Goal: Task Accomplishment & Management: Complete application form

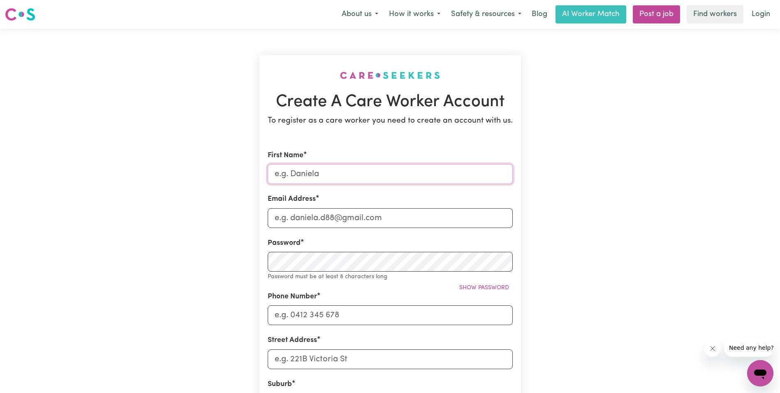
click at [300, 174] on input "First Name" at bounding box center [390, 174] width 245 height 20
type input "Titilope"
click at [297, 218] on input "Email Address" at bounding box center [390, 218] width 245 height 20
type input "[EMAIL_ADDRESS][DOMAIN_NAME]"
type input "0487206571"
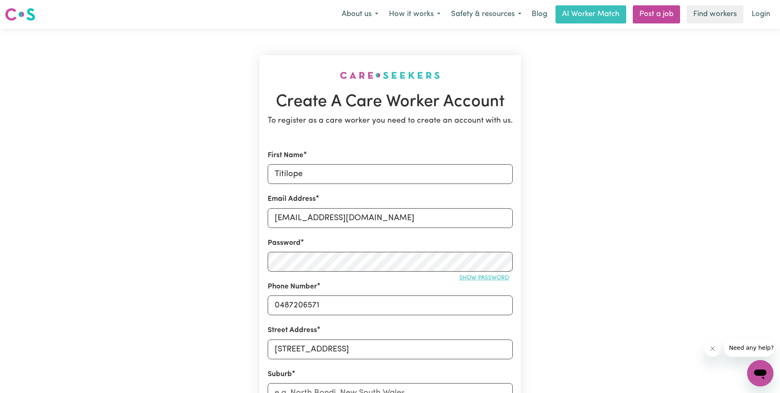
click at [484, 277] on span "Show password" at bounding box center [484, 278] width 50 height 6
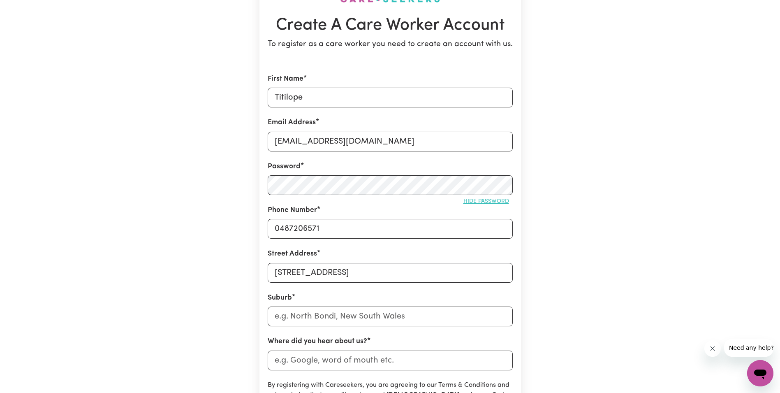
scroll to position [82, 0]
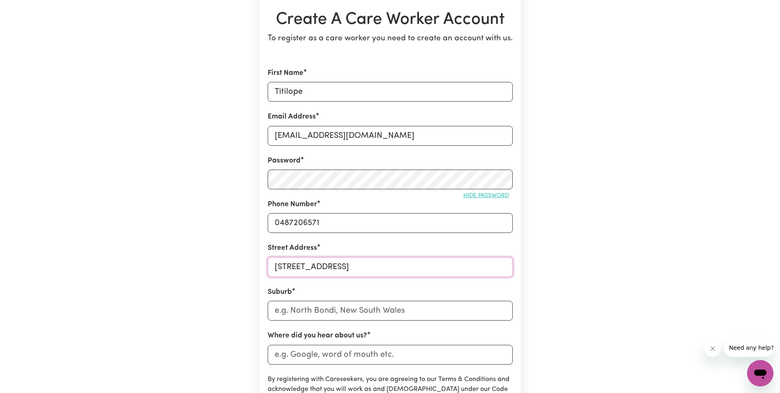
drag, startPoint x: 275, startPoint y: 264, endPoint x: 423, endPoint y: 269, distance: 148.4
click at [423, 269] on input "[STREET_ADDRESS]" at bounding box center [390, 267] width 245 height 20
type input "[STREET_ADDRESS]"
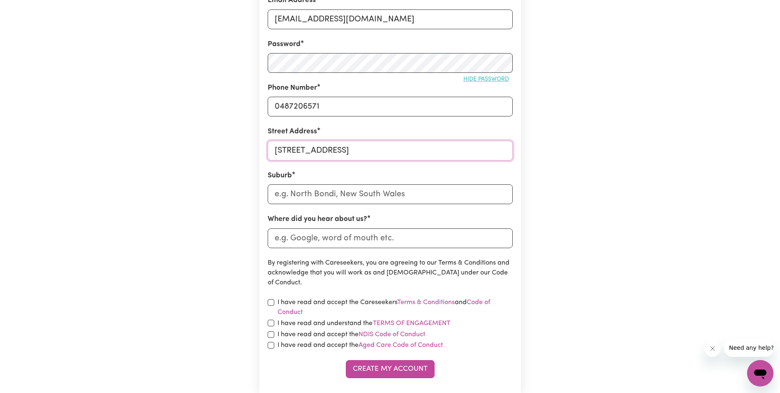
scroll to position [206, 0]
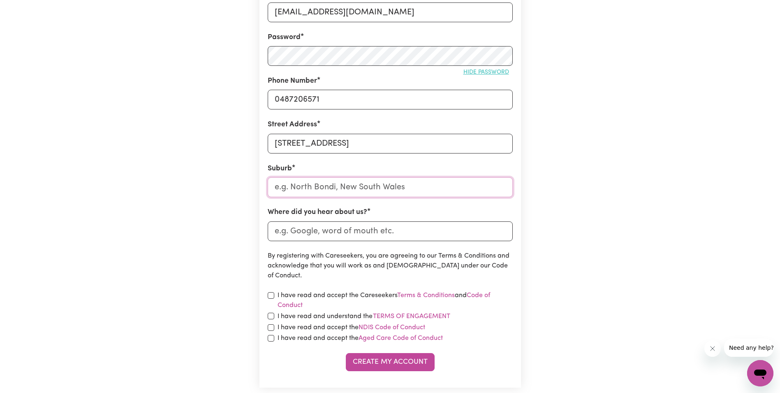
click at [475, 196] on input "text" at bounding box center [390, 187] width 245 height 20
type input "Cra"
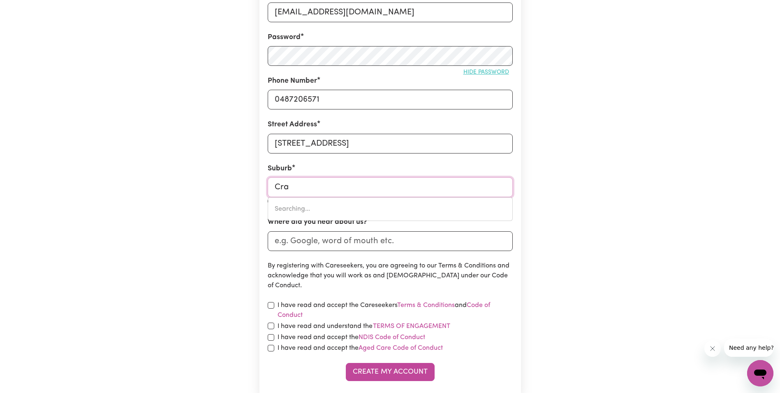
type input "[GEOGRAPHIC_DATA], [GEOGRAPHIC_DATA], 2483"
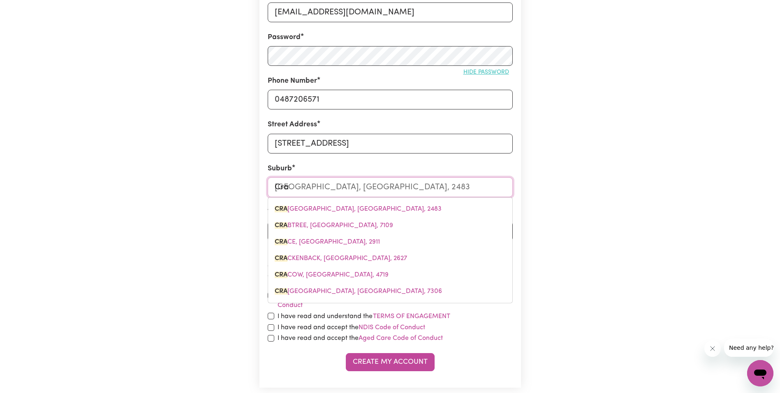
type input "Cran"
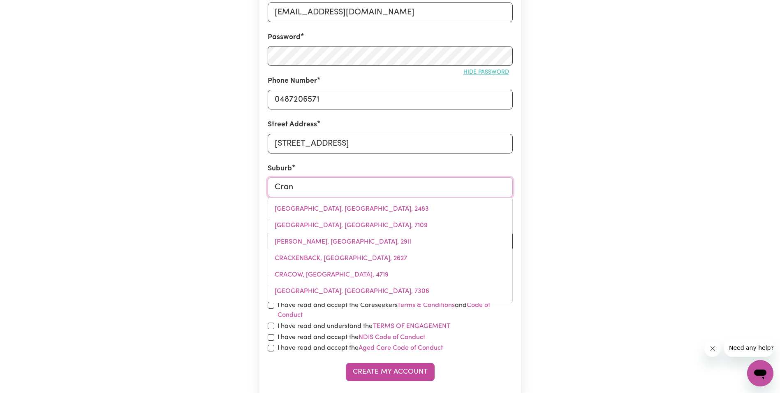
type input "[GEOGRAPHIC_DATA], [GEOGRAPHIC_DATA], 3977"
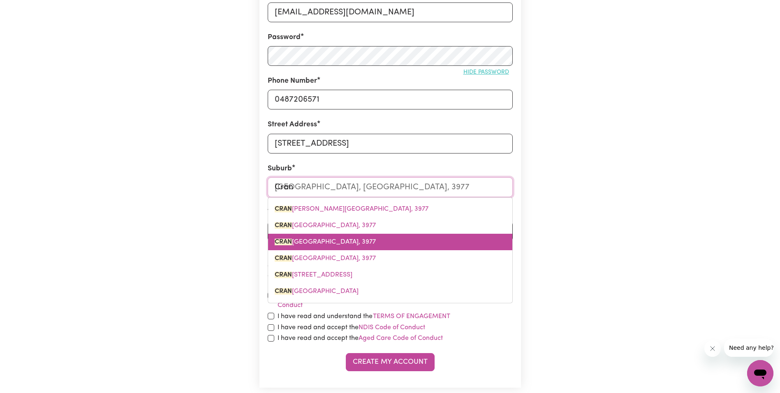
click at [420, 239] on link "[GEOGRAPHIC_DATA], [GEOGRAPHIC_DATA], 3977" at bounding box center [390, 241] width 244 height 16
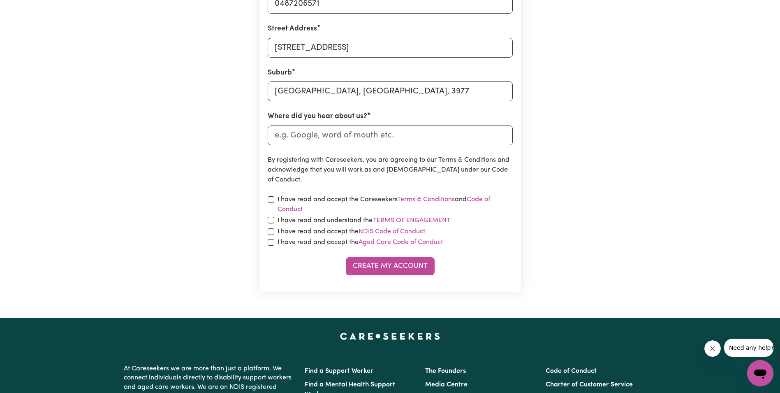
scroll to position [247, 0]
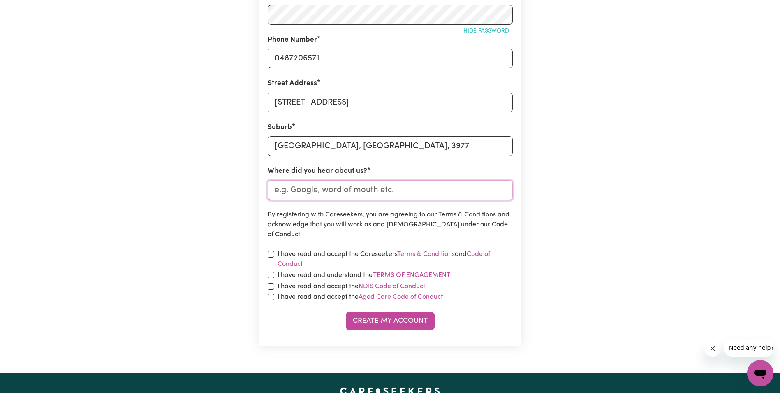
click at [324, 191] on input "Where did you hear about us?" at bounding box center [390, 190] width 245 height 20
type input "W"
type input "via email"
click at [272, 254] on input "checkbox" at bounding box center [271, 254] width 7 height 7
checkbox input "true"
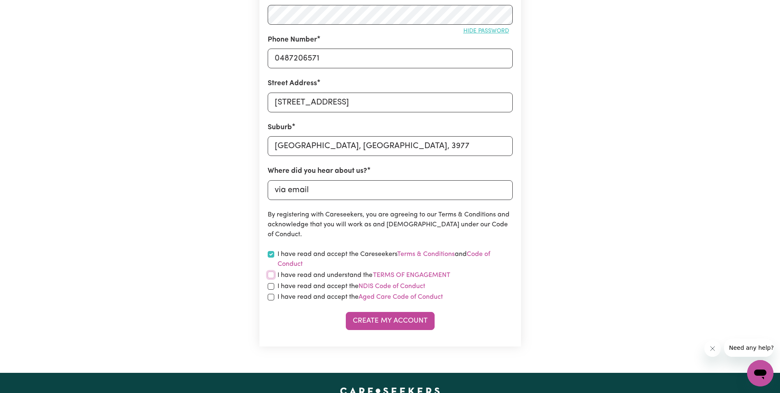
click at [270, 274] on input "checkbox" at bounding box center [271, 274] width 7 height 7
checkbox input "true"
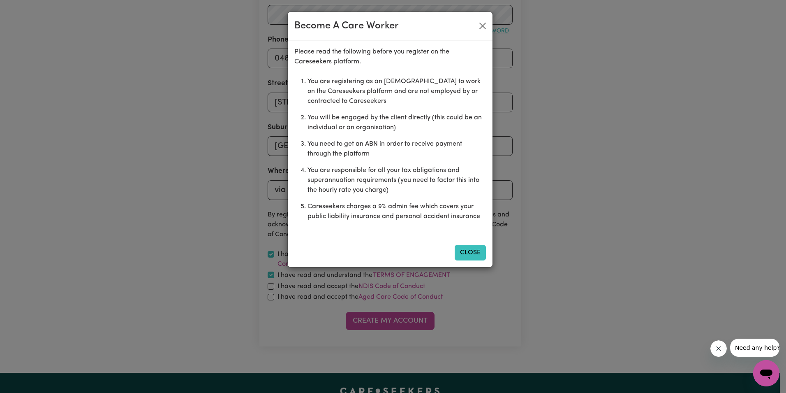
click at [471, 252] on button "Close" at bounding box center [470, 253] width 31 height 16
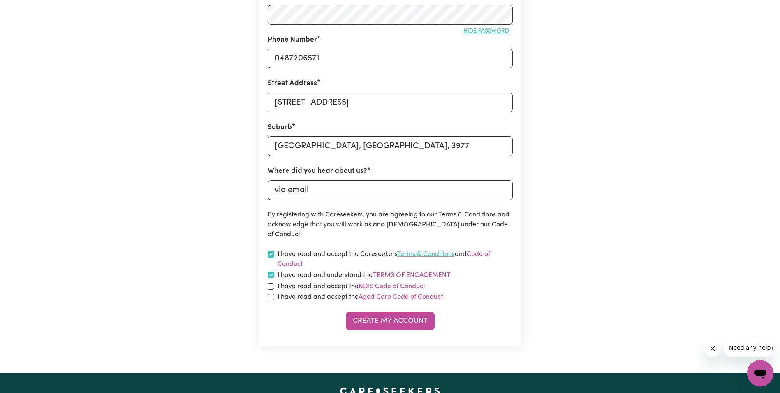
click at [441, 252] on link "Terms & Conditions" at bounding box center [426, 254] width 58 height 7
click at [489, 254] on link "Code of Conduct" at bounding box center [383, 259] width 212 height 16
click at [419, 273] on button "Terms of Engagement" at bounding box center [411, 275] width 78 height 11
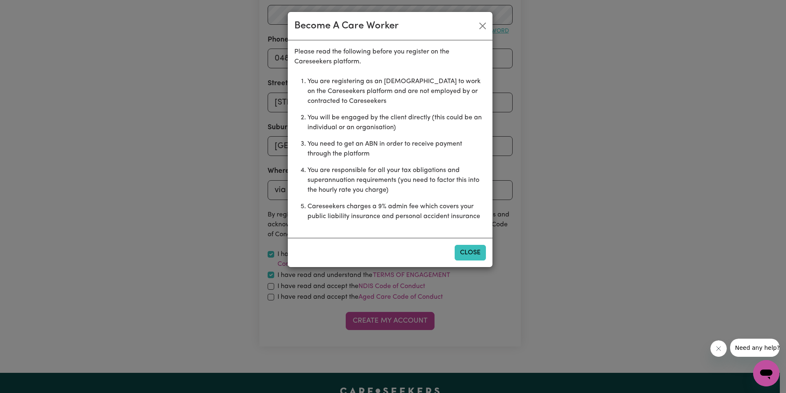
click at [475, 253] on button "Close" at bounding box center [470, 253] width 31 height 16
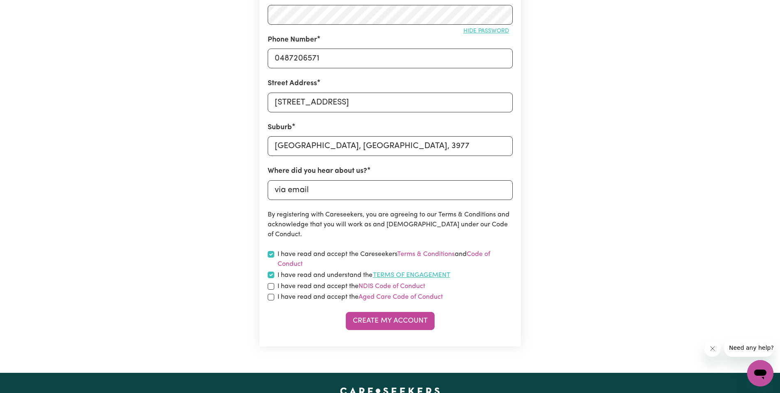
click at [405, 272] on button "Terms of Engagement" at bounding box center [411, 275] width 78 height 11
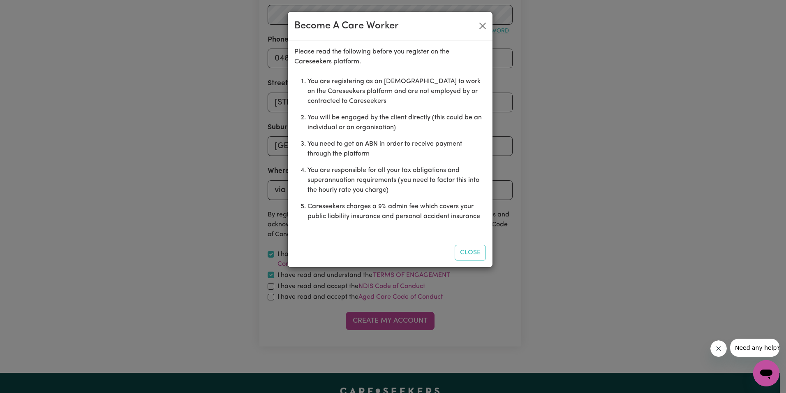
drag, startPoint x: 473, startPoint y: 253, endPoint x: 469, endPoint y: 256, distance: 5.3
click at [472, 253] on button "Close" at bounding box center [470, 253] width 31 height 16
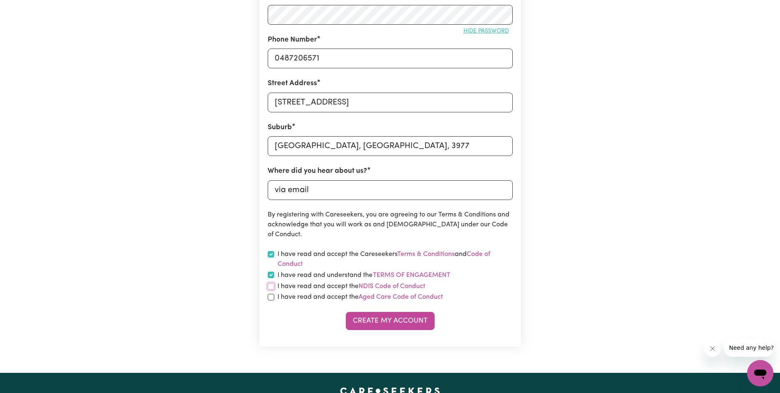
click at [268, 285] on input "checkbox" at bounding box center [271, 286] width 7 height 7
checkbox input "true"
click at [383, 286] on link "NDIS Code of Conduct" at bounding box center [391, 286] width 67 height 7
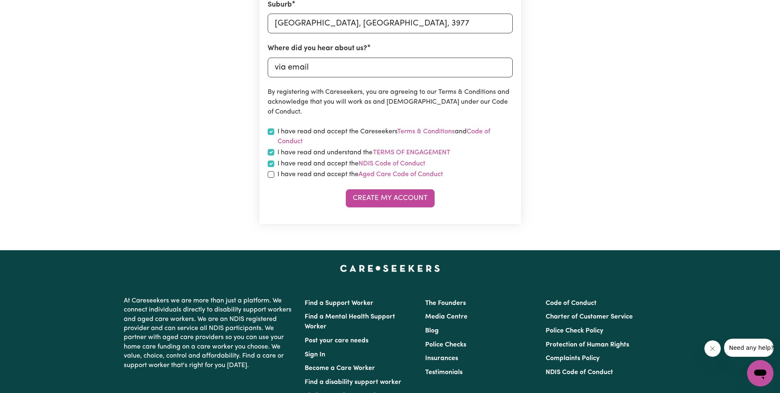
scroll to position [370, 0]
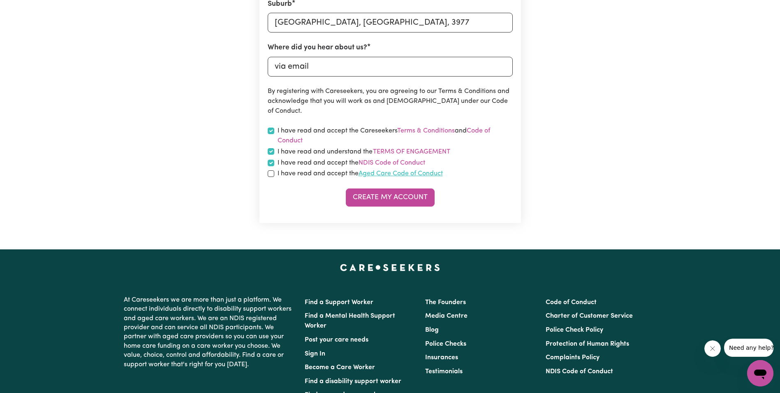
click at [402, 171] on link "Aged Care Code of Conduct" at bounding box center [400, 173] width 84 height 7
click at [272, 172] on input "checkbox" at bounding box center [271, 173] width 7 height 7
checkbox input "true"
click at [381, 173] on link "Aged Care Code of Conduct" at bounding box center [400, 173] width 84 height 7
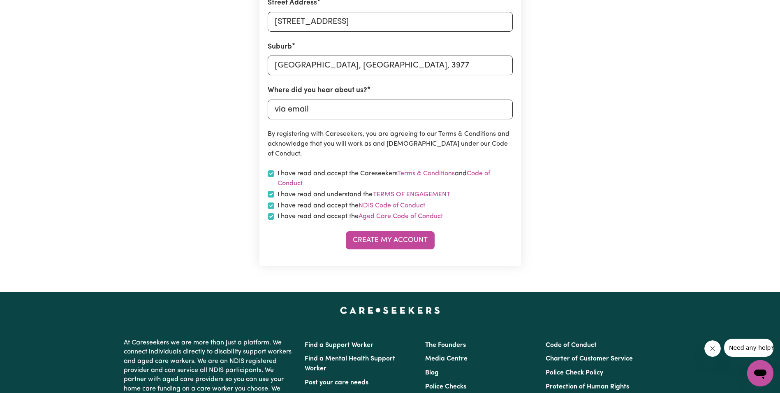
scroll to position [329, 0]
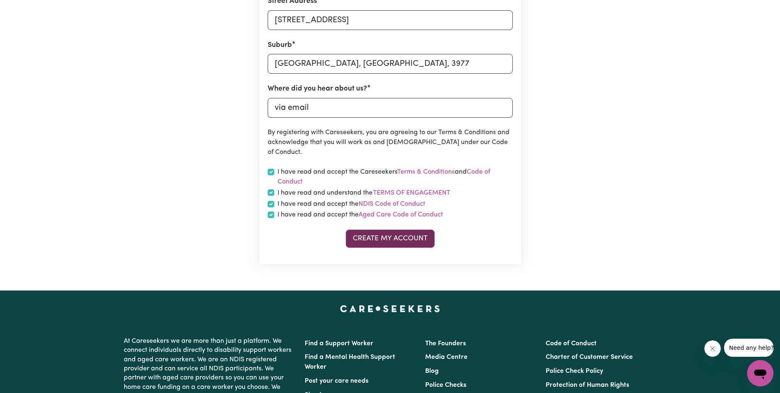
click at [387, 236] on button "Create My Account" at bounding box center [390, 238] width 89 height 18
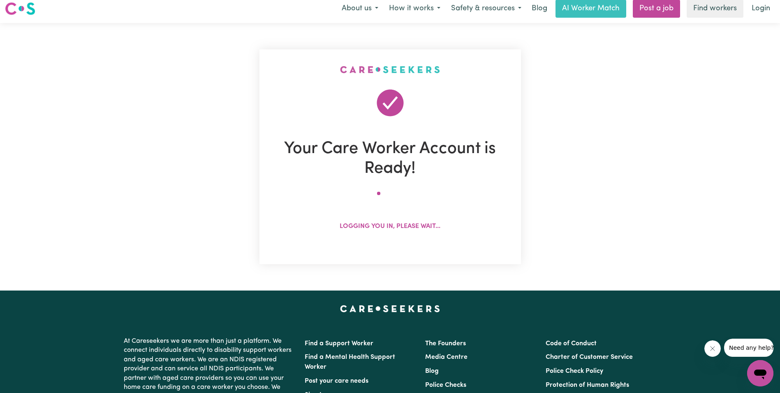
scroll to position [0, 0]
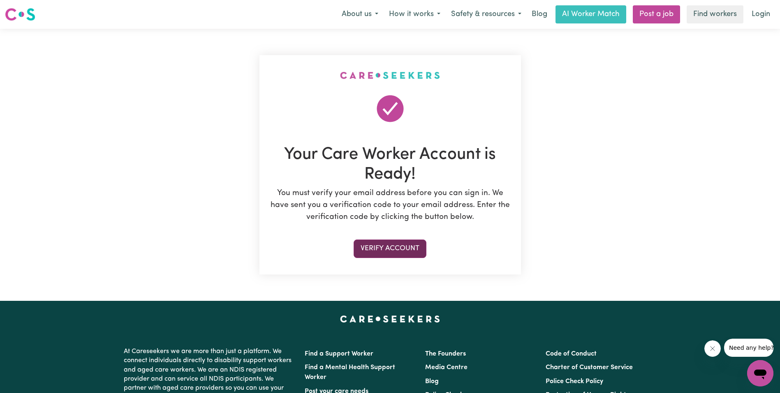
click at [393, 245] on button "Verify Account" at bounding box center [389, 248] width 73 height 18
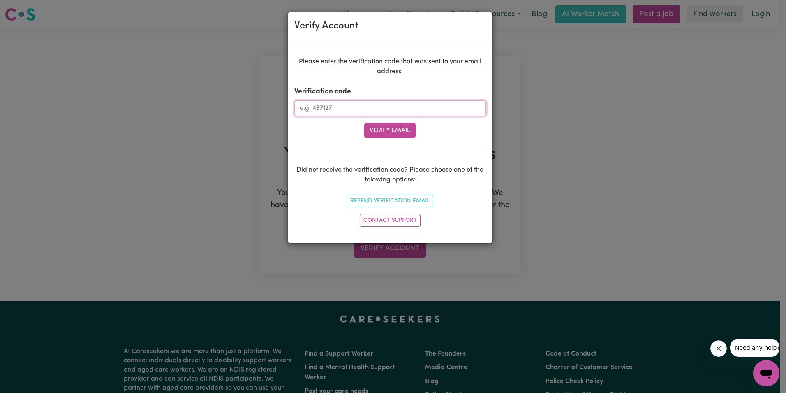
click at [328, 109] on input "Verification code" at bounding box center [390, 108] width 192 height 16
paste input "317650"
type input "317650"
click at [398, 129] on button "Verify Email" at bounding box center [389, 130] width 51 height 16
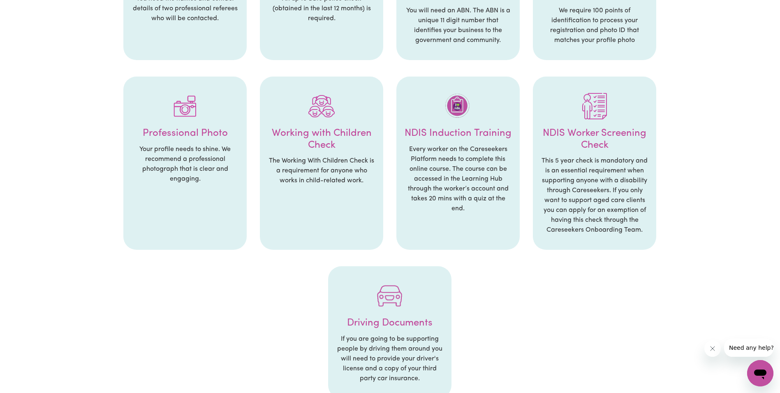
scroll to position [247, 0]
click at [330, 142] on h4 "Working with Children Check" at bounding box center [321, 140] width 107 height 24
click at [460, 155] on p "Every worker on the Careseekers Platform needs to complete this online course. …" at bounding box center [457, 179] width 107 height 69
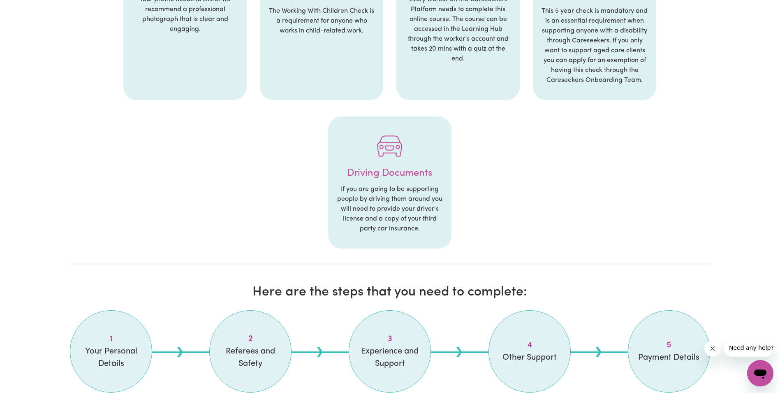
scroll to position [575, 0]
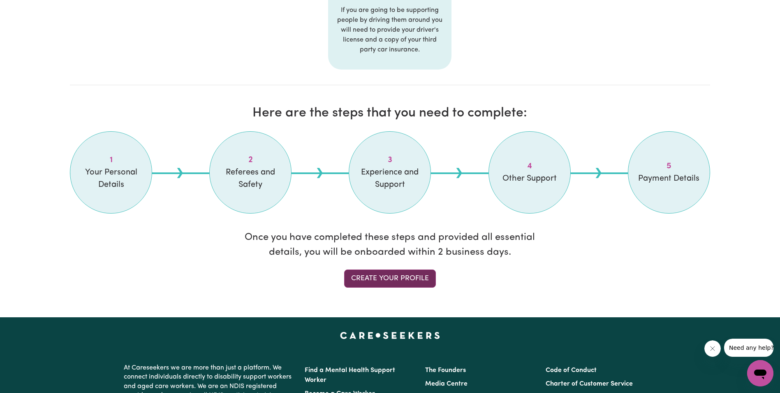
click at [381, 275] on link "Create your profile" at bounding box center [390, 278] width 92 height 18
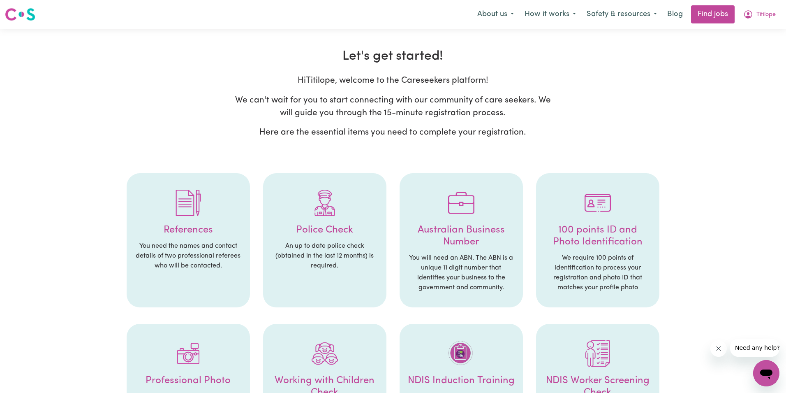
select select "Studying a healthcare related degree or qualification"
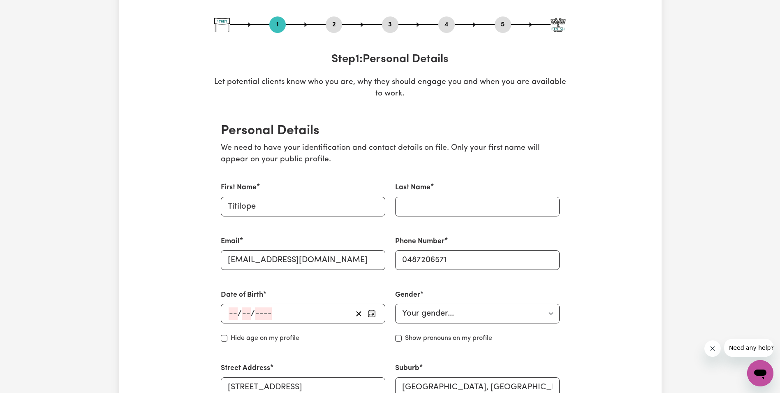
scroll to position [82, 0]
click at [423, 200] on input "Last Name" at bounding box center [477, 206] width 164 height 20
type input "Oyadeyi"
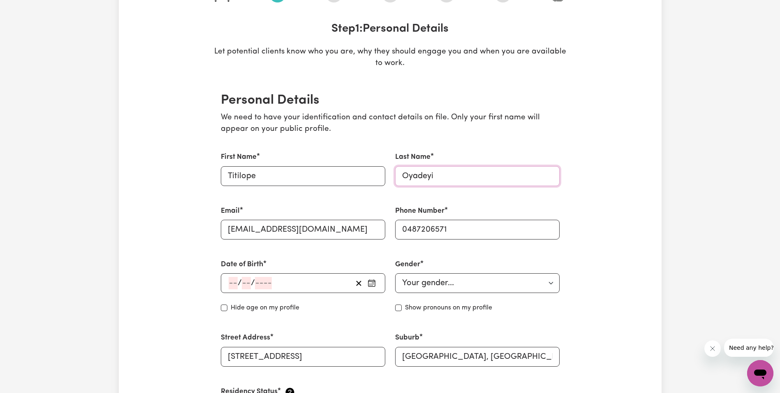
scroll to position [164, 0]
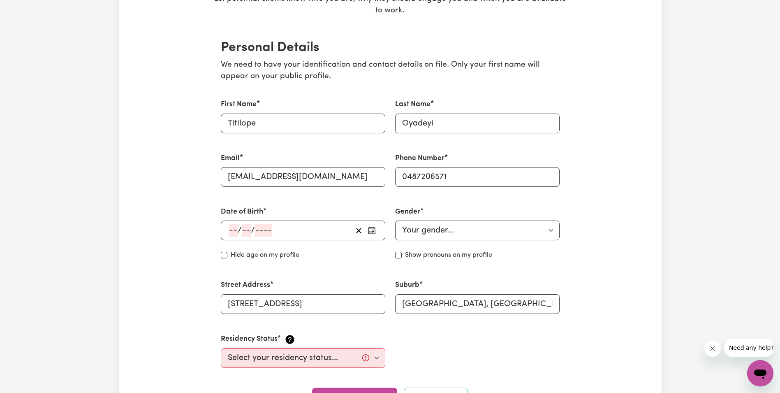
click at [229, 225] on input "number" at bounding box center [233, 230] width 9 height 12
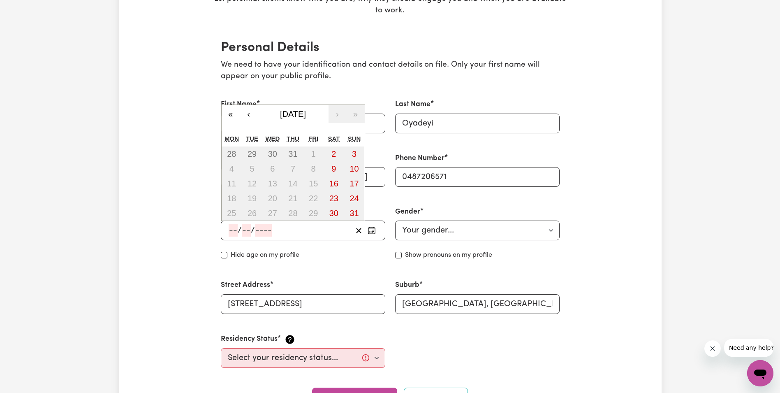
click at [232, 227] on input "number" at bounding box center [233, 230] width 9 height 12
type input "10"
type input "01"
type input "197"
type input "[DATE]"
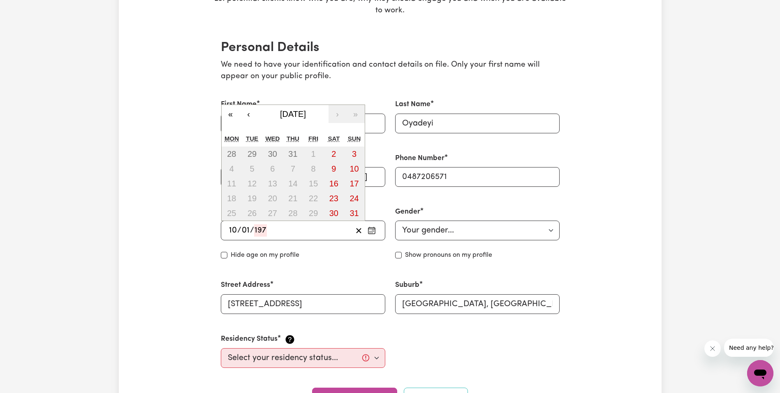
type input "1"
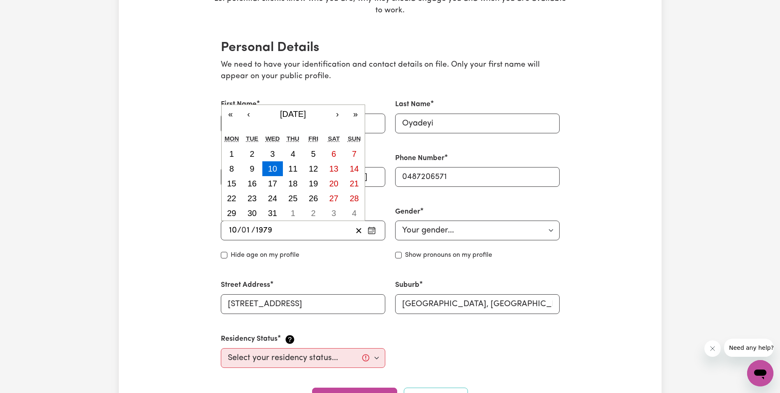
type input "1979"
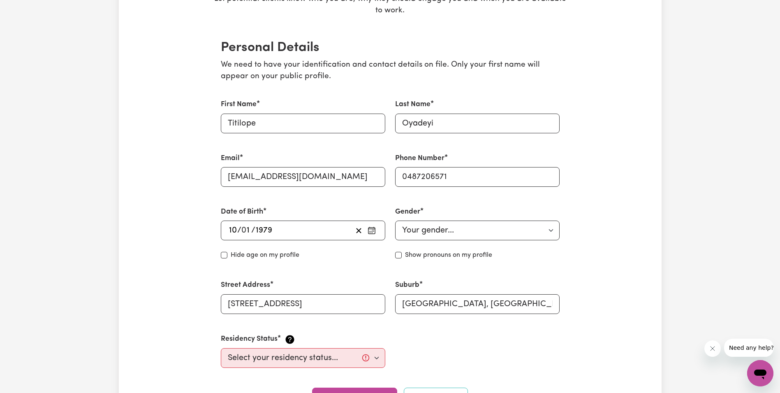
click at [554, 229] on select "Your gender... [DEMOGRAPHIC_DATA] [DEMOGRAPHIC_DATA] [DEMOGRAPHIC_DATA] Other P…" at bounding box center [477, 230] width 164 height 20
select select "[DEMOGRAPHIC_DATA]"
click at [395, 220] on select "Your gender... [DEMOGRAPHIC_DATA] [DEMOGRAPHIC_DATA] [DEMOGRAPHIC_DATA] Other P…" at bounding box center [477, 230] width 164 height 20
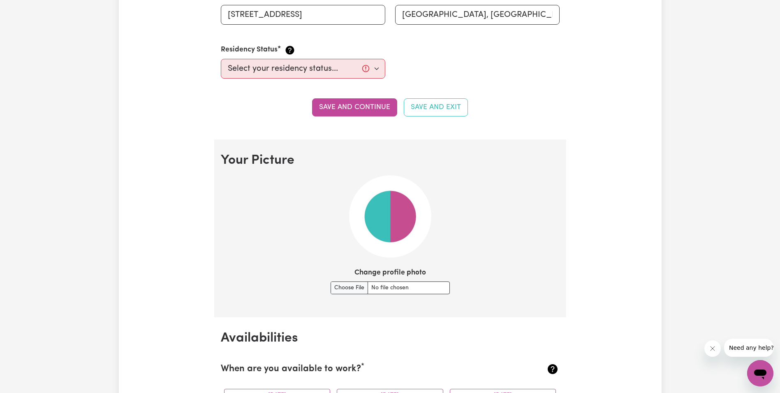
scroll to position [370, 0]
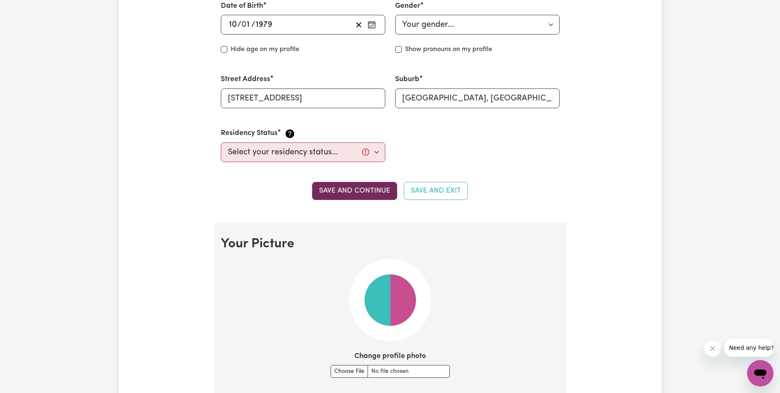
click at [355, 188] on button "Save and continue" at bounding box center [354, 191] width 85 height 18
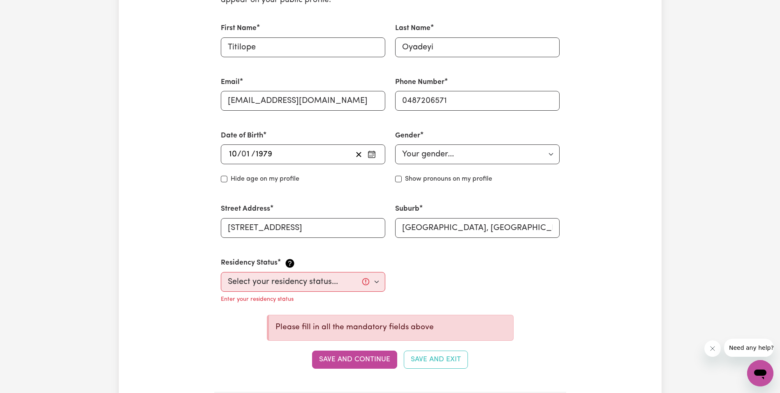
scroll to position [329, 0]
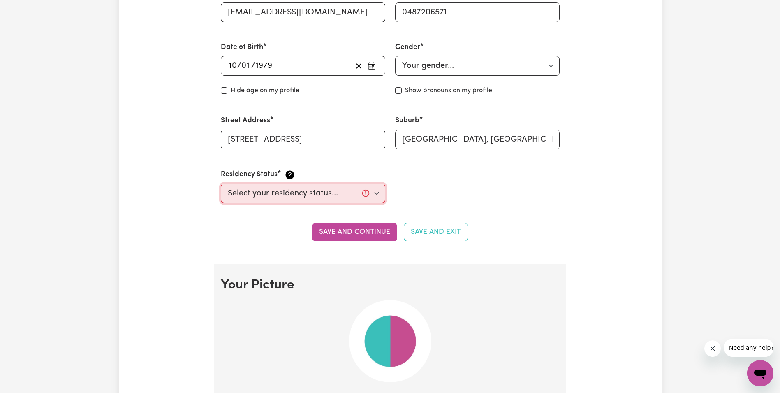
click at [379, 190] on select "Select your residency status... [DEMOGRAPHIC_DATA] citizen Australian PR [DEMOG…" at bounding box center [303, 193] width 164 height 20
select select "[DEMOGRAPHIC_DATA] Citizen"
click at [221, 183] on select "Select your residency status... [DEMOGRAPHIC_DATA] citizen Australian PR [DEMOG…" at bounding box center [303, 193] width 164 height 20
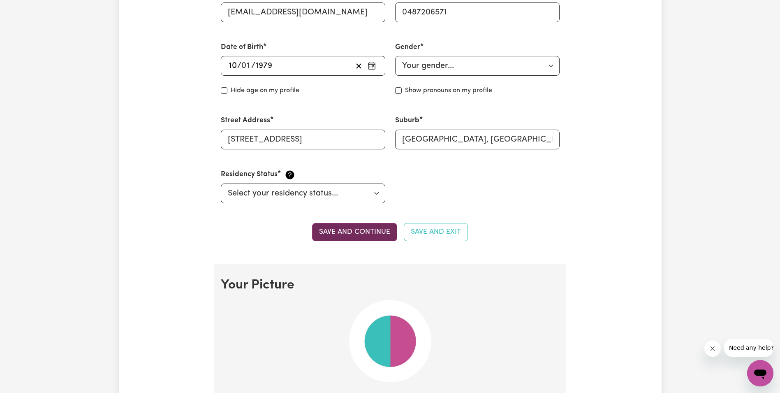
click at [347, 231] on button "Save and continue" at bounding box center [354, 232] width 85 height 18
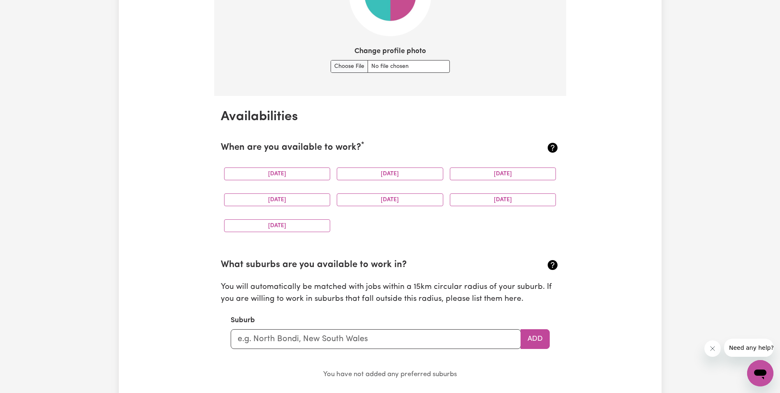
scroll to position [675, 0]
click at [309, 174] on button "[DATE]" at bounding box center [277, 173] width 106 height 13
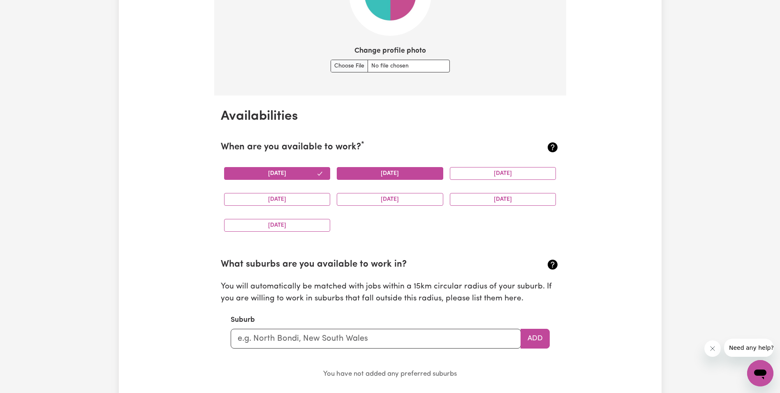
click at [420, 171] on button "[DATE]" at bounding box center [390, 173] width 106 height 13
click at [499, 199] on button "[DATE]" at bounding box center [503, 199] width 106 height 13
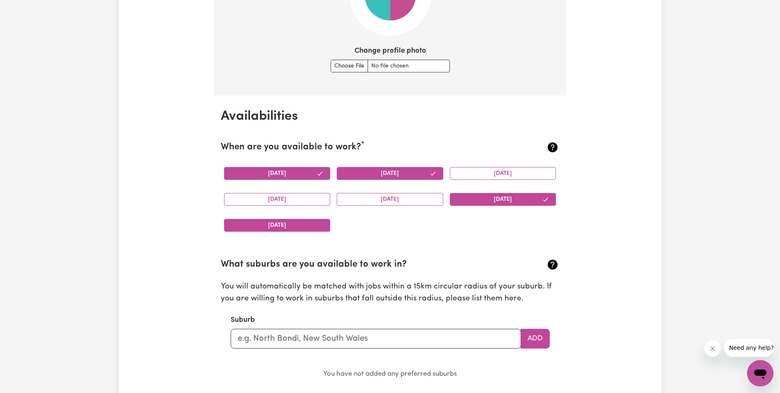
click at [295, 225] on button "[DATE]" at bounding box center [277, 225] width 106 height 13
click at [508, 173] on button "[DATE]" at bounding box center [503, 173] width 106 height 13
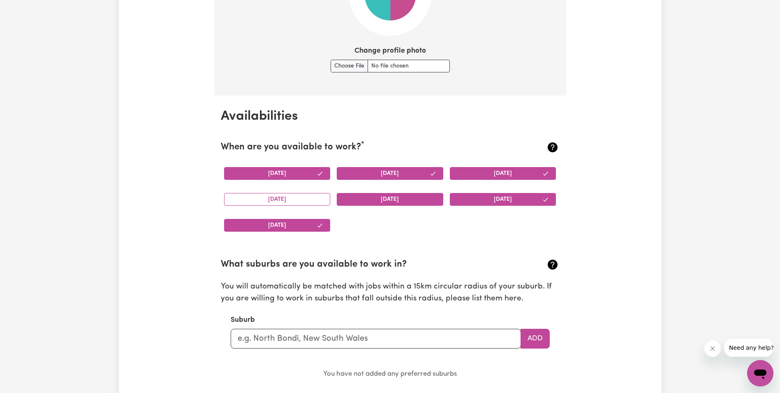
click at [388, 195] on button "[DATE]" at bounding box center [390, 199] width 106 height 13
click at [318, 194] on button "[DATE]" at bounding box center [277, 199] width 106 height 13
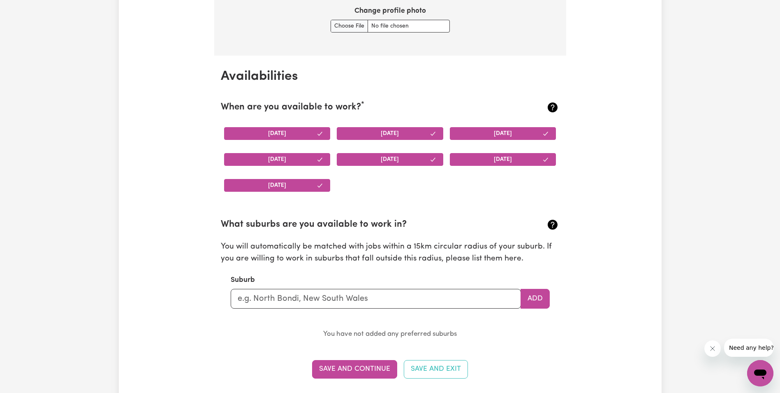
scroll to position [757, 0]
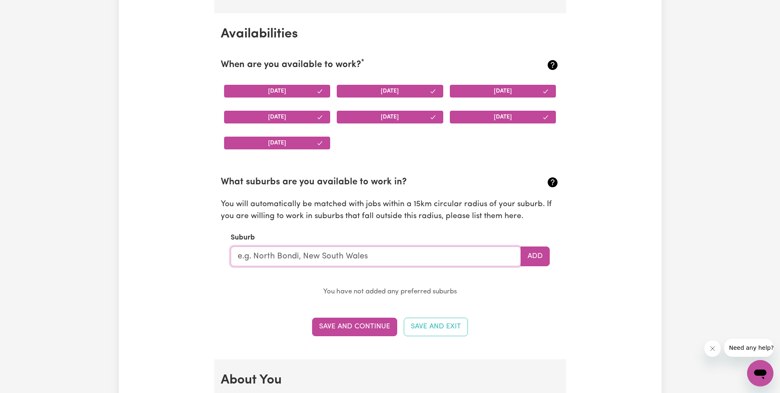
click at [304, 254] on input "text" at bounding box center [376, 256] width 290 height 20
type input "Cra"
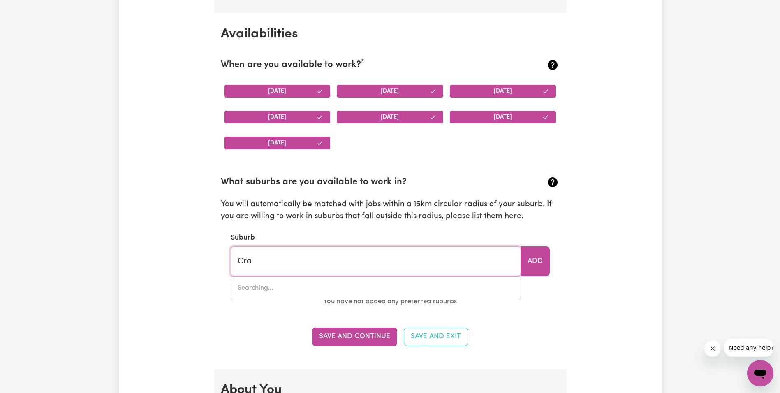
type input "[GEOGRAPHIC_DATA], [GEOGRAPHIC_DATA], 2483"
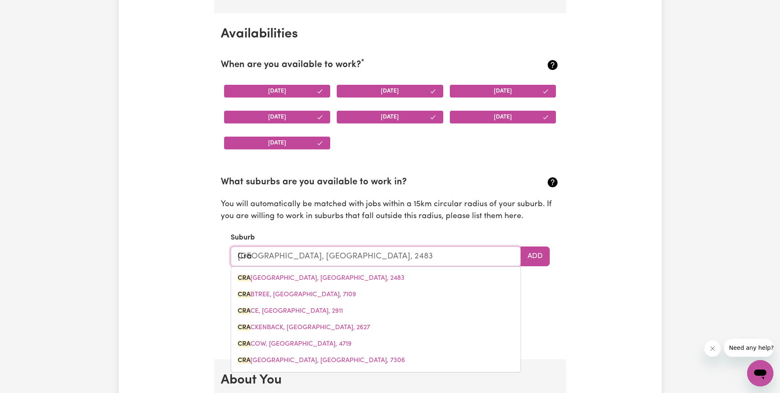
type input "Cran"
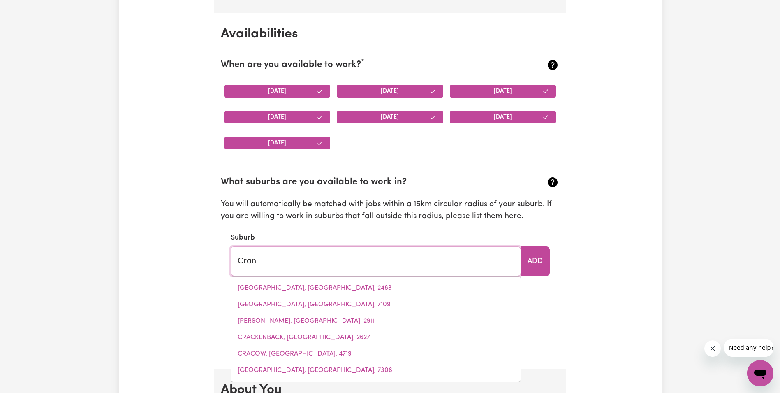
type input "[GEOGRAPHIC_DATA], [GEOGRAPHIC_DATA], 3977"
type input "Cranb"
type input "CranbOURNE, [GEOGRAPHIC_DATA], 3977"
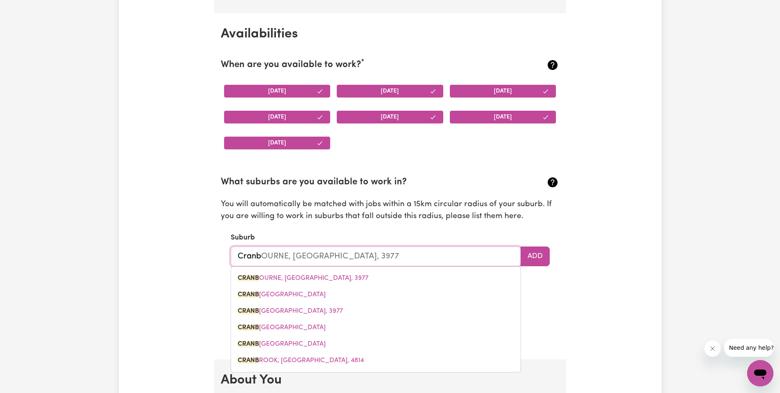
type input "Cranbo"
type input "CranboURNE, [GEOGRAPHIC_DATA], 3977"
type input "Cranbou"
type input "CranbouRNE, [GEOGRAPHIC_DATA], 3977"
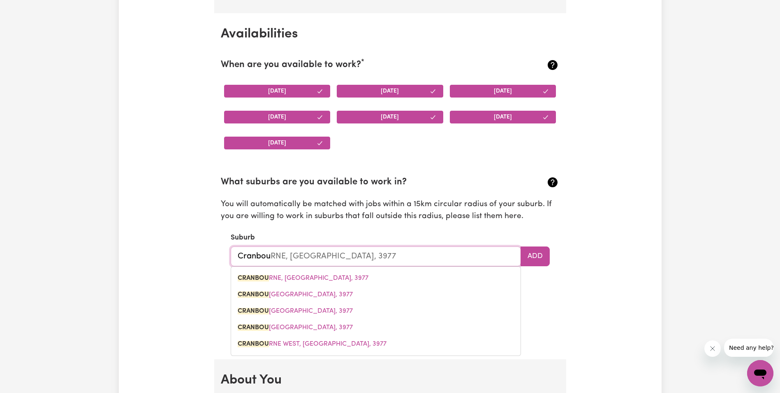
type input "Cranbour"
type input "CranbourNE, [GEOGRAPHIC_DATA], 3977"
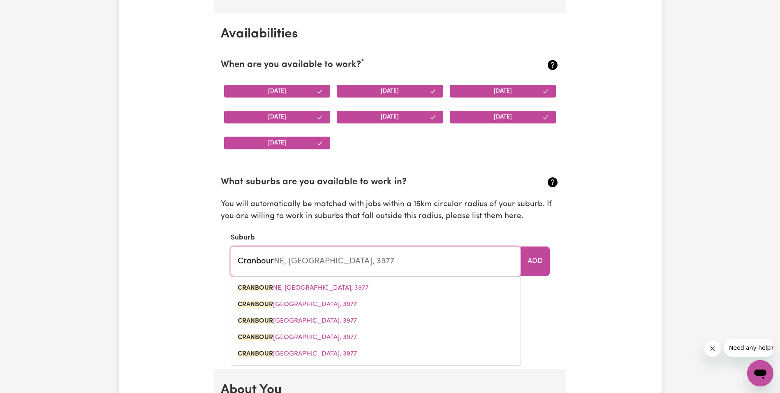
type input "Cranbourn"
type input "CranbournE, [GEOGRAPHIC_DATA], 3977"
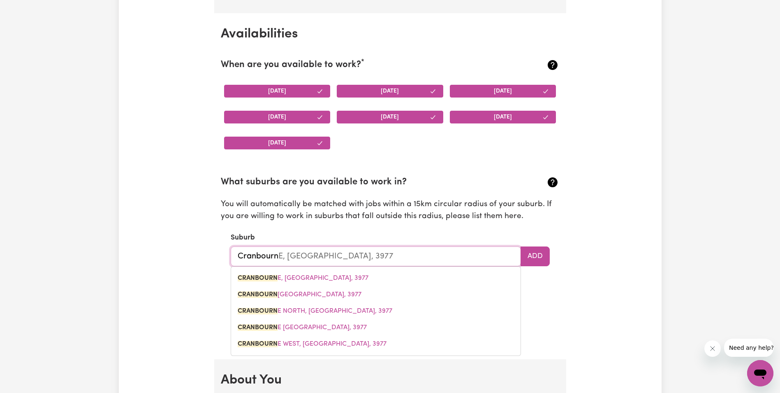
type input "Cranbourne"
type input "[GEOGRAPHIC_DATA], [GEOGRAPHIC_DATA], 3977"
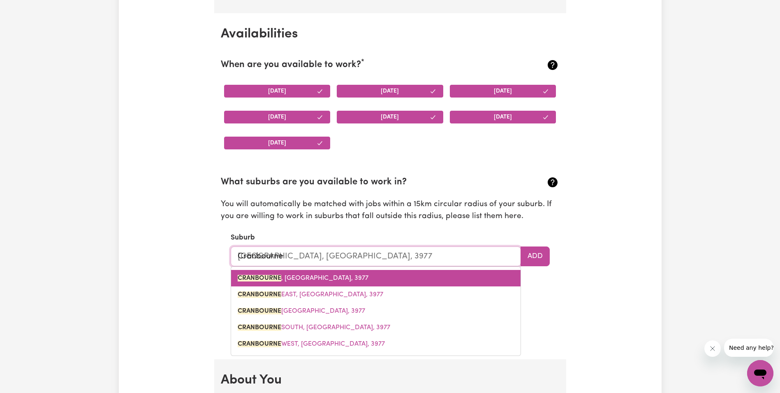
click at [323, 276] on span "CRANBOURNE , [GEOGRAPHIC_DATA], 3977" at bounding box center [303, 278] width 131 height 7
type input "CRANBOURNE, [GEOGRAPHIC_DATA], 3977"
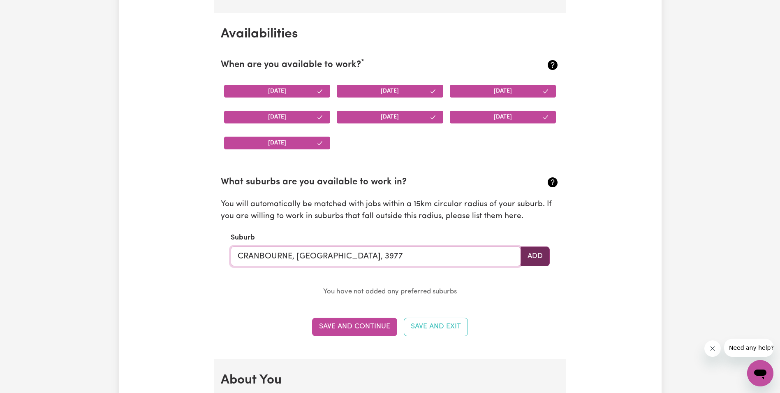
type input "CRANBOURNE, [GEOGRAPHIC_DATA], 3977"
click at [527, 253] on button "Add" at bounding box center [534, 256] width 29 height 20
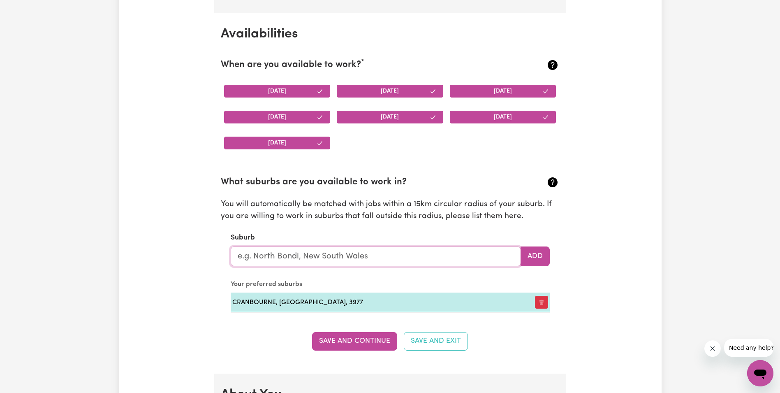
click at [262, 253] on input "text" at bounding box center [376, 256] width 290 height 20
click at [311, 263] on input "text" at bounding box center [376, 256] width 290 height 20
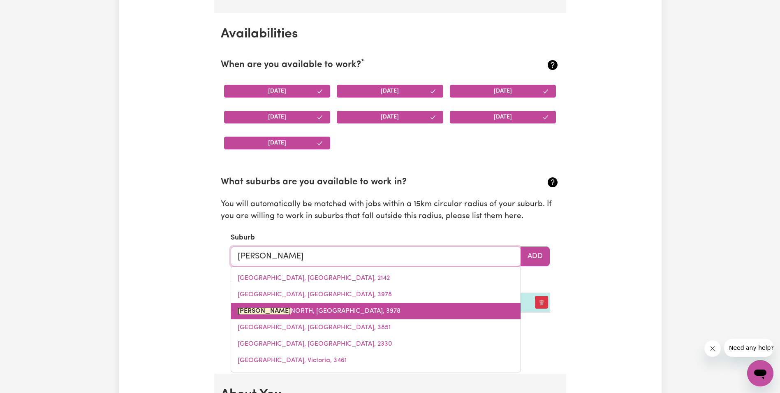
click at [317, 309] on span "[PERSON_NAME][GEOGRAPHIC_DATA][PERSON_NAME], 3978" at bounding box center [319, 310] width 163 height 7
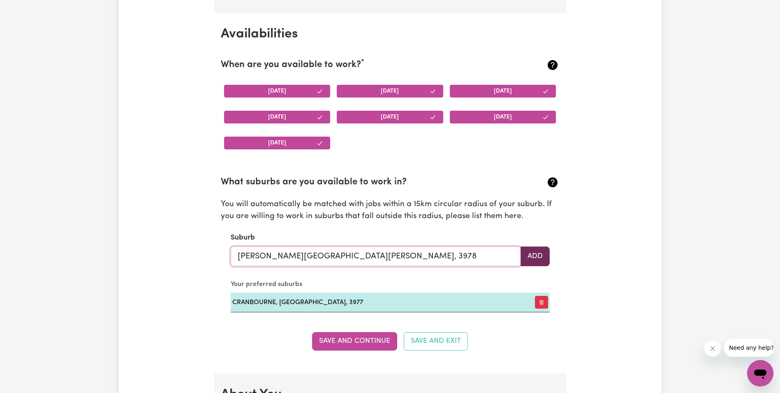
type input "[PERSON_NAME][GEOGRAPHIC_DATA][PERSON_NAME], 3978"
click at [536, 255] on button "Add" at bounding box center [534, 256] width 29 height 20
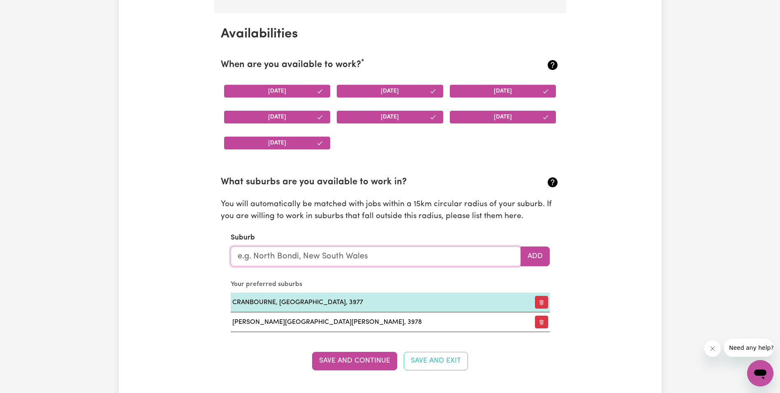
click at [284, 256] on input "text" at bounding box center [376, 256] width 290 height 20
click at [298, 255] on input "text" at bounding box center [376, 256] width 290 height 20
type input "Nara"
type input "[GEOGRAPHIC_DATA], [GEOGRAPHIC_DATA], 7256"
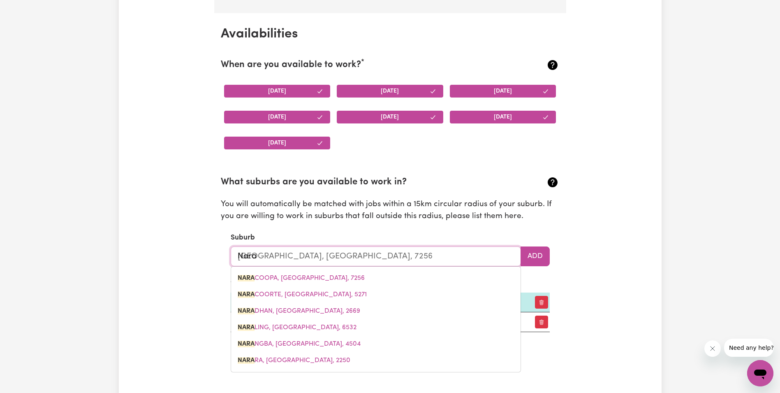
type input "Nara"
type input "[GEOGRAPHIC_DATA], [GEOGRAPHIC_DATA], 7256"
click at [265, 257] on input "Nara" at bounding box center [376, 256] width 290 height 20
type input "Nar"
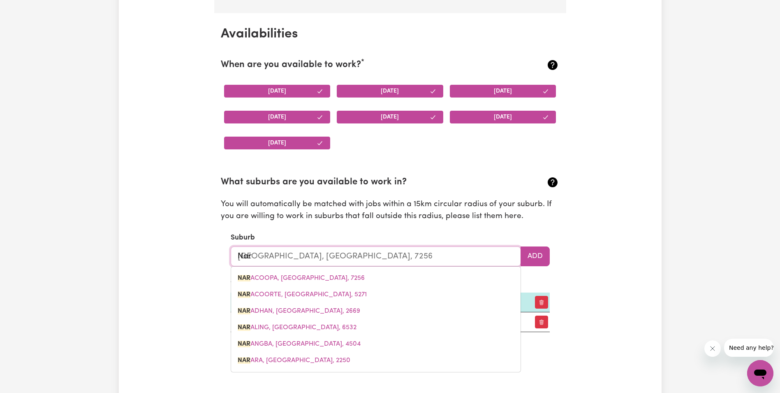
type input "Nar NAR GOON, [GEOGRAPHIC_DATA], 3812"
type input "Nare"
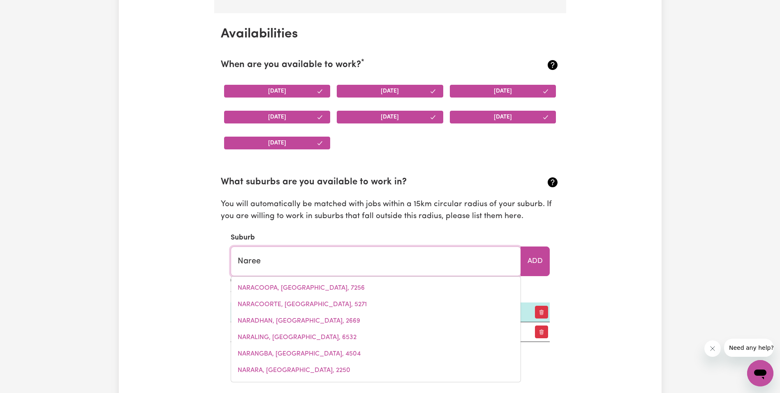
type input "Naree"
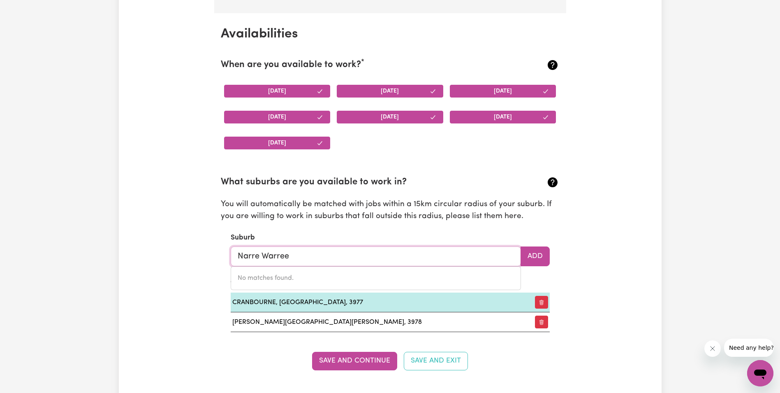
type input "Narre Warre"
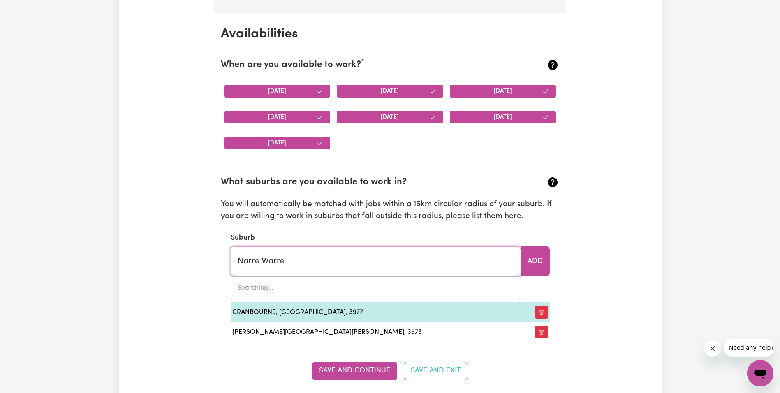
type input "Narre [PERSON_NAME][GEOGRAPHIC_DATA], 3805"
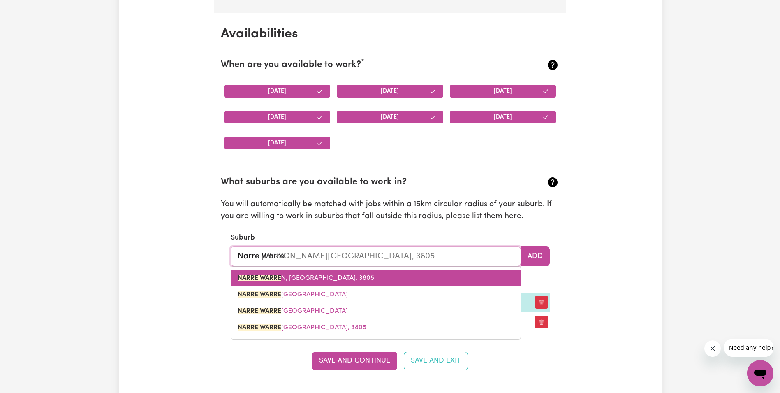
click at [340, 275] on link "NARRE WARRE N, [GEOGRAPHIC_DATA], 3805" at bounding box center [375, 278] width 289 height 16
type input "[PERSON_NAME][GEOGRAPHIC_DATA], 3805"
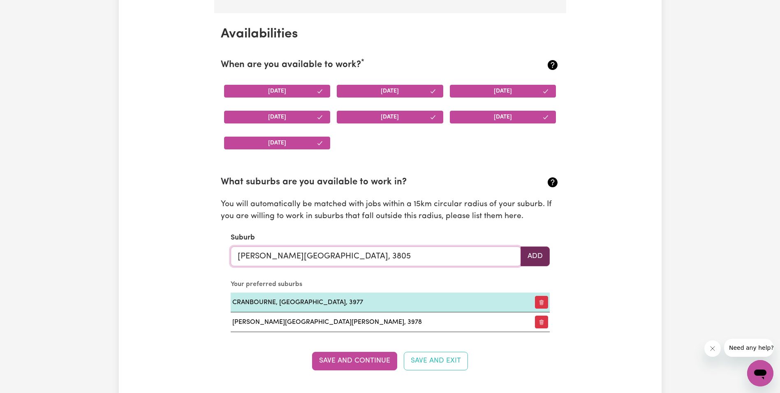
type input "[PERSON_NAME][GEOGRAPHIC_DATA], 3805"
click at [530, 254] on button "Add" at bounding box center [534, 256] width 29 height 20
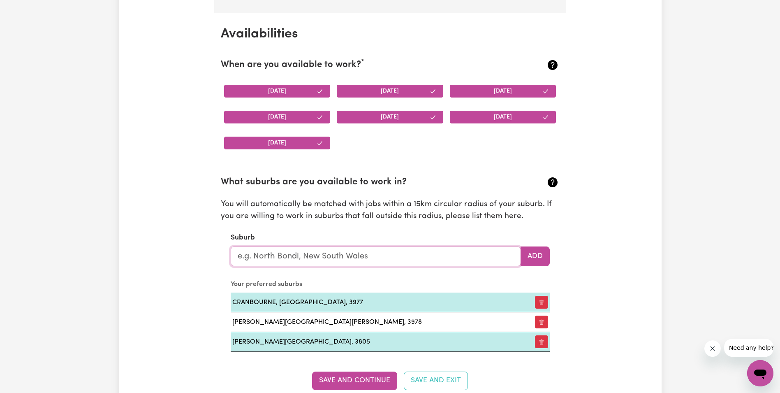
click at [313, 256] on input "text" at bounding box center [376, 256] width 290 height 20
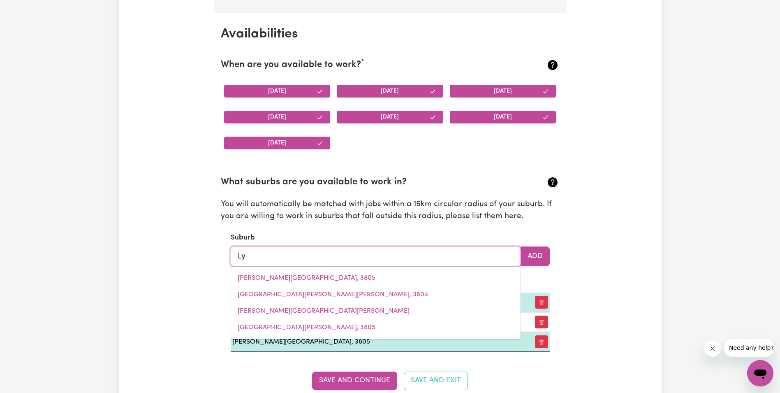
type input "Lym"
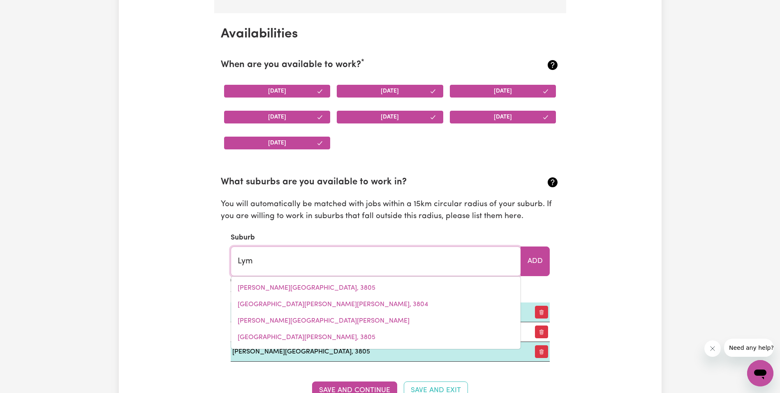
type input "[GEOGRAPHIC_DATA], [GEOGRAPHIC_DATA], 7109"
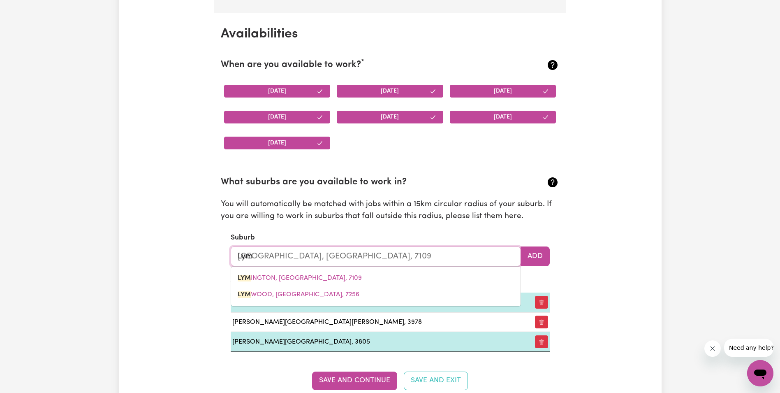
type input "Lymb"
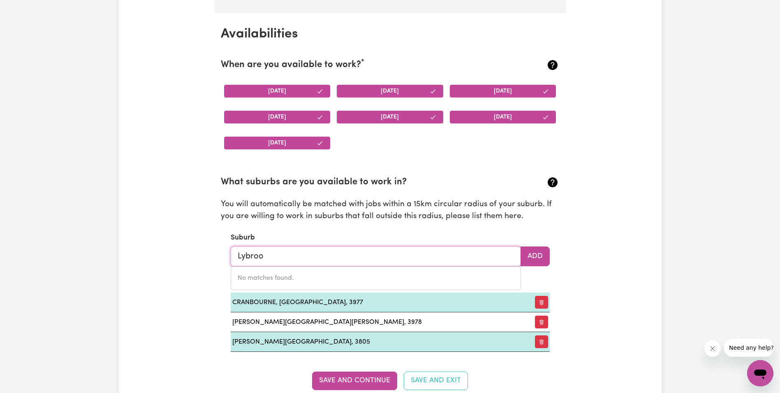
type input "Lynbroo"
type input "LynbrooK, [GEOGRAPHIC_DATA], 3975"
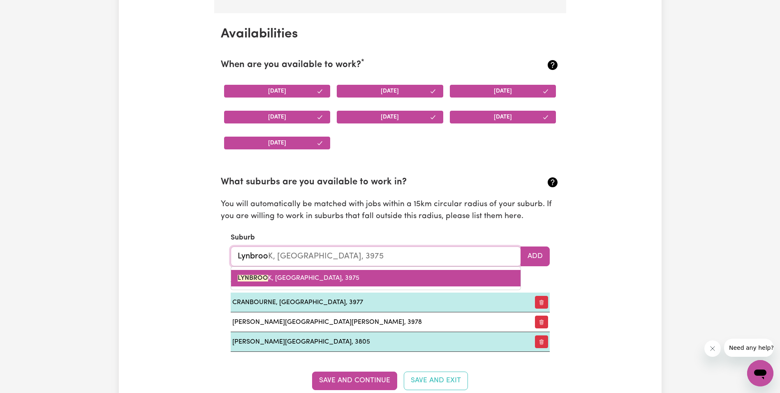
click at [318, 279] on link "LYNBROO K, [GEOGRAPHIC_DATA], 3975" at bounding box center [375, 278] width 289 height 16
type input "LYNBROOK, [GEOGRAPHIC_DATA], 3975"
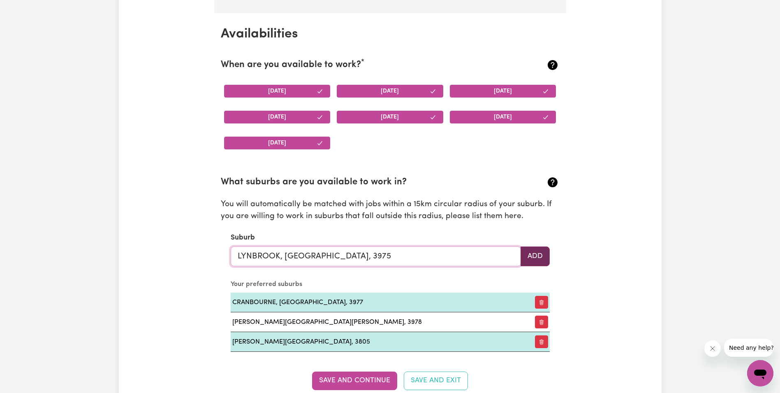
type input "LYNBROOK, [GEOGRAPHIC_DATA], 3975"
click at [545, 255] on button "Add" at bounding box center [534, 256] width 29 height 20
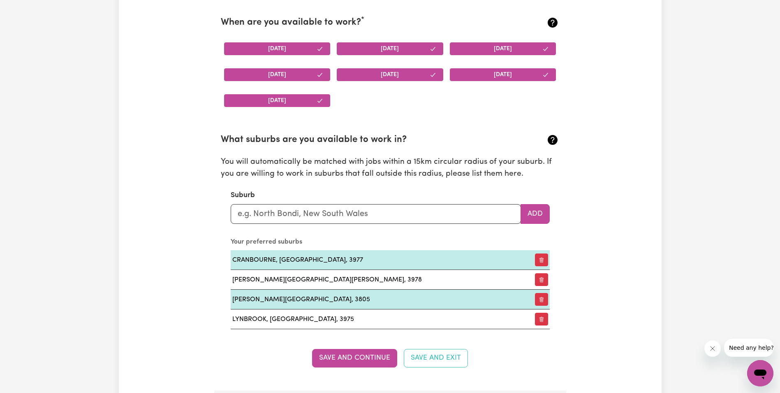
scroll to position [839, 0]
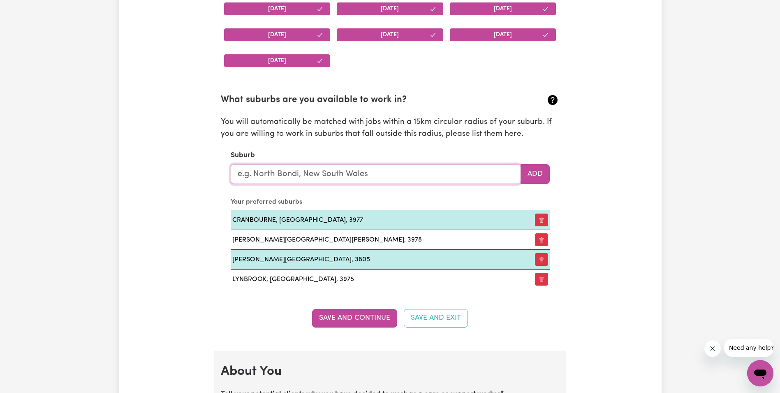
click at [307, 174] on input "text" at bounding box center [376, 174] width 290 height 20
click at [277, 174] on input "text" at bounding box center [376, 174] width 290 height 20
paste input "carrum downs"
drag, startPoint x: 254, startPoint y: 175, endPoint x: 300, endPoint y: 169, distance: 46.5
click at [324, 166] on input "carrum downs" at bounding box center [376, 174] width 290 height 20
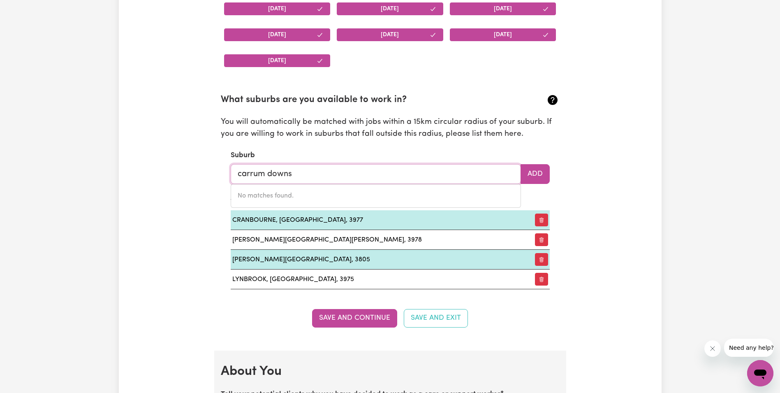
drag, startPoint x: 293, startPoint y: 171, endPoint x: 214, endPoint y: 173, distance: 78.5
click at [214, 173] on section "Availabilities When are you available to work? * [DATE] [DATE] [DATE] [DATE] [D…" at bounding box center [390, 140] width 352 height 419
type input "[PERSON_NAME]"
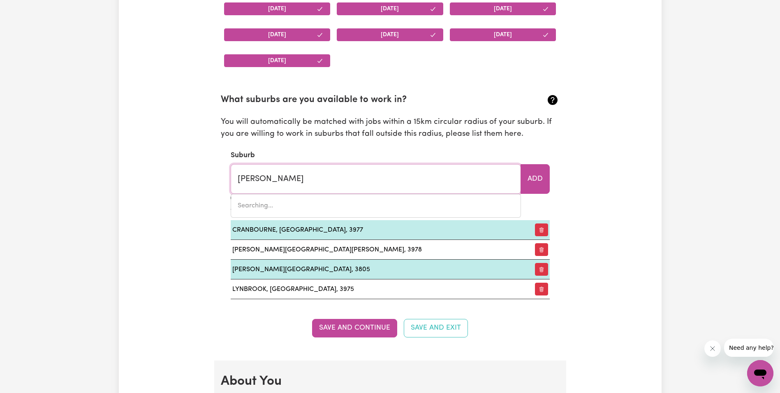
type input "DanBULLA, [GEOGRAPHIC_DATA], 4872"
type input "Dand"
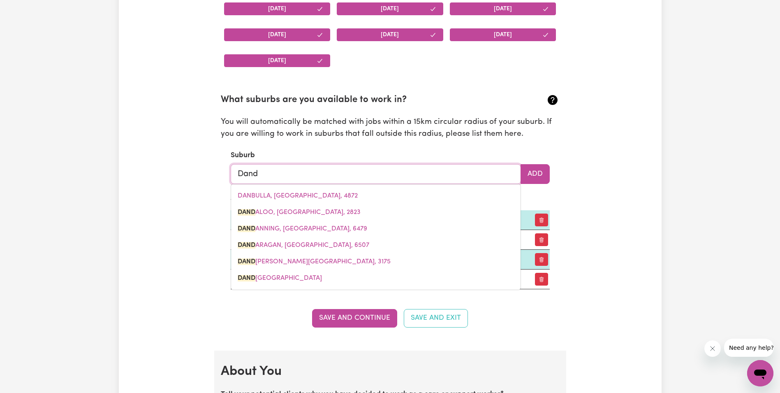
type input "Dande"
type input "DandeNONG, [GEOGRAPHIC_DATA], 3175"
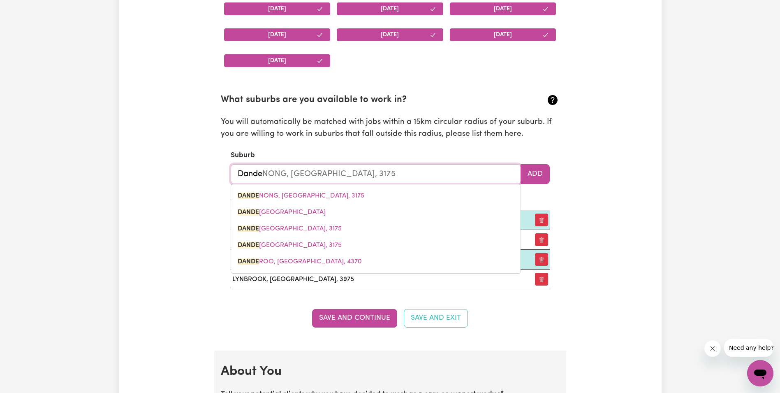
type input "Danden"
type input "DandenONG, [GEOGRAPHIC_DATA], 3175"
type input "Dandeno"
type input "[GEOGRAPHIC_DATA], Victoria, 3175"
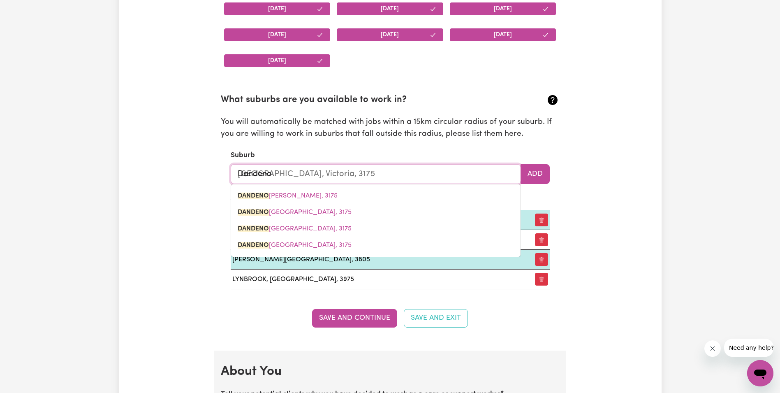
type input "Dandenon"
type input "DandenonG, [GEOGRAPHIC_DATA], 3175"
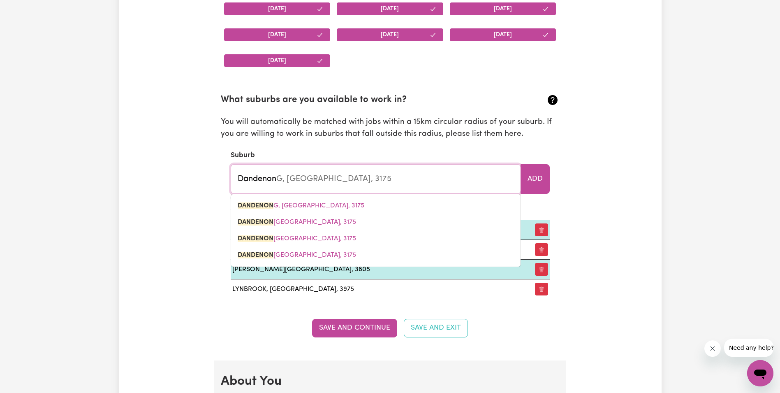
type input "Dandenong"
type input "[GEOGRAPHIC_DATA], [GEOGRAPHIC_DATA], 3175"
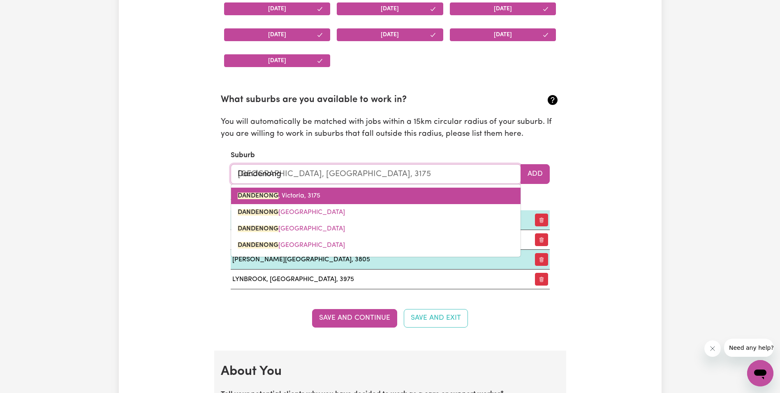
click at [268, 189] on link "DANDENONG , [GEOGRAPHIC_DATA], 3175" at bounding box center [375, 195] width 289 height 16
type input "DANDENONG, [GEOGRAPHIC_DATA], 3175"
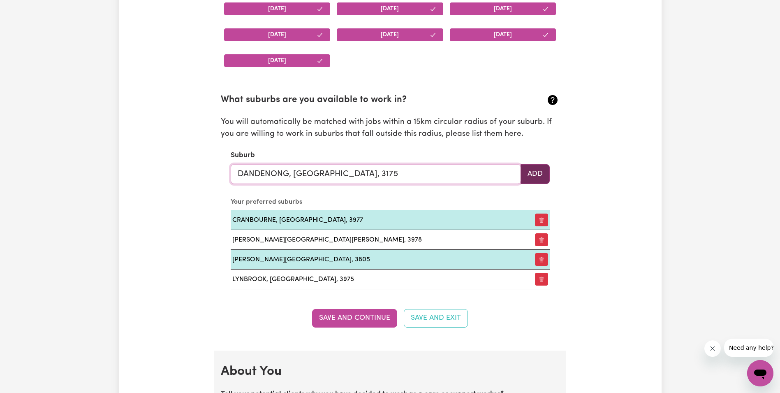
type input "DANDENONG, [GEOGRAPHIC_DATA], 3175"
drag, startPoint x: 537, startPoint y: 173, endPoint x: 632, endPoint y: 244, distance: 118.4
click at [537, 173] on button "Add" at bounding box center [534, 174] width 29 height 20
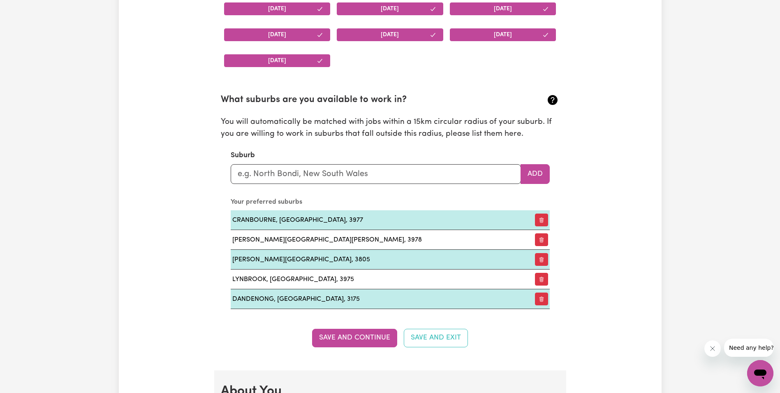
scroll to position [963, 0]
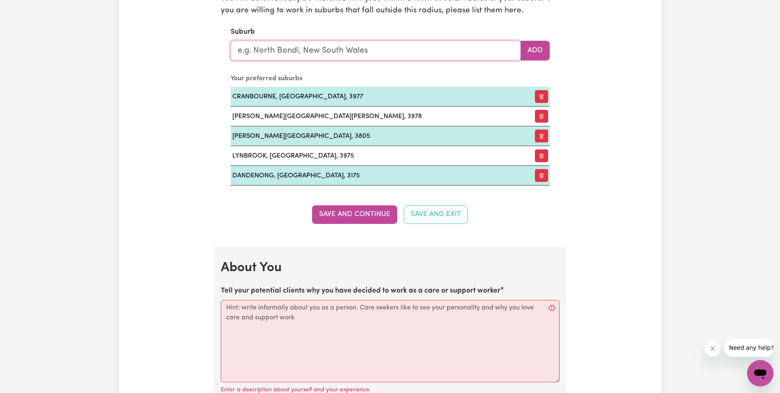
click at [315, 50] on input "text" at bounding box center [376, 51] width 290 height 20
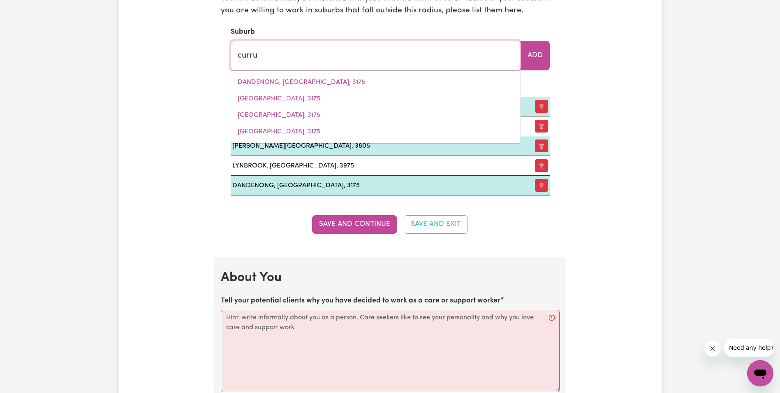
type input "currum"
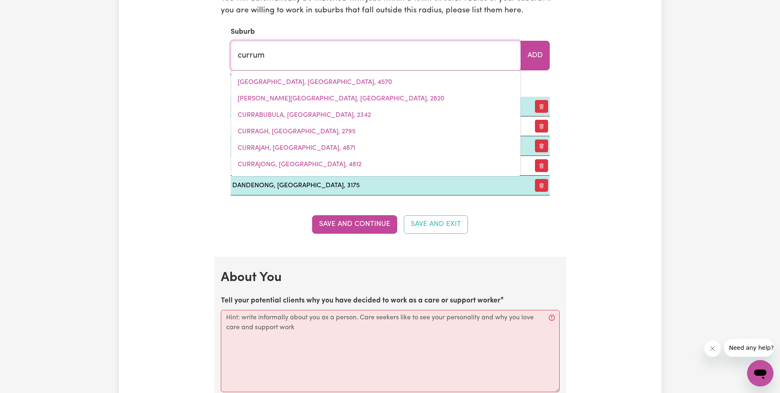
type input "currumBIN, [GEOGRAPHIC_DATA], 4223"
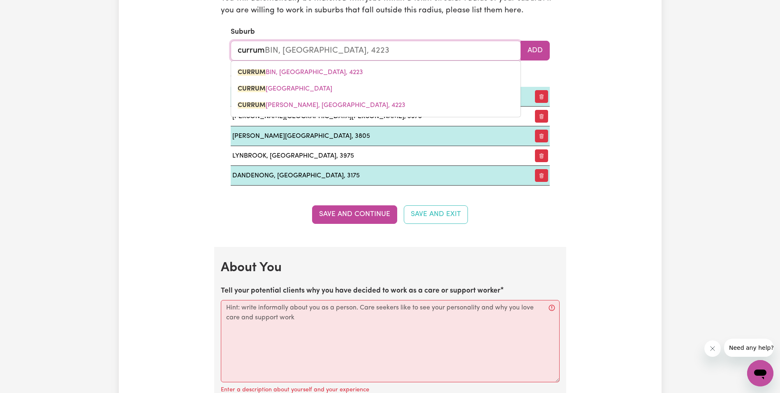
type input "currum"
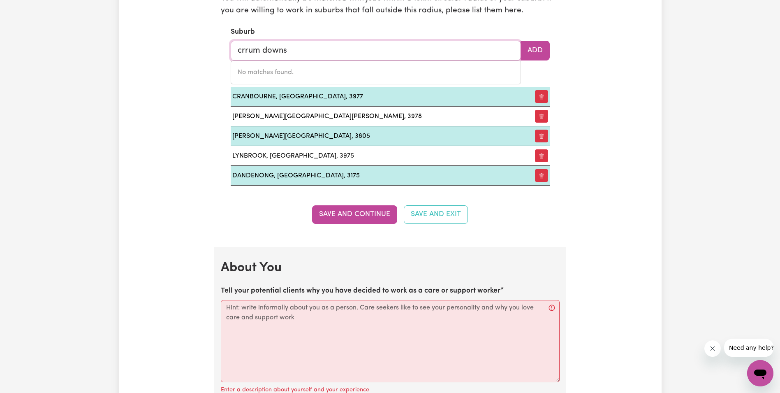
type input "carrum downs"
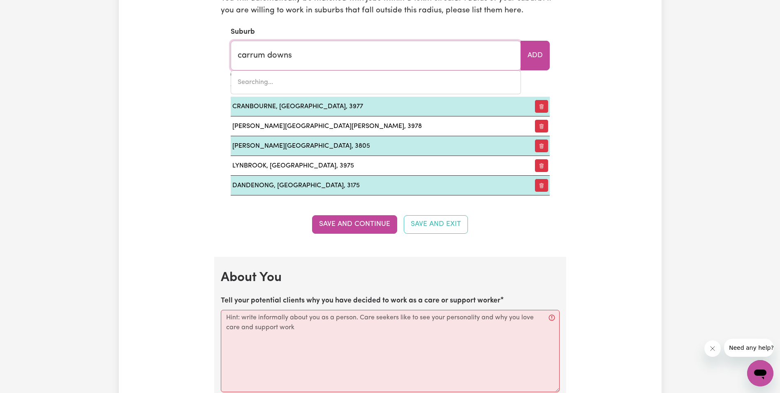
type input "carrum [PERSON_NAME][GEOGRAPHIC_DATA], 3201"
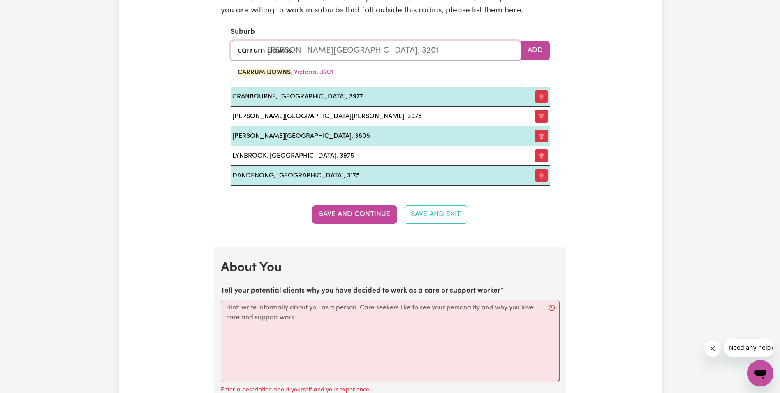
drag, startPoint x: 352, startPoint y: 51, endPoint x: 231, endPoint y: 52, distance: 121.3
click at [231, 52] on input "carrum downs" at bounding box center [376, 51] width 290 height 20
type input "carrum downs"
type input "carrum [PERSON_NAME][GEOGRAPHIC_DATA], 3201"
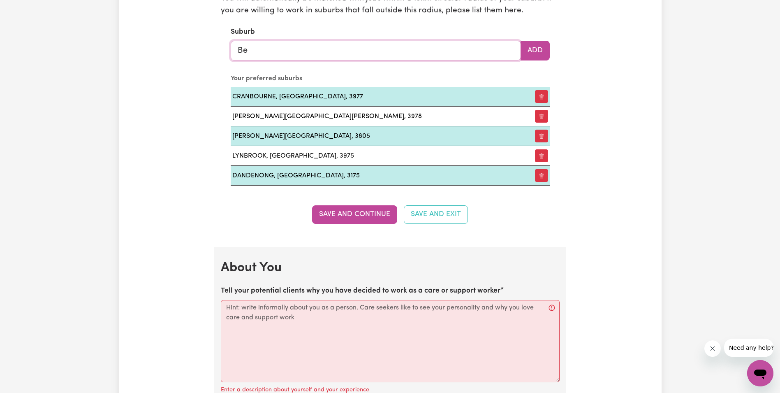
type input "Ber"
type input "BerAJONDO, [GEOGRAPHIC_DATA], 4674"
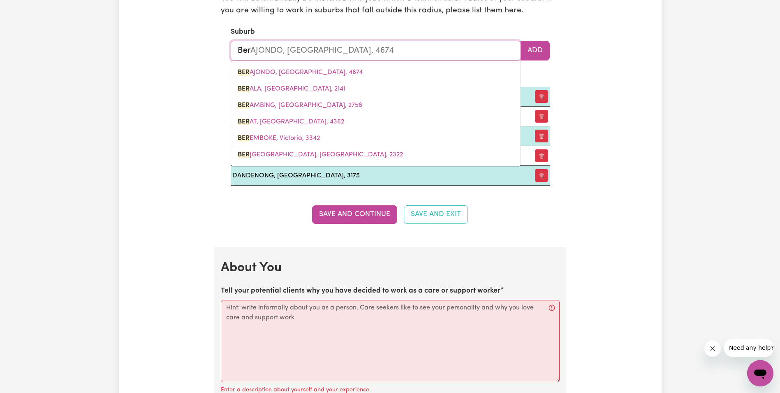
type input "Berw"
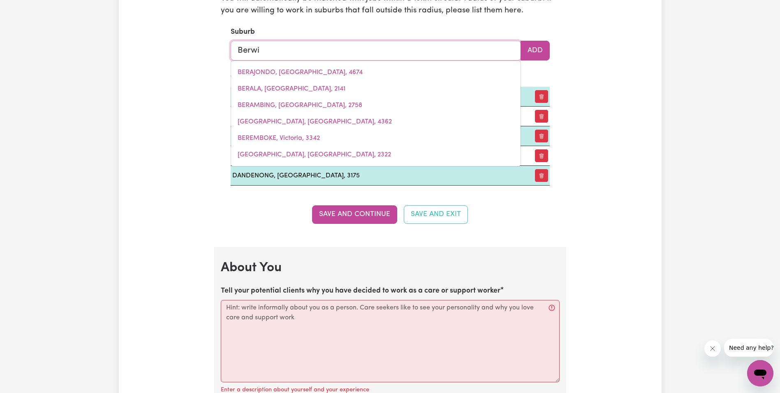
type input "Berwic"
type input "BerwicK, [GEOGRAPHIC_DATA], 3806"
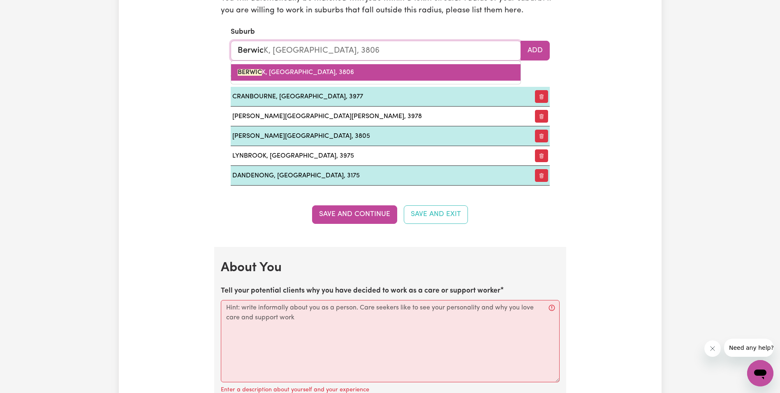
click at [319, 71] on link "BERWIC K, [GEOGRAPHIC_DATA], 3806" at bounding box center [375, 72] width 289 height 16
type input "[PERSON_NAME][GEOGRAPHIC_DATA], 3806"
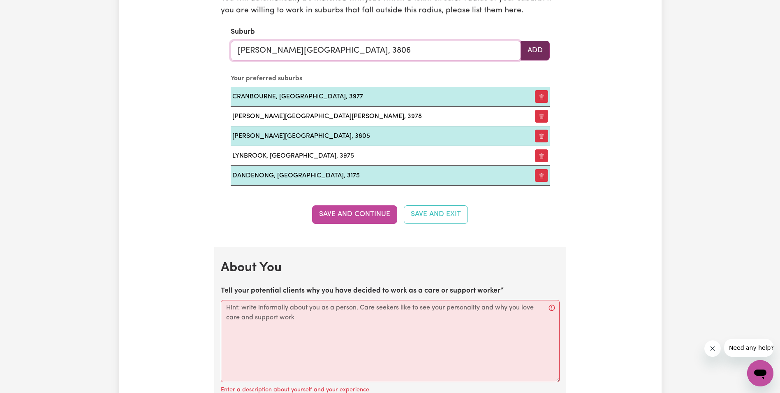
type input "[PERSON_NAME][GEOGRAPHIC_DATA], 3806"
click at [540, 52] on button "Add" at bounding box center [534, 51] width 29 height 20
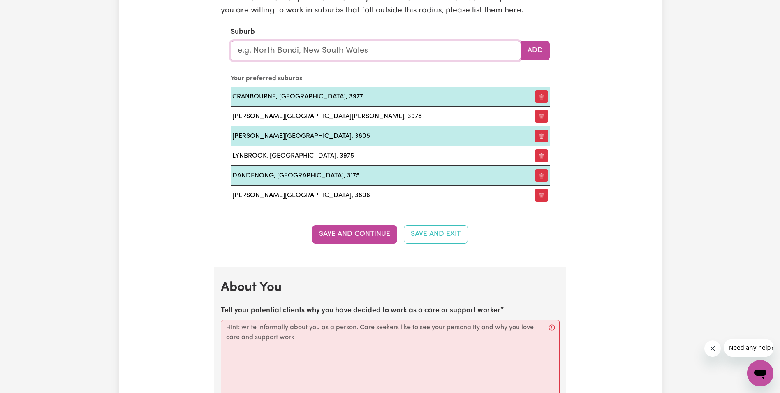
click at [248, 45] on input "text" at bounding box center [376, 51] width 290 height 20
type input "offi"
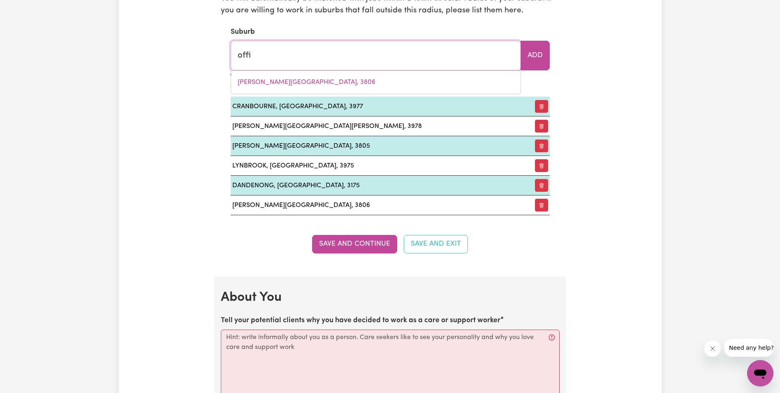
type input "offiCER, [GEOGRAPHIC_DATA], 3809"
type input "offic"
type input "officER, [GEOGRAPHIC_DATA], 3809"
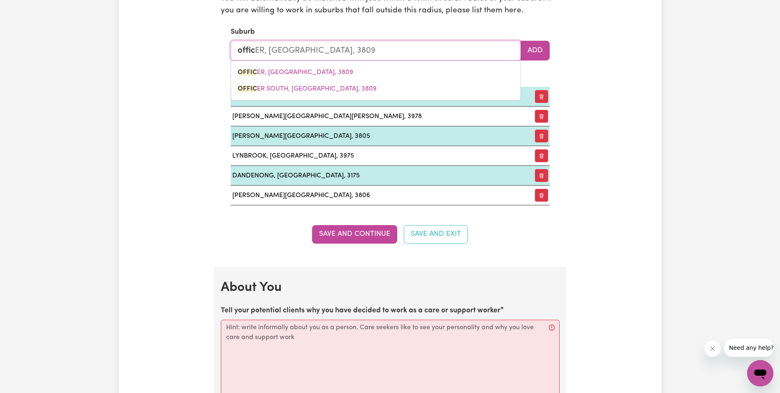
type input "office"
type input "officeR, [GEOGRAPHIC_DATA], 3809"
type input "officer"
type input "officer, [GEOGRAPHIC_DATA], 3809"
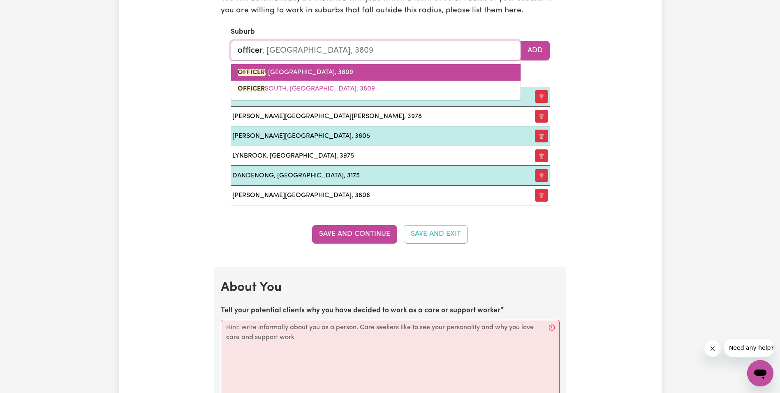
click at [280, 69] on span "OFFICER , [GEOGRAPHIC_DATA], 3809" at bounding box center [295, 72] width 115 height 7
type input "OFFICER, [GEOGRAPHIC_DATA], 3809"
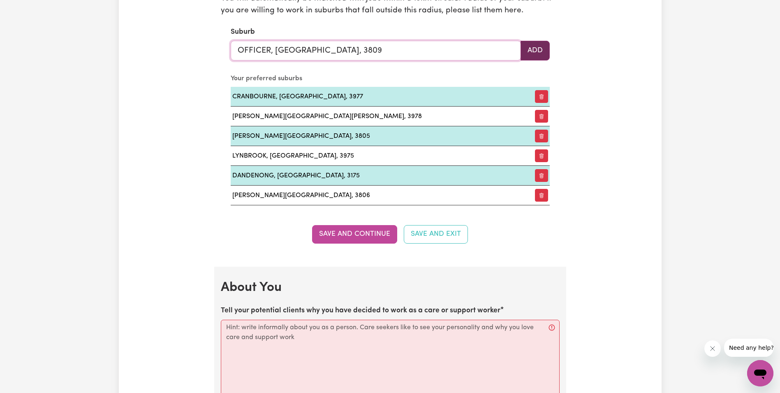
type input "OFFICER, [GEOGRAPHIC_DATA], 3809"
click at [537, 48] on button "Add" at bounding box center [534, 51] width 29 height 20
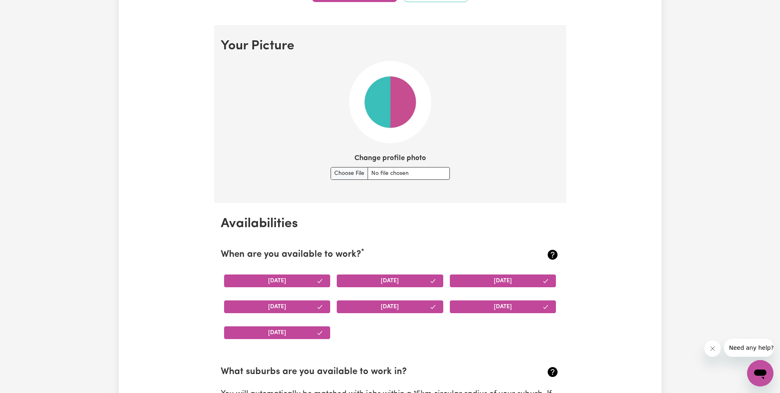
scroll to position [552, 0]
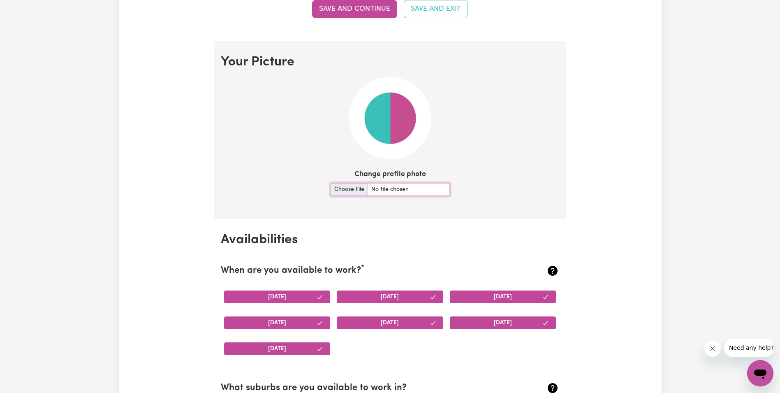
click at [344, 183] on input "Change profile photo" at bounding box center [389, 189] width 119 height 13
type input "C:\fakepath\Screenshot_20230130_225138_Facebook.jpg"
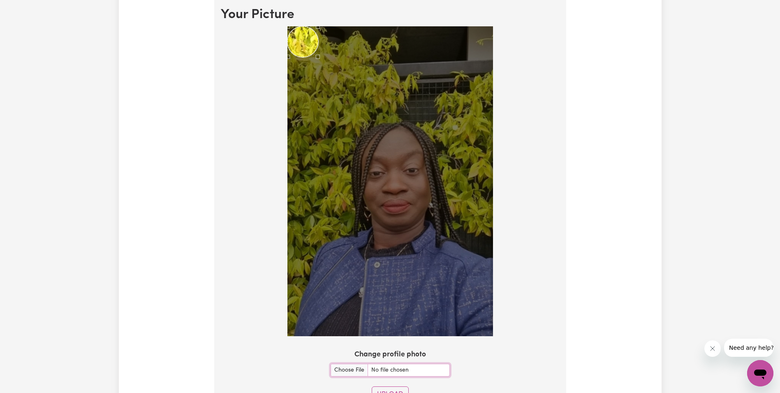
scroll to position [593, 0]
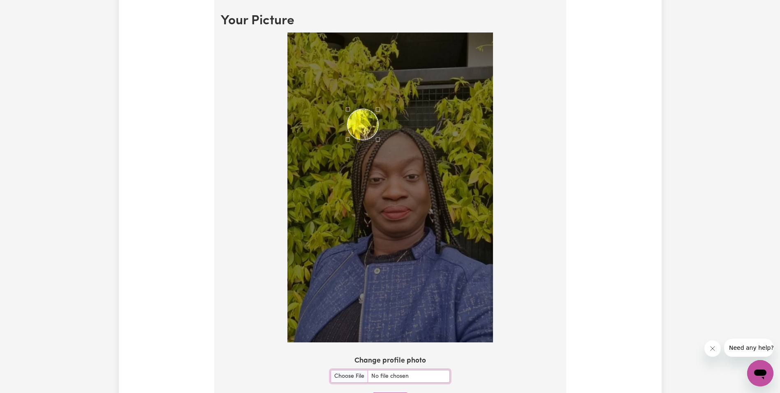
click at [360, 126] on div "Use the arrow keys to move the crop selection area" at bounding box center [362, 124] width 31 height 31
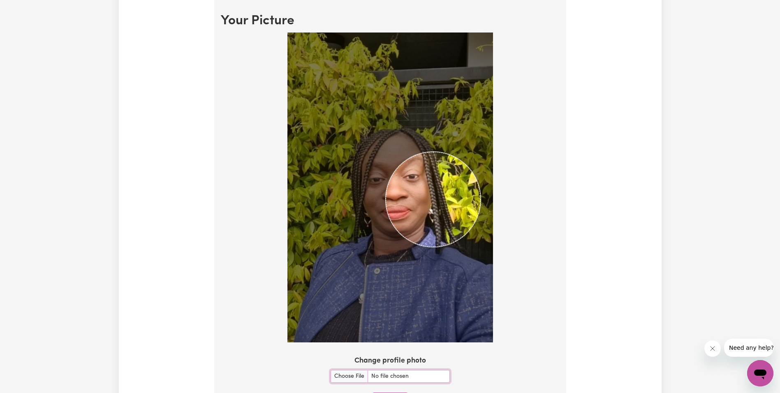
click at [480, 300] on img at bounding box center [390, 187] width 206 height 310
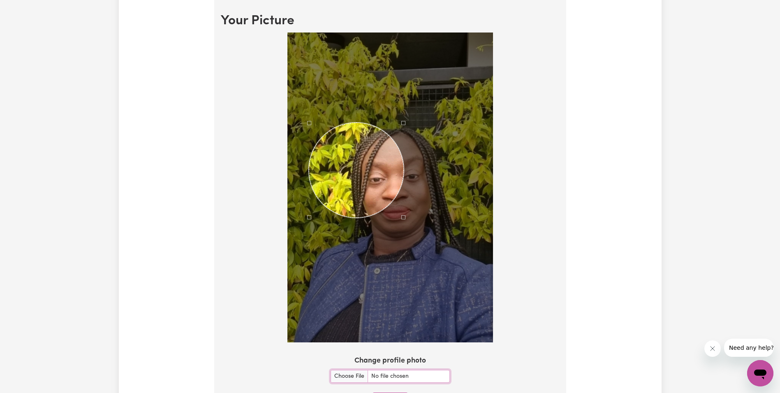
click at [367, 168] on div "Use the arrow keys to move the crop selection area" at bounding box center [356, 169] width 95 height 95
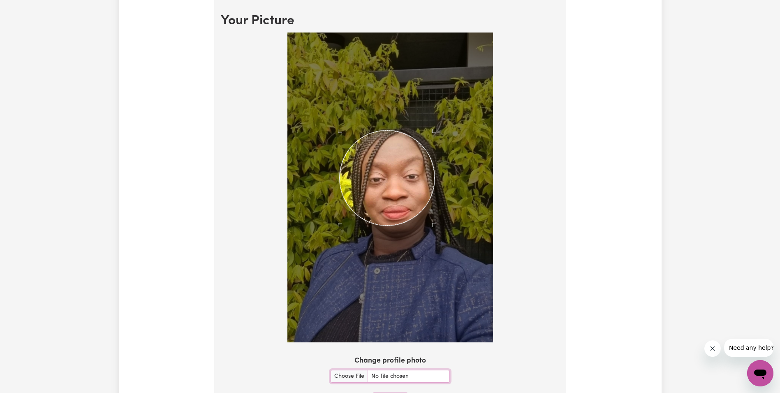
click at [366, 162] on div "Use the arrow keys to move the crop selection area" at bounding box center [386, 177] width 95 height 95
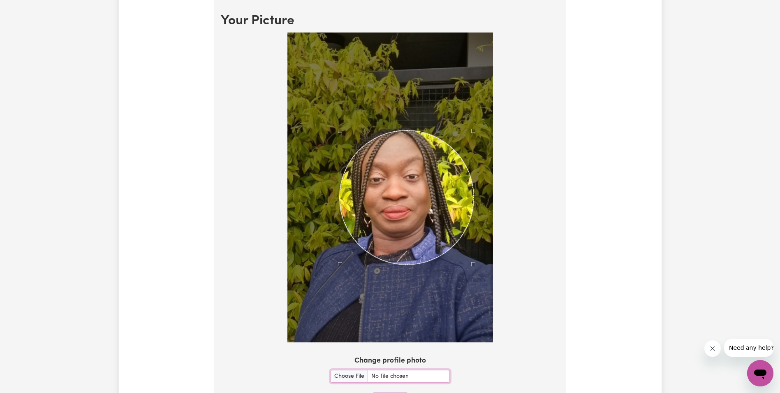
click at [474, 280] on div at bounding box center [390, 187] width 206 height 310
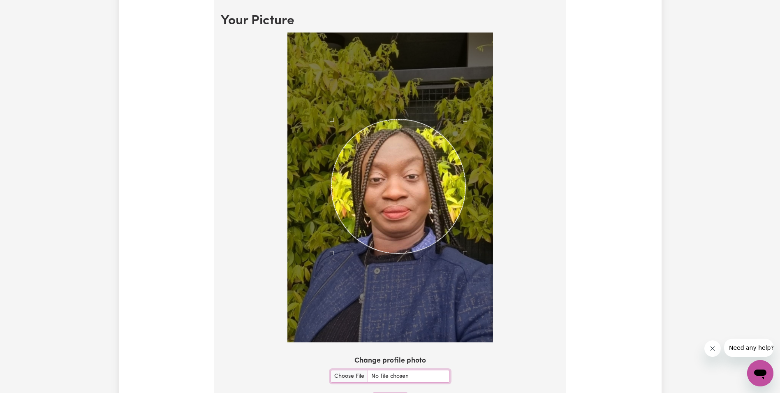
click at [450, 217] on div "Use the arrow keys to move the crop selection area" at bounding box center [398, 186] width 134 height 134
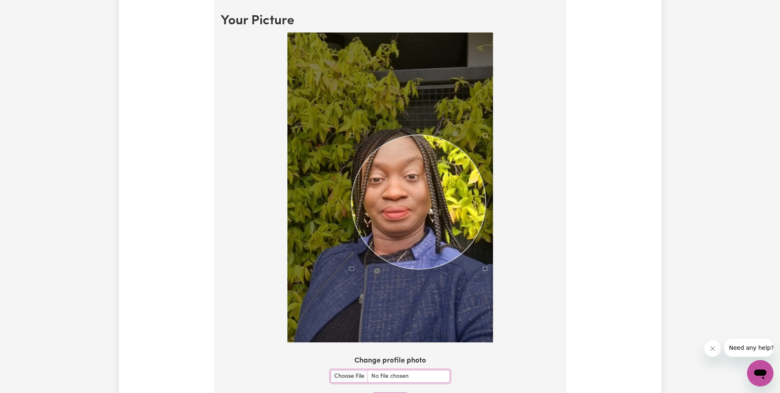
click at [407, 189] on div "Use the arrow keys to move the crop selection area" at bounding box center [418, 202] width 134 height 134
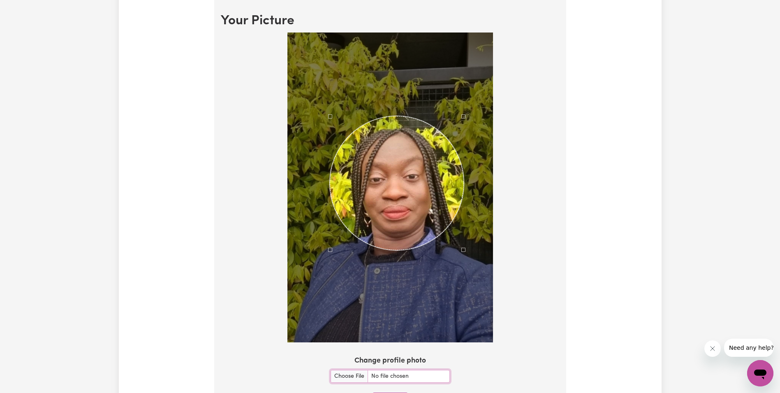
click at [387, 176] on div "Use the arrow keys to move the crop selection area" at bounding box center [397, 183] width 134 height 134
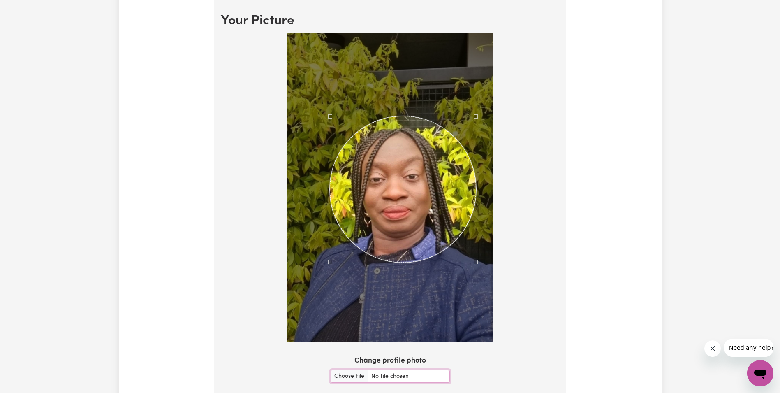
click at [475, 289] on div at bounding box center [390, 187] width 206 height 310
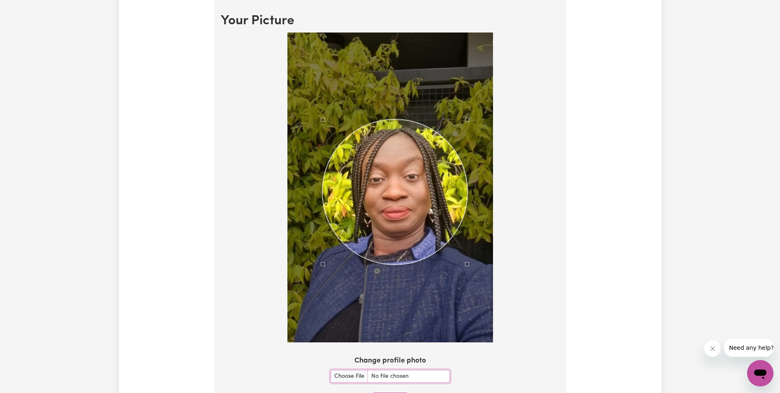
click at [423, 217] on div "Use the arrow keys to move the crop selection area" at bounding box center [394, 191] width 145 height 145
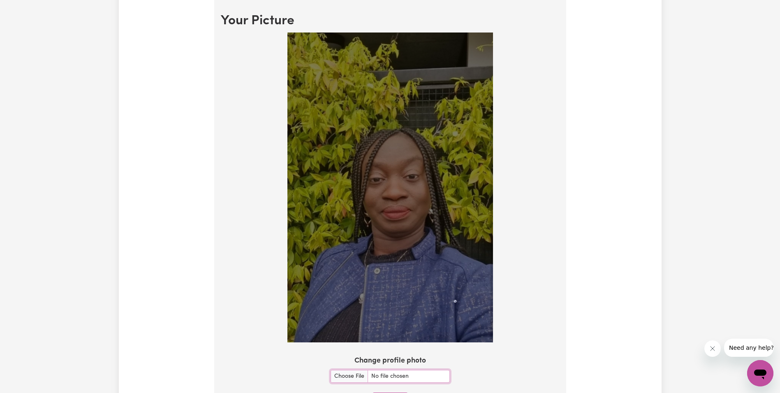
click at [457, 298] on img at bounding box center [390, 187] width 206 height 310
click at [367, 202] on img at bounding box center [390, 187] width 206 height 310
click at [438, 266] on img at bounding box center [390, 187] width 206 height 310
click at [363, 127] on div "Use the arrow keys to move the crop selection area" at bounding box center [361, 132] width 40 height 40
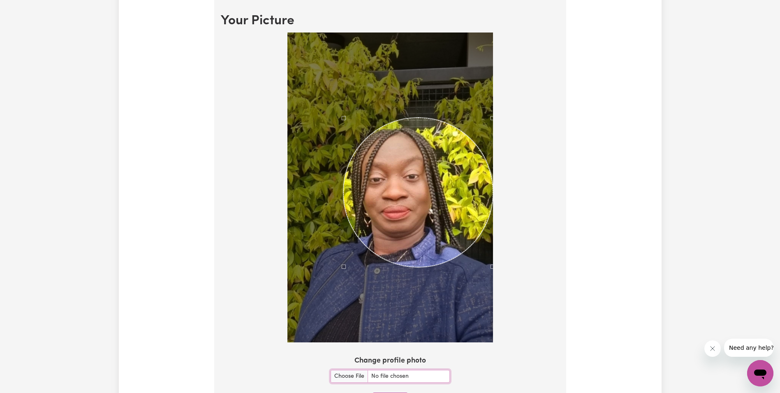
click at [492, 298] on div at bounding box center [390, 187] width 206 height 310
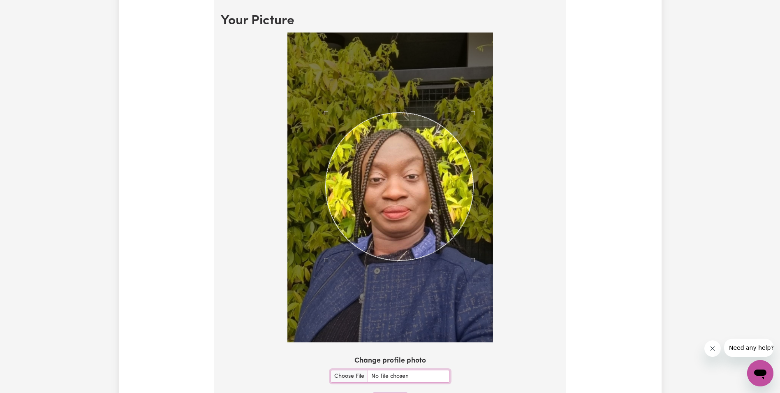
click at [392, 221] on div "Use the arrow keys to move the crop selection area" at bounding box center [400, 187] width 148 height 148
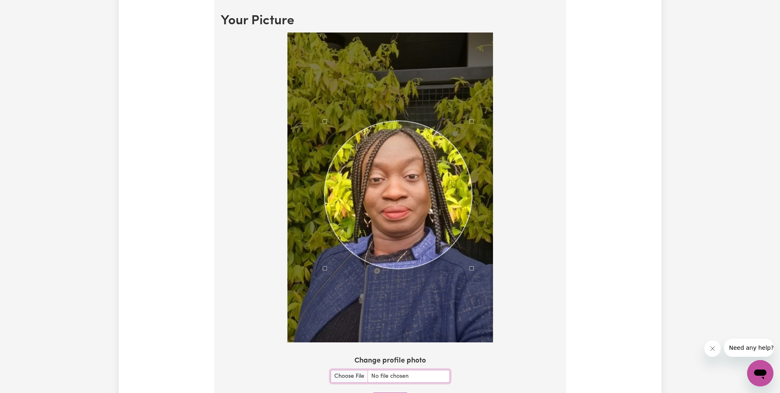
click at [391, 220] on div "Use the arrow keys to move the crop selection area" at bounding box center [398, 195] width 148 height 148
click at [330, 369] on input "Change profile photo" at bounding box center [389, 375] width 119 height 13
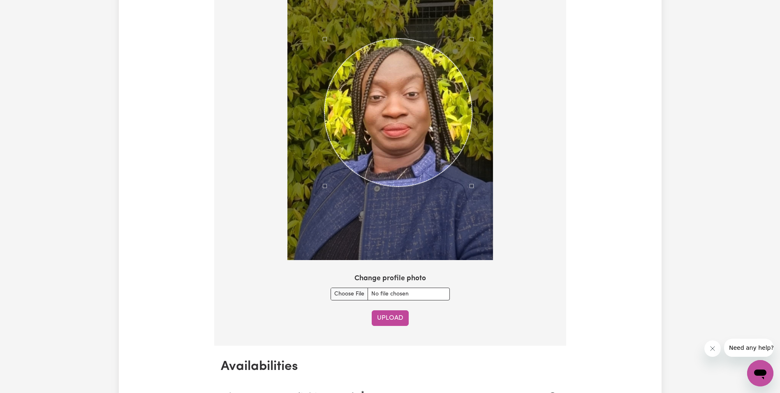
click at [388, 317] on button "Upload" at bounding box center [390, 318] width 37 height 16
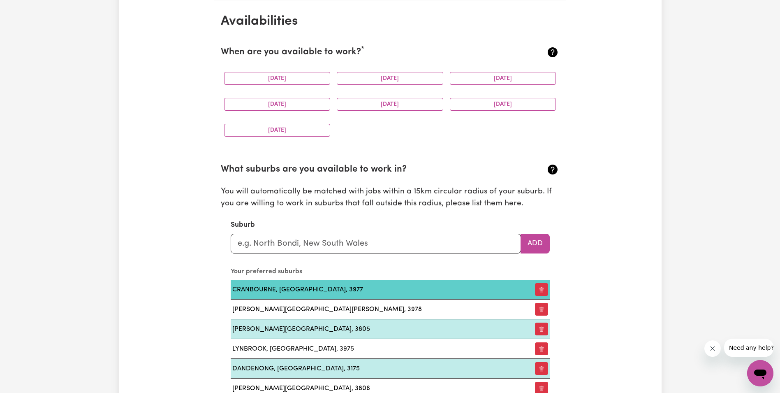
scroll to position [729, 0]
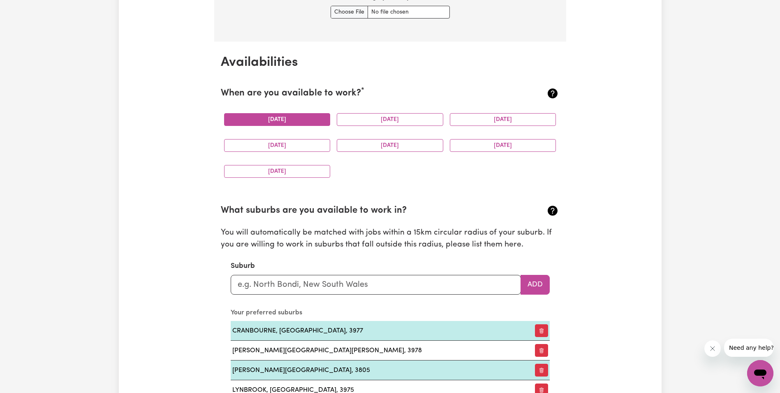
click at [302, 118] on button "[DATE]" at bounding box center [277, 119] width 106 height 13
click at [396, 117] on button "[DATE]" at bounding box center [390, 119] width 106 height 13
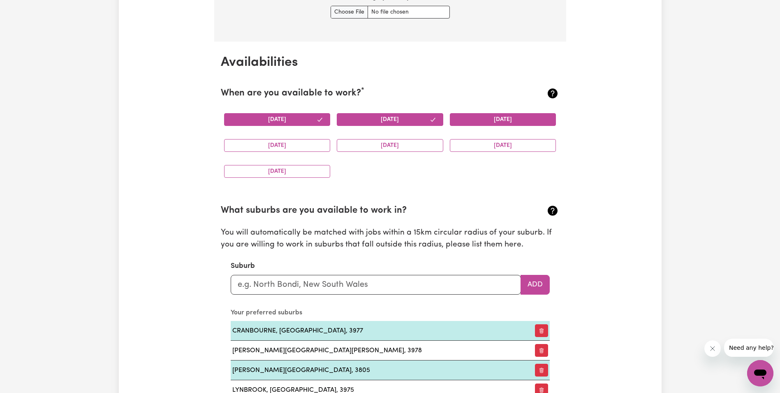
click at [513, 115] on button "[DATE]" at bounding box center [503, 119] width 106 height 13
drag, startPoint x: 492, startPoint y: 146, endPoint x: 438, endPoint y: 151, distance: 54.5
click at [492, 146] on button "[DATE]" at bounding box center [503, 145] width 106 height 13
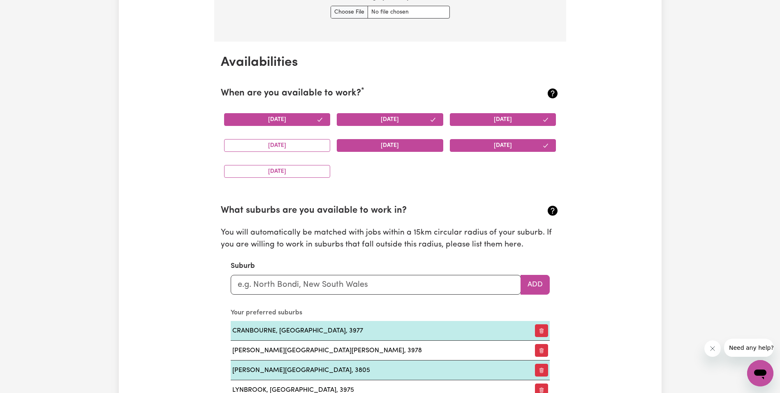
click at [400, 141] on button "[DATE]" at bounding box center [390, 145] width 106 height 13
click at [293, 143] on button "[DATE]" at bounding box center [277, 145] width 106 height 13
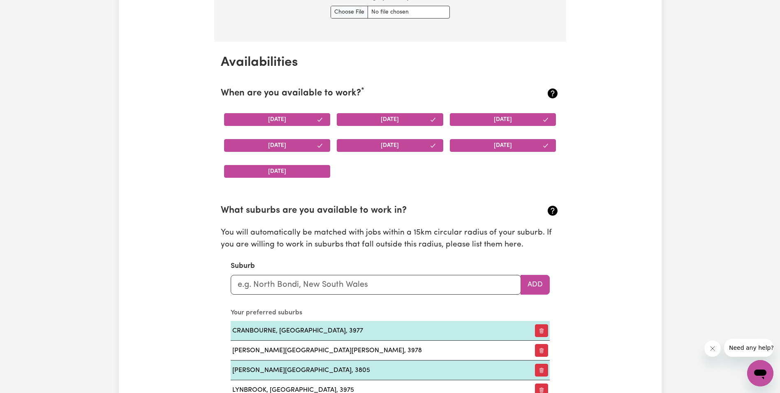
drag, startPoint x: 289, startPoint y: 173, endPoint x: 294, endPoint y: 172, distance: 5.5
click at [289, 173] on button "[DATE]" at bounding box center [277, 171] width 106 height 13
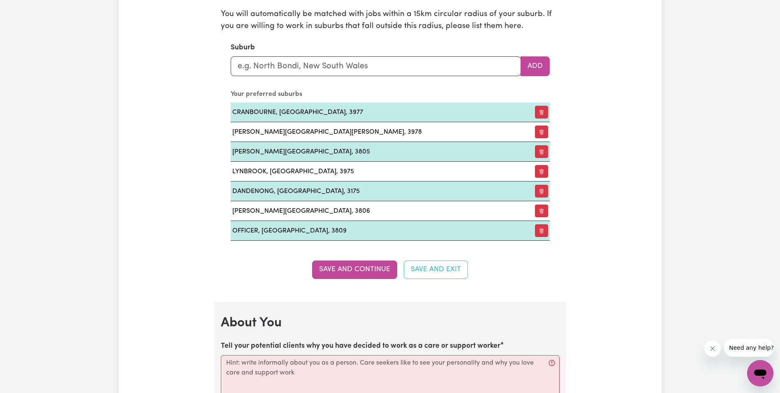
scroll to position [1058, 0]
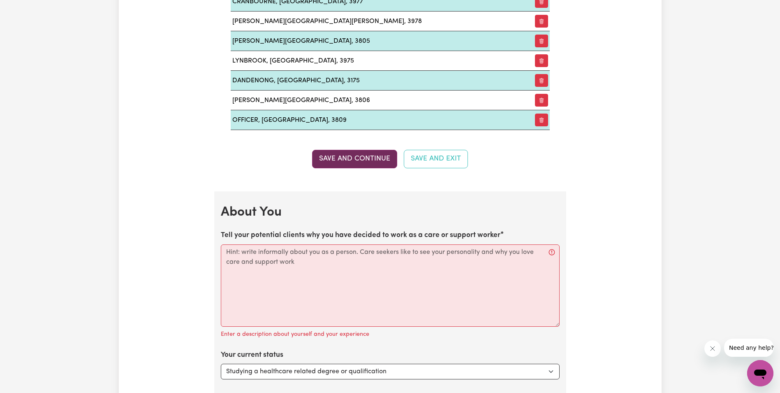
click at [362, 155] on button "Save and Continue" at bounding box center [354, 159] width 85 height 18
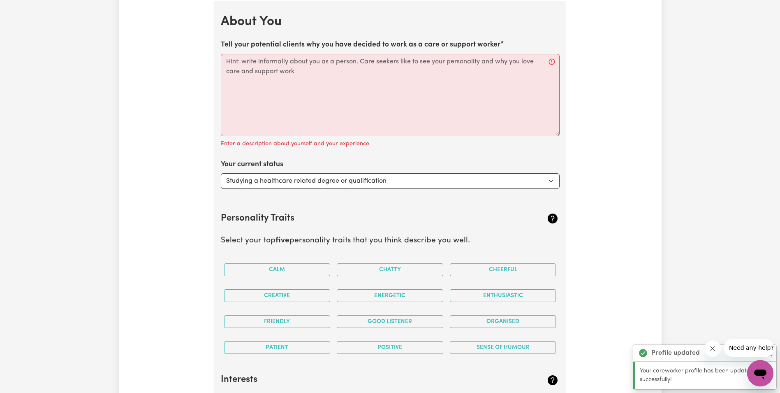
scroll to position [1248, 0]
click at [552, 177] on select "Select... Studying a healthcare related degree or qualification Studying a non-…" at bounding box center [390, 181] width 339 height 16
select select "Embarking on a career change into the care industry"
click at [221, 173] on select "Select... Studying a healthcare related degree or qualification Studying a non-…" at bounding box center [390, 181] width 339 height 16
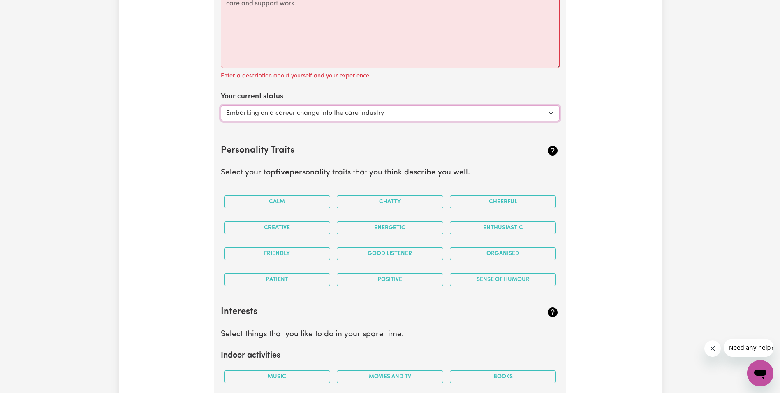
scroll to position [1207, 0]
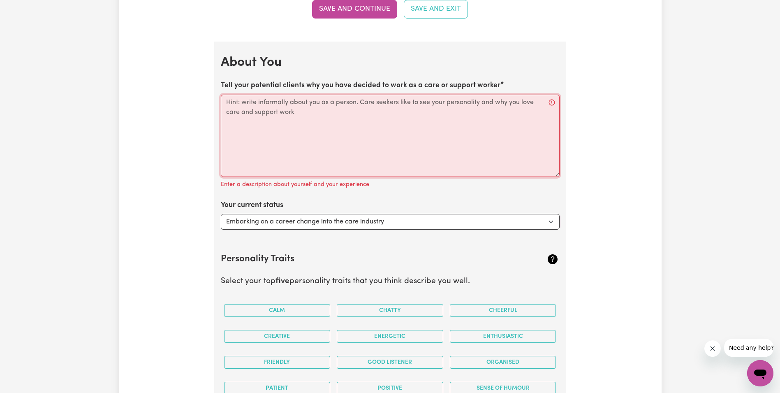
click at [237, 107] on textarea "Tell your potential clients why you have decided to work as a care or support w…" at bounding box center [390, 136] width 339 height 82
paste textarea "I have over 10 years of experience in health care. I have worked as a personal …"
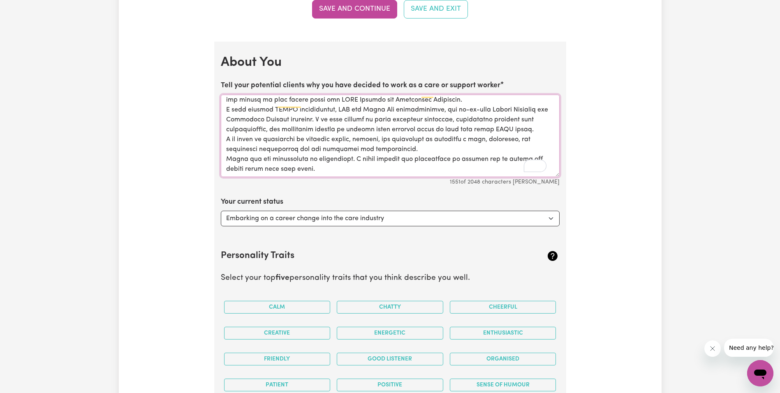
scroll to position [76, 0]
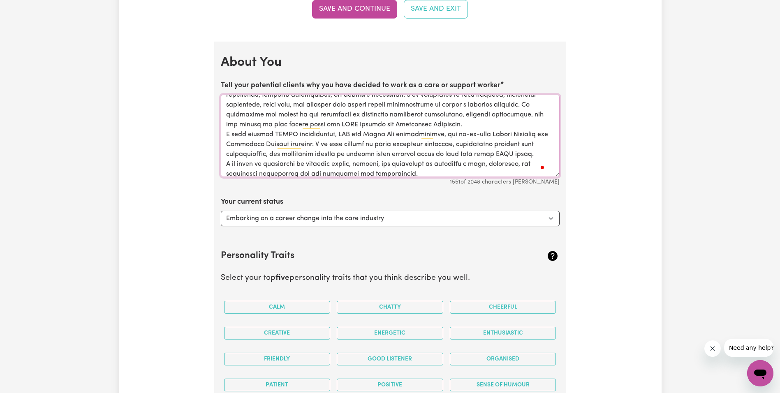
click at [540, 127] on textarea "Tell your potential clients why you have decided to work as a care or support w…" at bounding box center [390, 136] width 339 height 82
type textarea "I have over 10 years of experience in health care. I have worked as a personal …"
drag, startPoint x: 603, startPoint y: 84, endPoint x: 604, endPoint y: 89, distance: 5.1
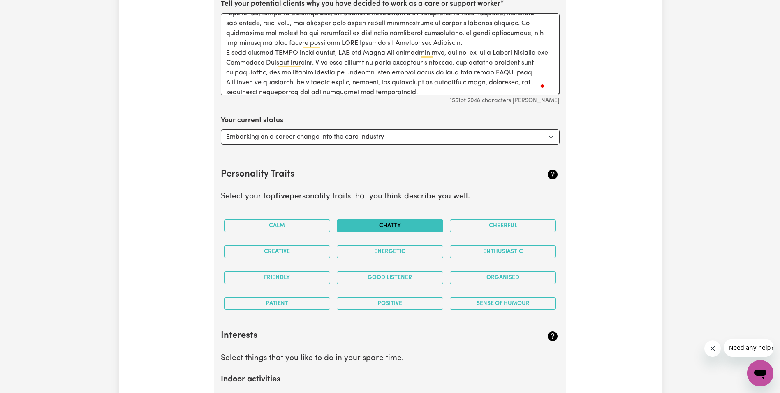
scroll to position [1289, 0]
click at [552, 134] on select "Select... Studying a healthcare related degree or qualification Studying a non-…" at bounding box center [390, 136] width 339 height 16
select select "Looking for extra work to fill my week and/or weekends"
click at [221, 128] on select "Select... Studying a healthcare related degree or qualification Studying a non-…" at bounding box center [390, 136] width 339 height 16
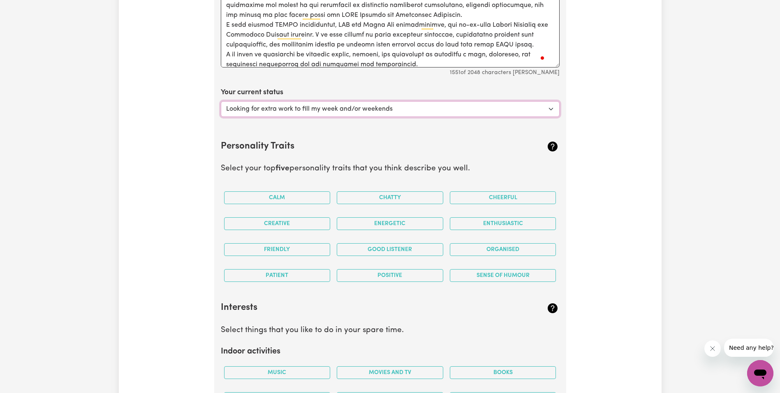
scroll to position [1330, 0]
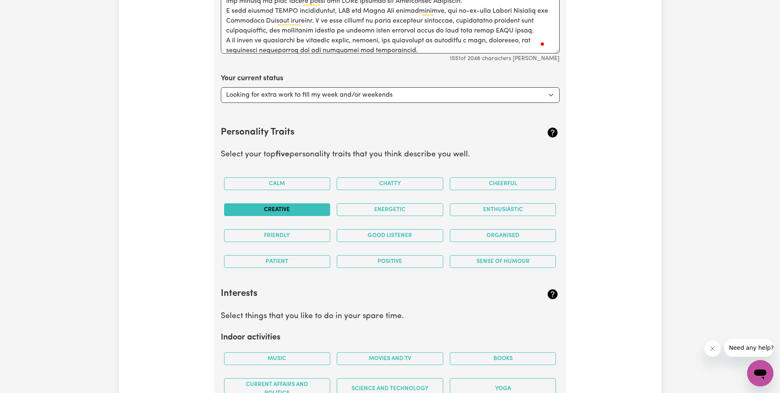
click at [283, 209] on button "Creative" at bounding box center [277, 209] width 106 height 13
click at [488, 206] on button "Enthusiastic" at bounding box center [503, 209] width 106 height 13
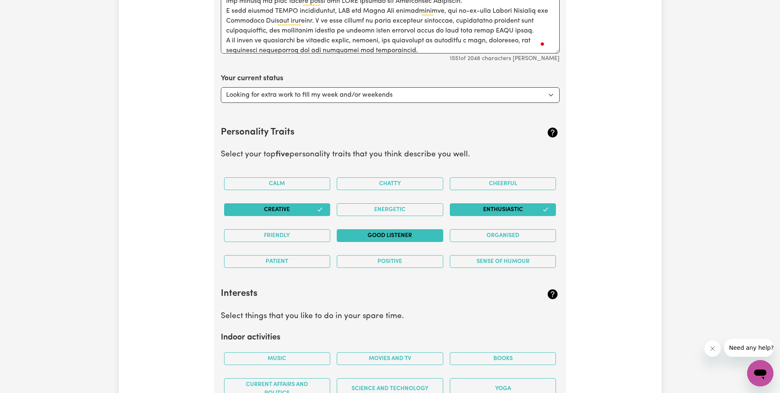
click at [391, 234] on button "Good Listener" at bounding box center [390, 235] width 106 height 13
drag, startPoint x: 300, startPoint y: 229, endPoint x: 300, endPoint y: 223, distance: 6.2
click at [300, 228] on div "Friendly" at bounding box center [277, 235] width 113 height 26
click at [496, 231] on button "Organised" at bounding box center [503, 235] width 106 height 13
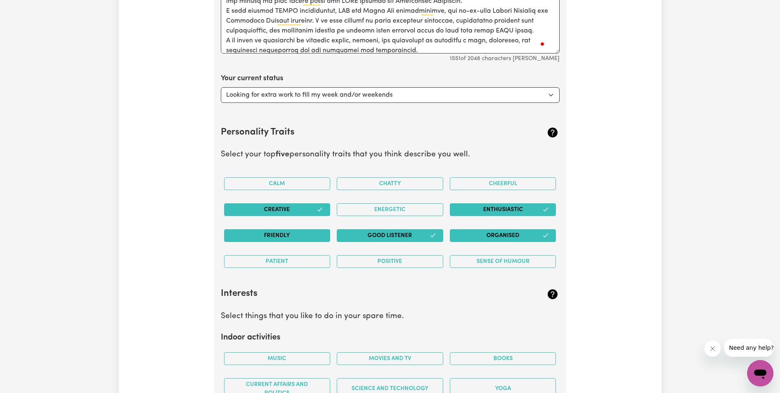
click at [263, 231] on button "Friendly" at bounding box center [277, 235] width 106 height 13
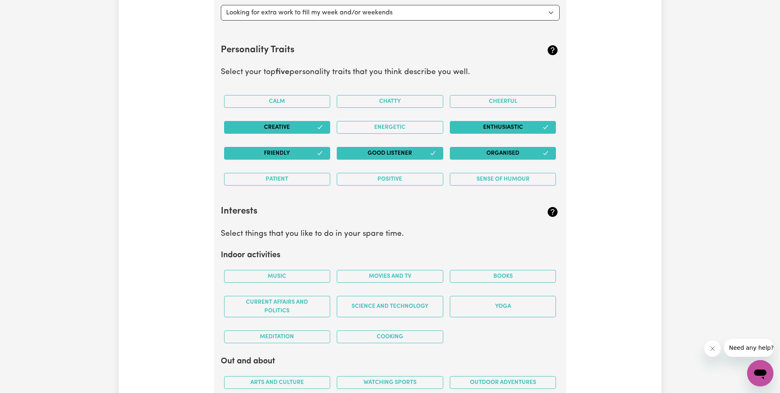
scroll to position [1495, 0]
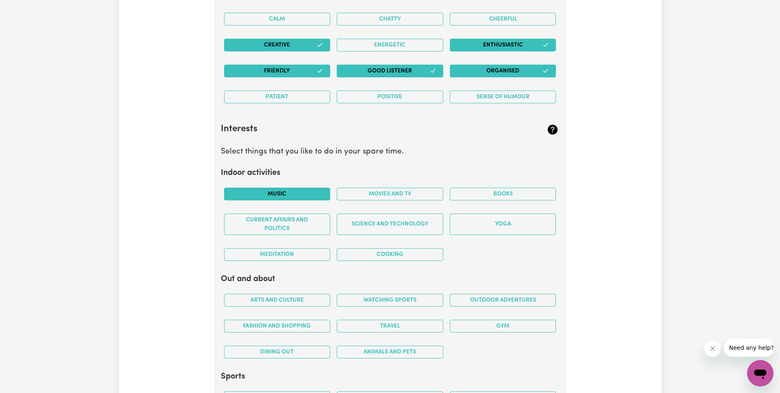
click at [267, 193] on button "Music" at bounding box center [277, 193] width 106 height 13
click at [492, 193] on button "Books" at bounding box center [503, 193] width 106 height 13
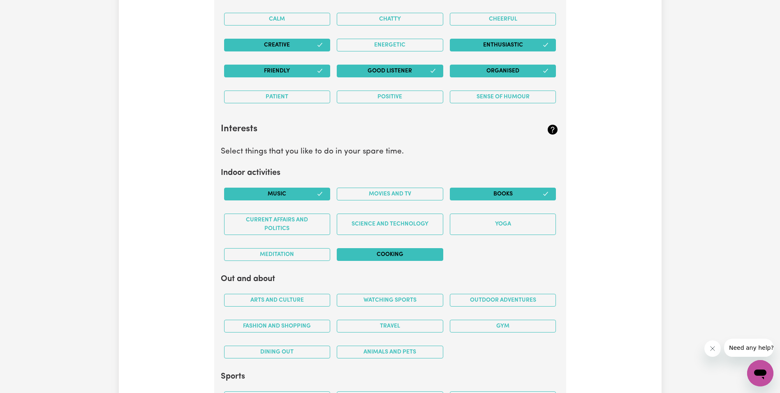
click at [399, 254] on button "Cooking" at bounding box center [390, 254] width 106 height 13
click at [402, 192] on button "Movies and TV" at bounding box center [390, 193] width 106 height 13
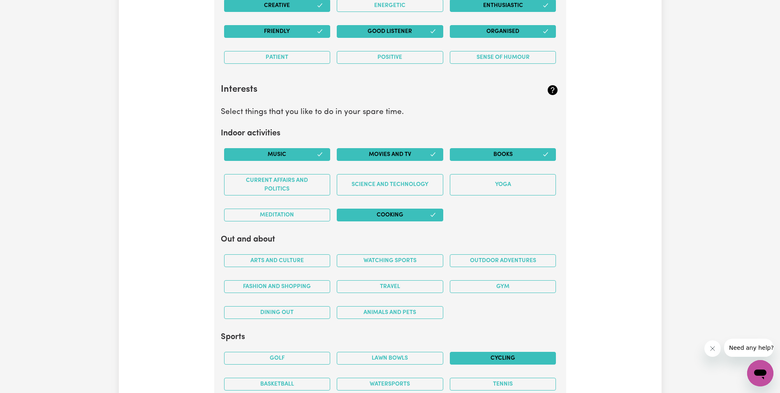
scroll to position [1577, 0]
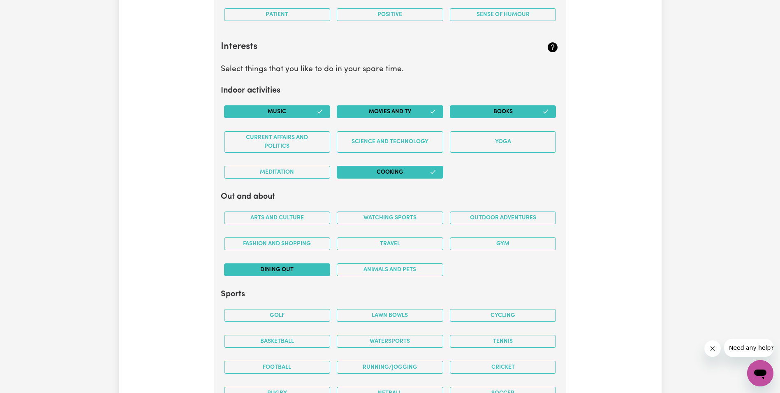
click at [282, 268] on button "Dining out" at bounding box center [277, 269] width 106 height 13
click at [300, 242] on button "Fashion and shopping" at bounding box center [277, 243] width 106 height 13
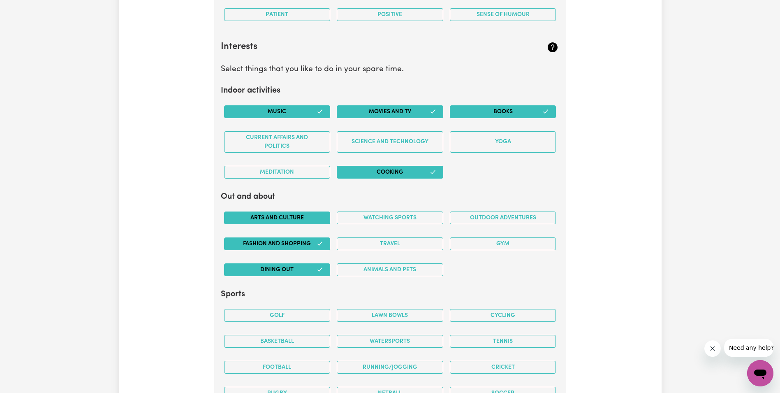
click at [285, 216] on button "Arts and Culture" at bounding box center [277, 217] width 106 height 13
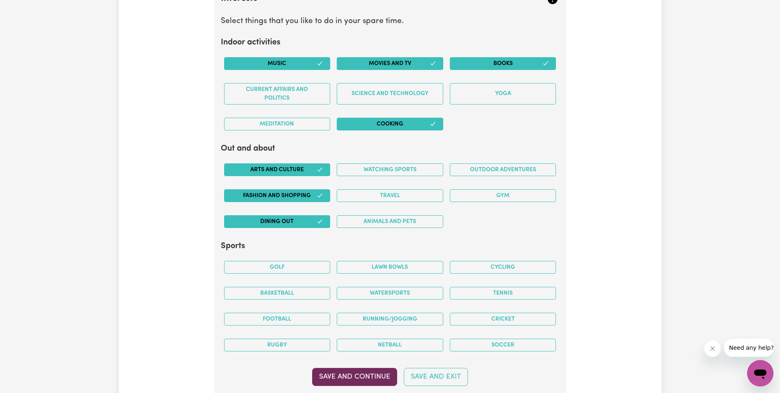
scroll to position [1659, 0]
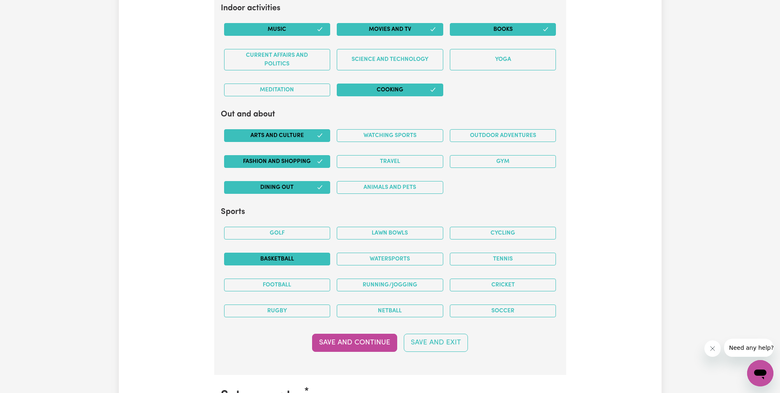
click at [277, 253] on button "Basketball" at bounding box center [277, 258] width 106 height 13
click at [387, 284] on button "Running/Jogging" at bounding box center [390, 284] width 106 height 13
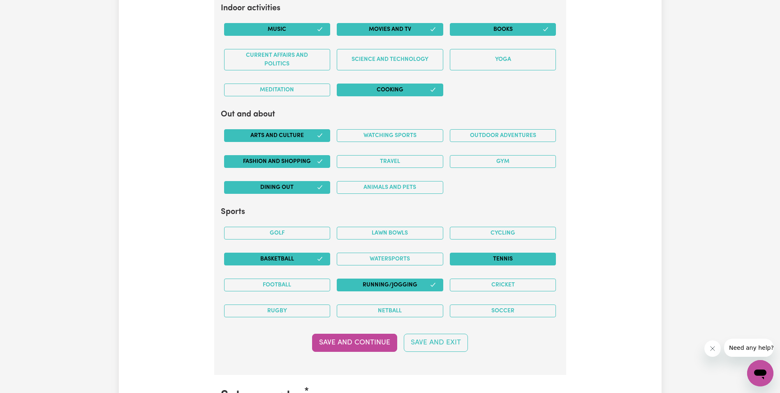
click at [520, 257] on button "Tennis" at bounding box center [503, 258] width 106 height 13
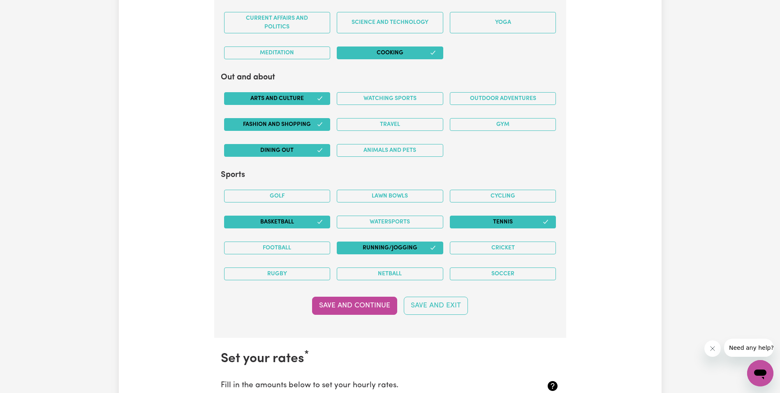
scroll to position [1741, 0]
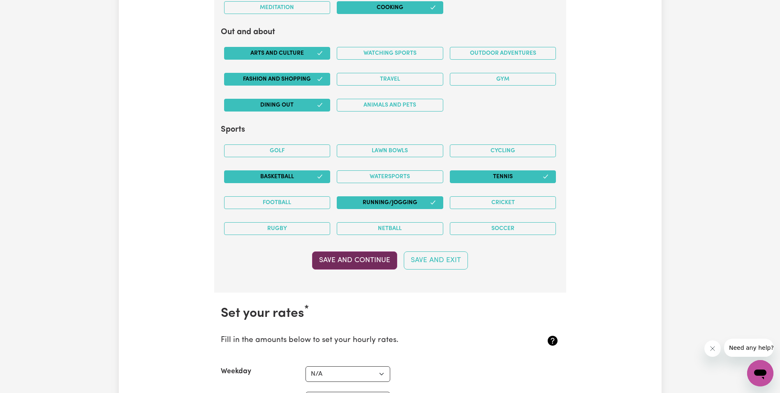
click at [359, 261] on button "Save and Continue" at bounding box center [354, 260] width 85 height 18
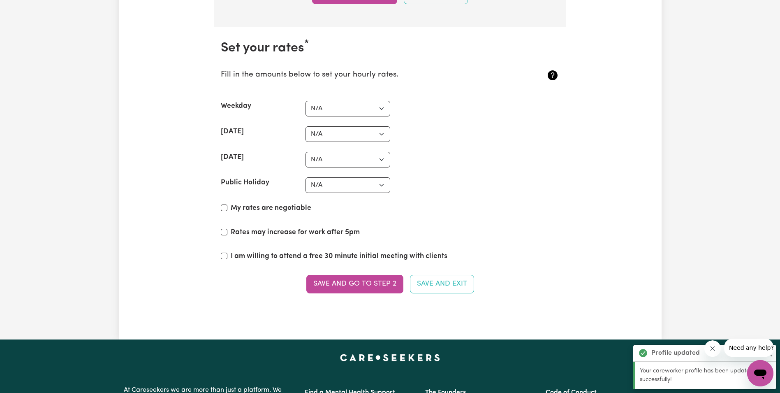
scroll to position [2033, 0]
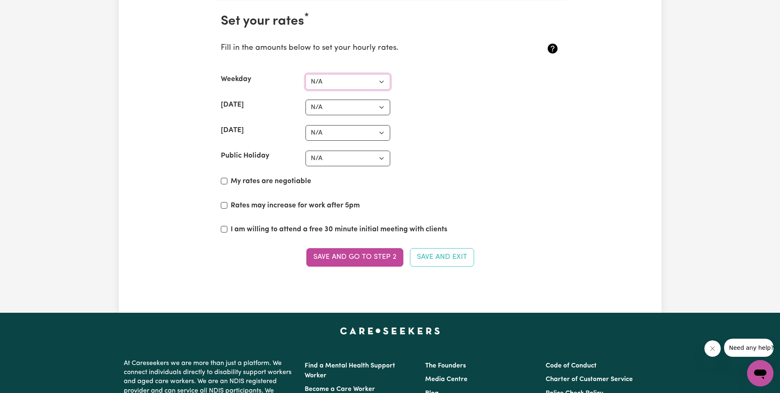
click at [385, 80] on select "N/A $37 $38 $39 $40 $41 $42 $43 $44 $45 $46 $47 $48 $49 $50 $51 $52 $53 $54 $55…" at bounding box center [347, 82] width 85 height 16
click at [501, 138] on div "[DATE] N/A $37 $38 $39 $40 $41 $42 $43 $44 $45 $46 $47 $48 $49 $50 $51 $52 $53 …" at bounding box center [390, 133] width 339 height 16
click at [381, 158] on select "N/A $37 $38 $39 $40 $41 $42 $43 $44 $45 $46 $47 $48 $49 $50 $51 $52 $53 $54 $55…" at bounding box center [347, 158] width 85 height 16
select select "100"
click at [305, 150] on select "N/A $37 $38 $39 $40 $41 $42 $43 $44 $45 $46 $47 $48 $49 $50 $51 $52 $53 $54 $55…" at bounding box center [347, 158] width 85 height 16
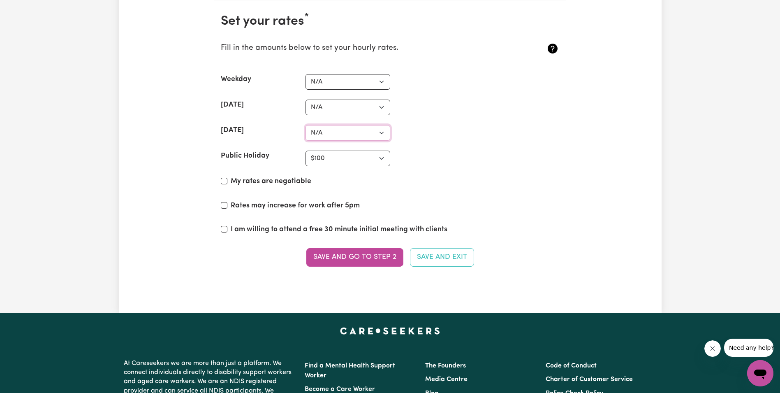
click at [381, 132] on select "N/A $37 $38 $39 $40 $41 $42 $43 $44 $45 $46 $47 $48 $49 $50 $51 $52 $53 $54 $55…" at bounding box center [347, 133] width 85 height 16
select select "90"
click at [305, 125] on select "N/A $37 $38 $39 $40 $41 $42 $43 $44 $45 $46 $47 $48 $49 $50 $51 $52 $53 $54 $55…" at bounding box center [347, 133] width 85 height 16
click at [383, 106] on select "N/A $37 $38 $39 $40 $41 $42 $43 $44 $45 $46 $47 $48 $49 $50 $51 $52 $53 $54 $55…" at bounding box center [347, 107] width 85 height 16
select select "75"
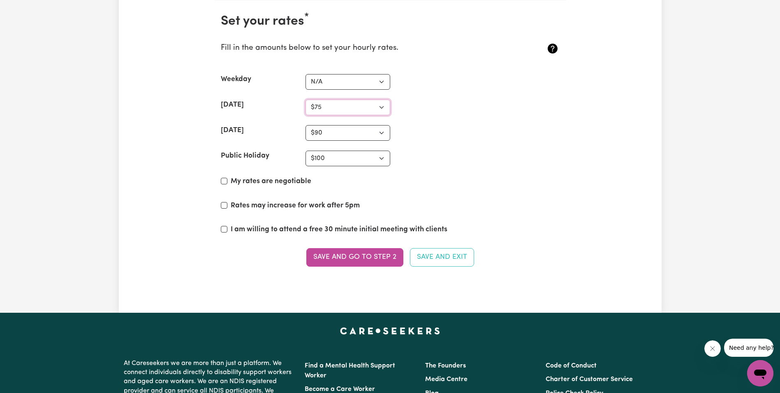
click at [305, 99] on select "N/A $37 $38 $39 $40 $41 $42 $43 $44 $45 $46 $47 $48 $49 $50 $51 $52 $53 $54 $55…" at bounding box center [347, 107] width 85 height 16
click at [448, 141] on section "Set your rates * Fill in the amounts below to set your hourly rates. Weekday N/…" at bounding box center [390, 144] width 352 height 289
click at [381, 81] on select "N/A $37 $38 $39 $40 $41 $42 $43 $44 $45 $46 $47 $48 $49 $50 $51 $52 $53 $54 $55…" at bounding box center [347, 82] width 85 height 16
select select "51"
click at [305, 74] on select "N/A $37 $38 $39 $40 $41 $42 $43 $44 $45 $46 $47 $48 $49 $50 $51 $52 $53 $54 $55…" at bounding box center [347, 82] width 85 height 16
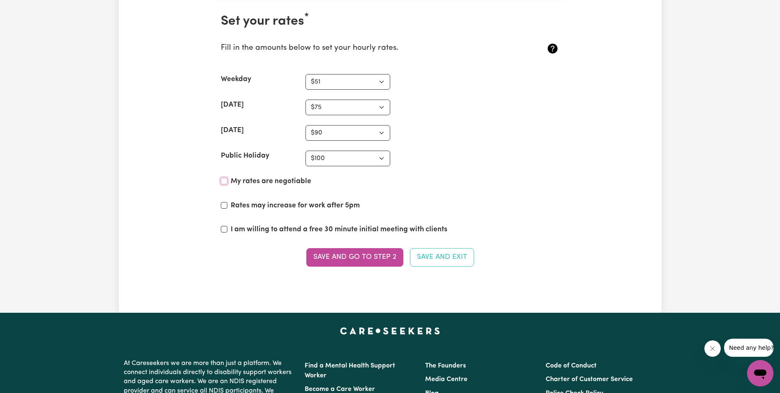
drag, startPoint x: 225, startPoint y: 181, endPoint x: 253, endPoint y: 264, distance: 87.6
click at [225, 182] on input "My rates are negotiable" at bounding box center [224, 181] width 7 height 7
checkbox input "true"
click at [225, 205] on input "Rates may increase for work after 5pm" at bounding box center [224, 205] width 7 height 7
checkbox input "true"
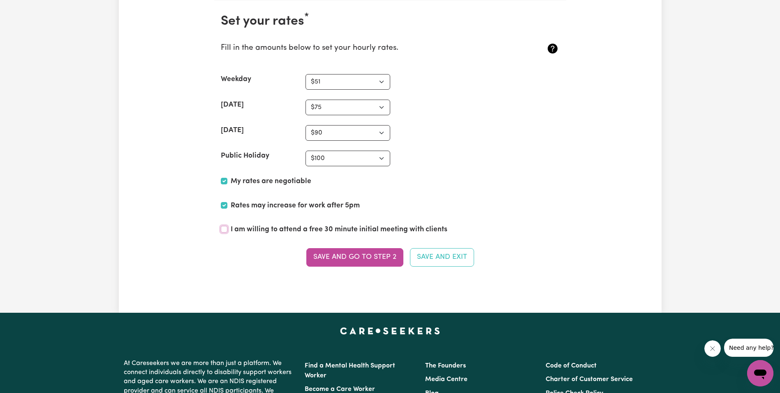
click at [226, 228] on input "I am willing to attend a free 30 minute initial meeting with clients" at bounding box center [224, 229] width 7 height 7
checkbox input "true"
click at [358, 258] on button "Save and go to Step 2" at bounding box center [354, 257] width 97 height 18
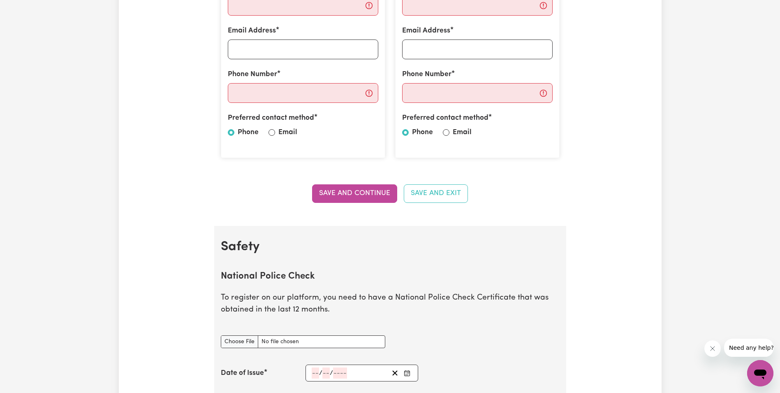
scroll to position [411, 0]
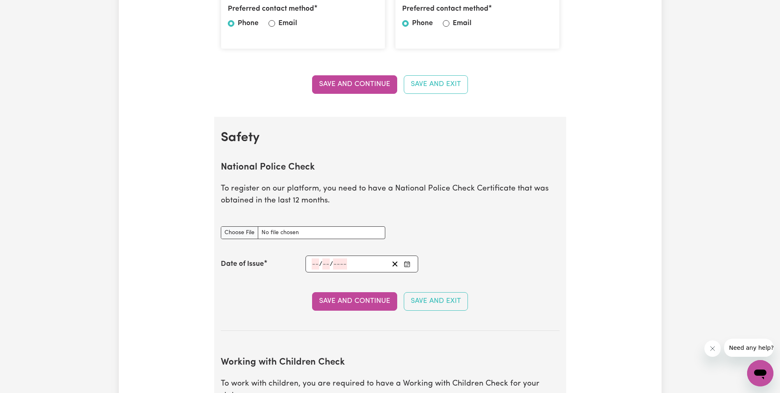
click at [240, 233] on input "National Police Check document" at bounding box center [303, 232] width 164 height 13
type input "C:\fakepath\Police check Titilope Oyadeyi 2025.pdf"
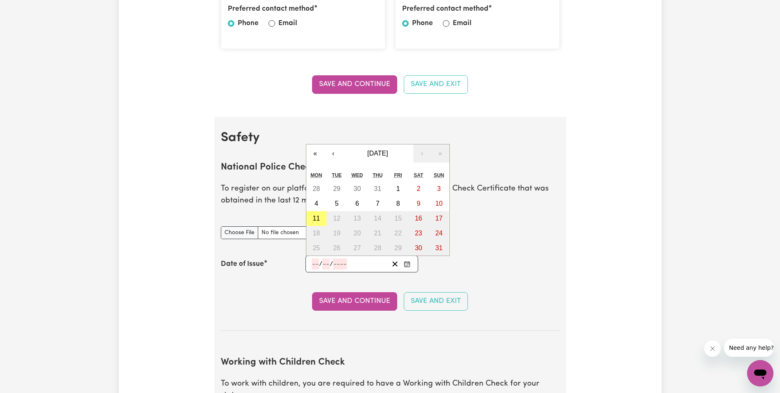
click at [316, 258] on input "number" at bounding box center [315, 263] width 7 height 11
type input "22"
type input "07"
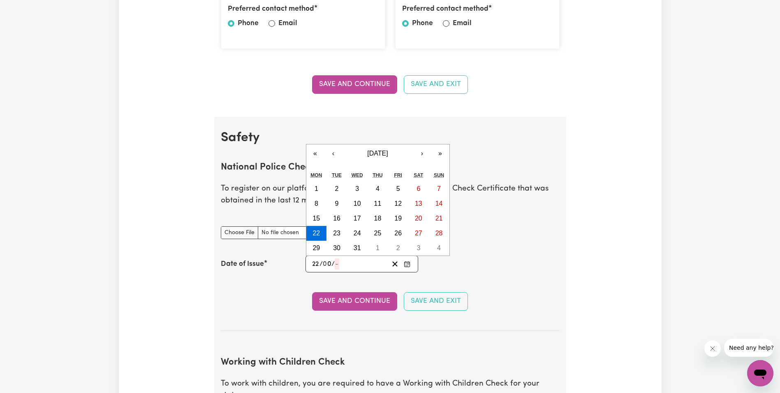
type input "0002-07-22"
type input "7"
type input "2"
type input "0020-07-22"
type input "20"
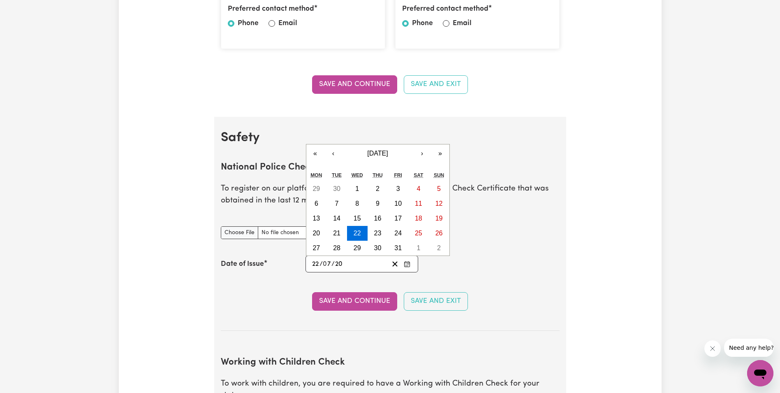
type input "0202-07-22"
type input "202"
type input "[DATE]"
type input "2025"
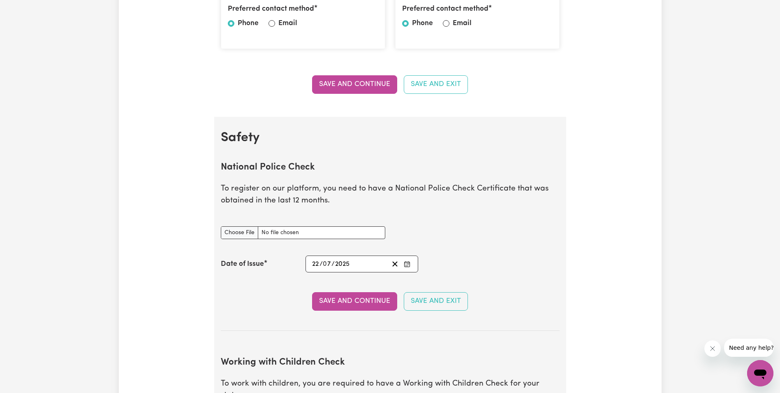
click at [501, 256] on div "Date of Issue [DATE] 22 / 0 7 / 2025 « ‹ [DATE] › » Mon Tue Wed Thu Fri Sat Sun…" at bounding box center [390, 263] width 339 height 17
click at [376, 297] on button "Save and Continue" at bounding box center [354, 301] width 85 height 18
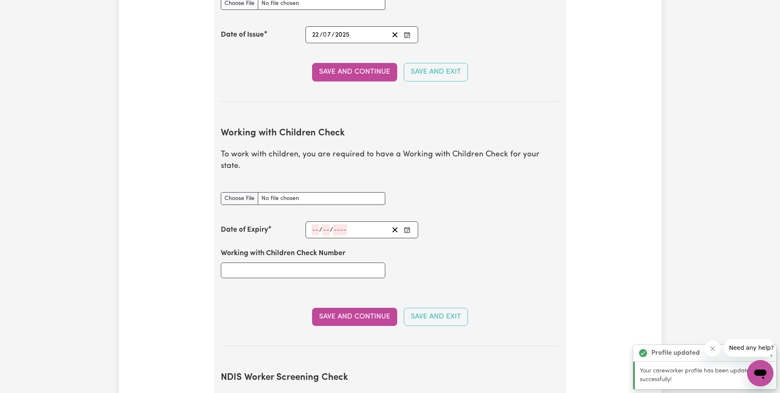
scroll to position [755, 0]
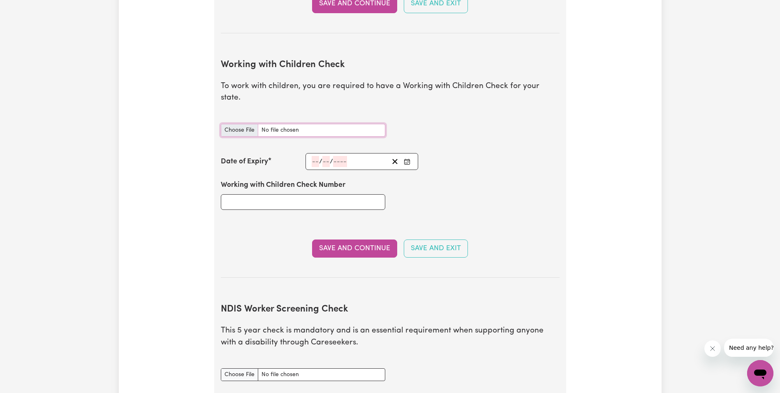
click at [238, 124] on input "Working with Children Check document" at bounding box center [303, 130] width 164 height 13
type input "C:\fakepath\wwc.pdf"
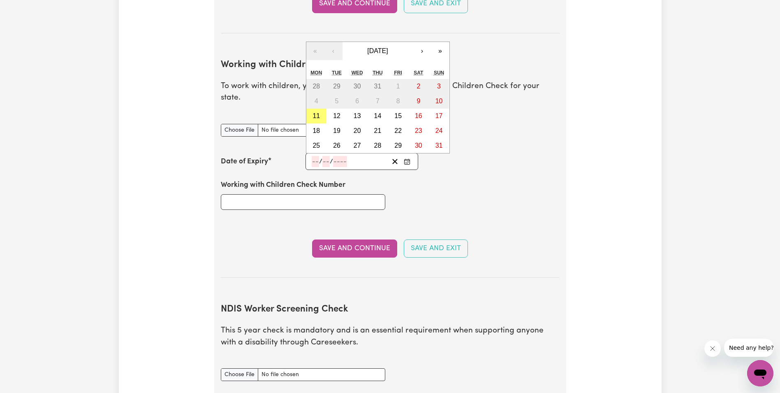
click at [314, 156] on input "number" at bounding box center [315, 161] width 7 height 11
type input "04"
type input "05"
type input "203"
type input "[DATE]"
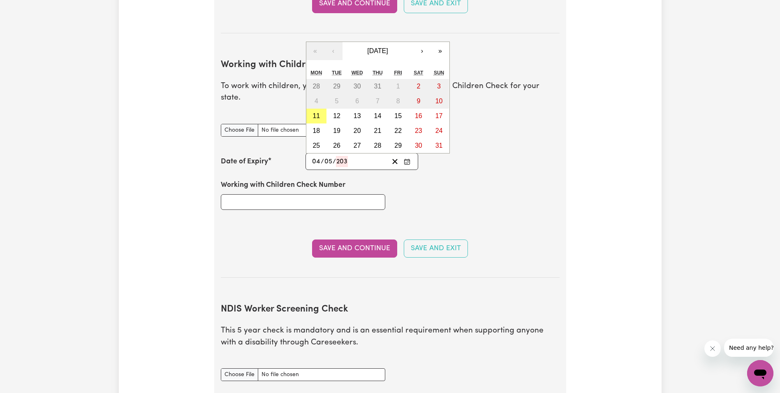
type input "4"
type input "5"
type input "2030"
click at [458, 153] on div "Date of Expiry [DATE] 4 / 0 5 / 2030 « ‹ [DATE] › » Mon Tue Wed Thu Fri Sat Sun…" at bounding box center [390, 161] width 339 height 17
click at [312, 156] on input "4" at bounding box center [314, 161] width 5 height 11
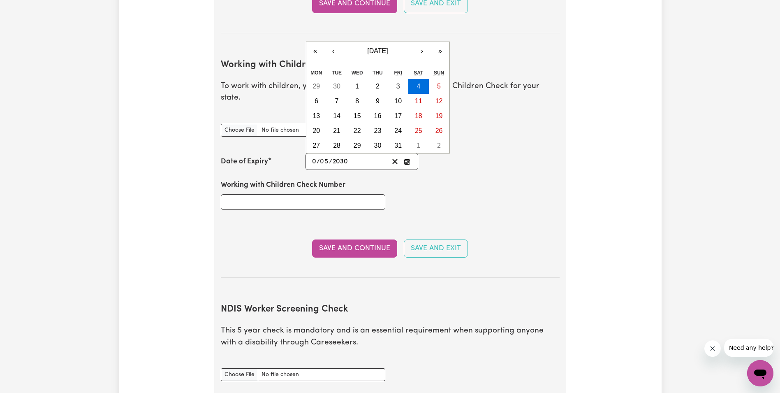
type input "04"
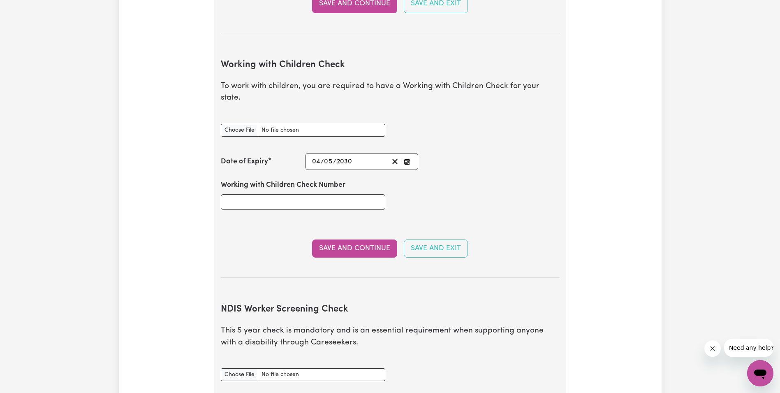
click at [518, 170] on div "Working with Children Check Number" at bounding box center [390, 194] width 349 height 49
click at [313, 194] on input "Working with Children Check Number" at bounding box center [303, 202] width 164 height 16
click at [275, 194] on input "Working with Children Check Number" at bounding box center [303, 202] width 164 height 16
click at [311, 194] on input "196892" at bounding box center [303, 202] width 164 height 16
type input "1968929A-02"
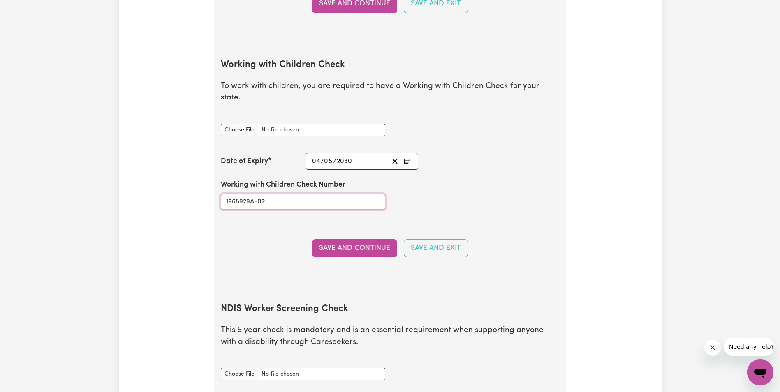
click at [295, 194] on input "1968929A-02" at bounding box center [303, 202] width 164 height 16
click at [362, 239] on button "Save and Continue" at bounding box center [354, 248] width 85 height 18
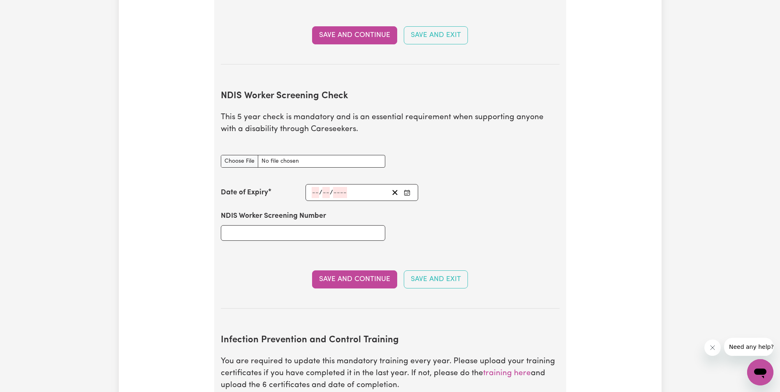
scroll to position [992, 0]
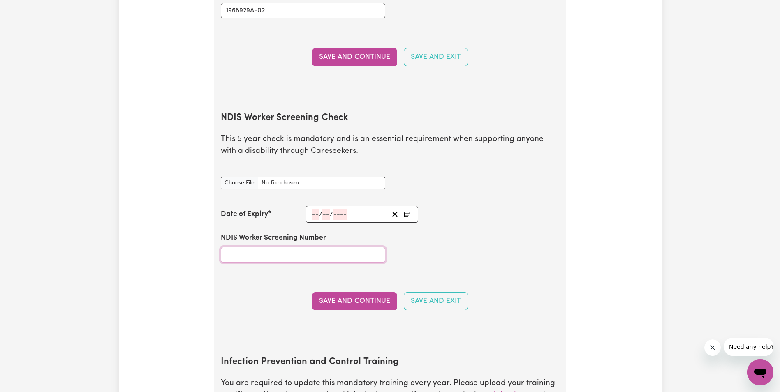
click at [274, 247] on input "NDIS Worker Screening Number" at bounding box center [303, 255] width 164 height 16
paste input "35165448"
type input "35165448"
click at [315, 209] on input "number" at bounding box center [315, 214] width 7 height 11
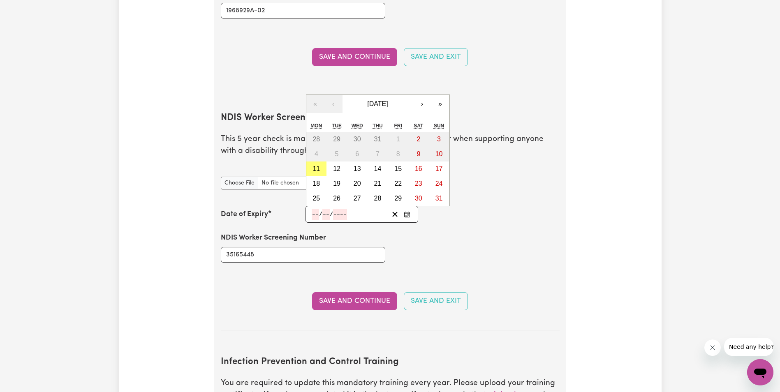
paste input "26052026"
type input "26052026"
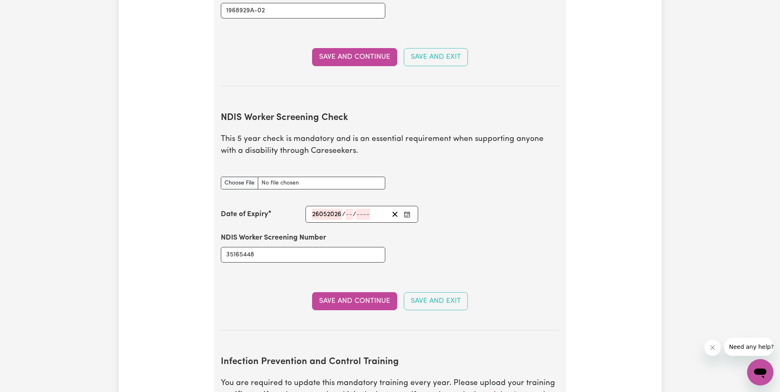
click at [496, 252] on div "NDIS Worker Screening Number 35165448" at bounding box center [390, 247] width 349 height 49
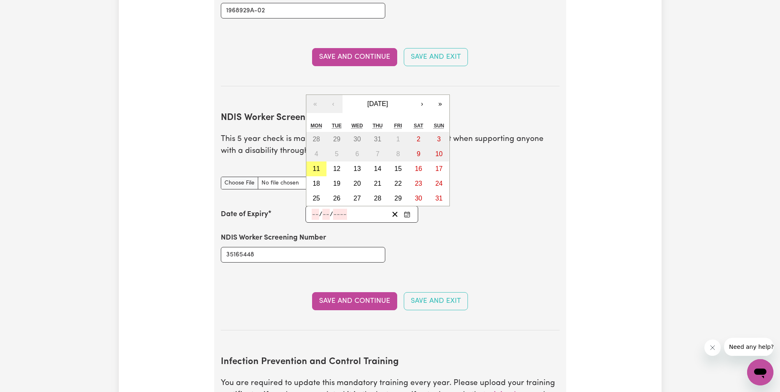
drag, startPoint x: 314, startPoint y: 200, endPoint x: 348, endPoint y: 201, distance: 33.3
click at [348, 209] on div "/ /" at bounding box center [350, 214] width 78 height 11
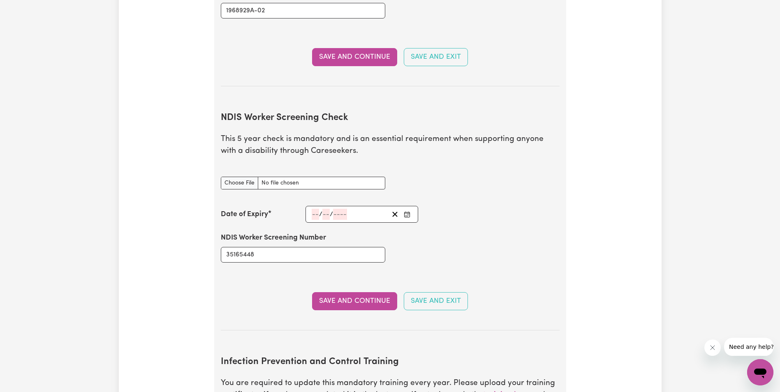
click at [466, 240] on div "NDIS Worker Screening Number 35165448" at bounding box center [390, 247] width 349 height 49
click at [314, 209] on input "number" at bounding box center [315, 214] width 7 height 11
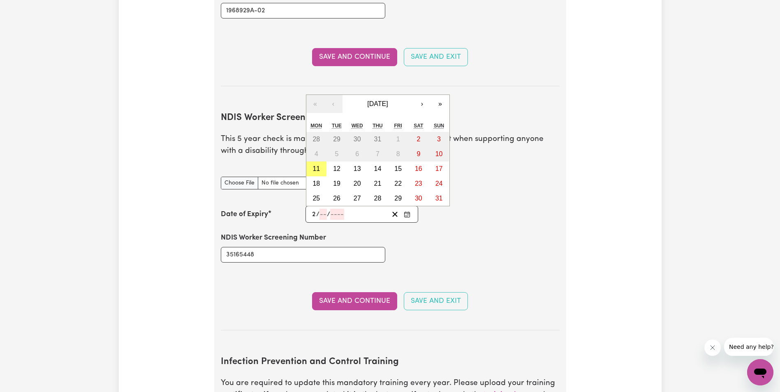
type input "26"
type input "05"
type input "26"
click at [453, 230] on div "NDIS Worker Screening Number 35165448" at bounding box center [390, 247] width 349 height 49
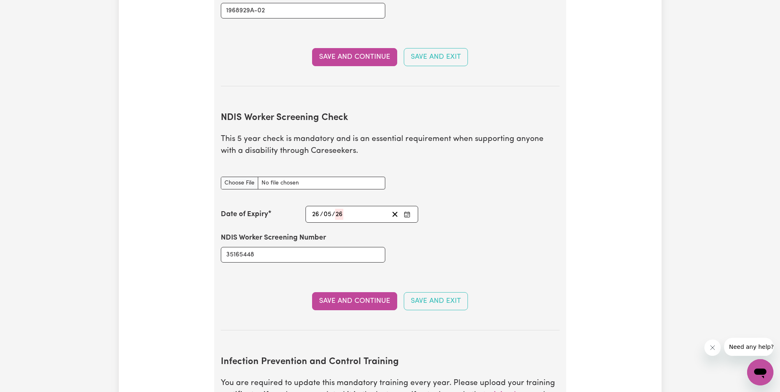
click at [465, 223] on div "NDIS Worker Screening Number 35165448" at bounding box center [390, 247] width 349 height 49
click at [356, 292] on button "Save and Continue" at bounding box center [354, 301] width 85 height 18
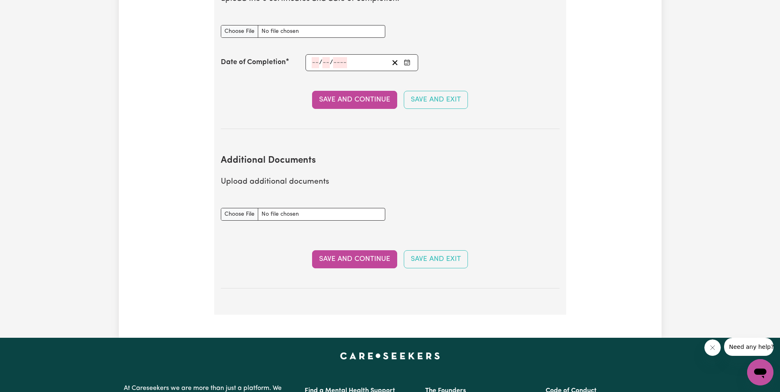
scroll to position [1397, 0]
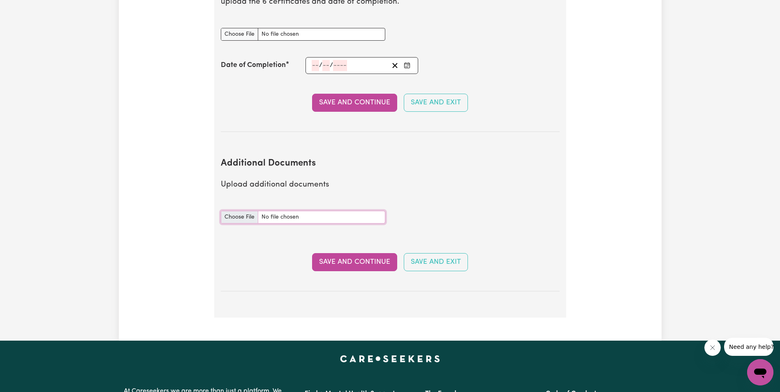
click at [247, 211] on input "Additional Documents document" at bounding box center [303, 217] width 164 height 13
type input "C:\fakepath\First Aid Titilope.pdf"
click at [351, 253] on button "Save and Continue" at bounding box center [354, 262] width 85 height 18
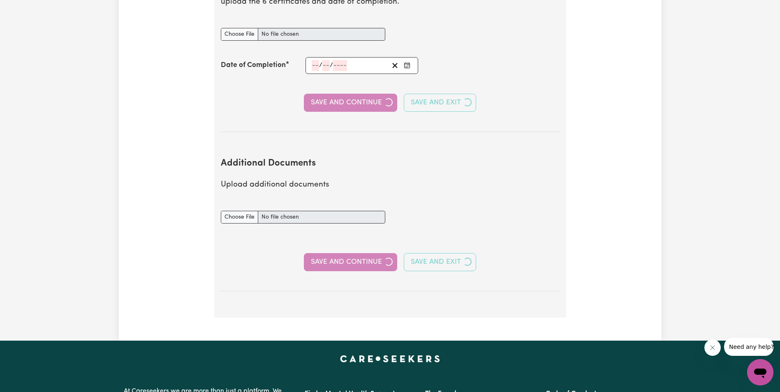
select select "Certificate III (Individual Support)"
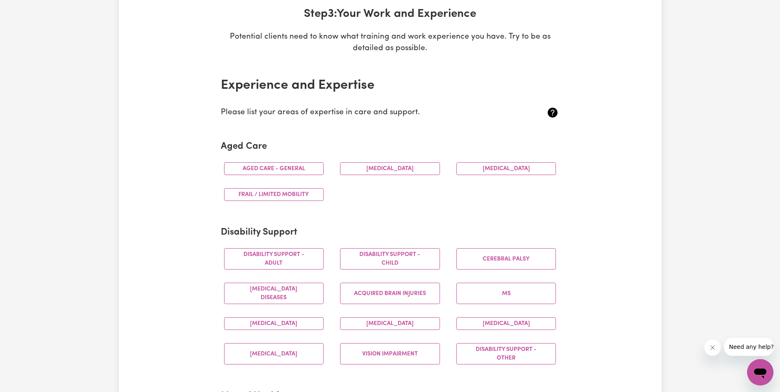
scroll to position [164, 0]
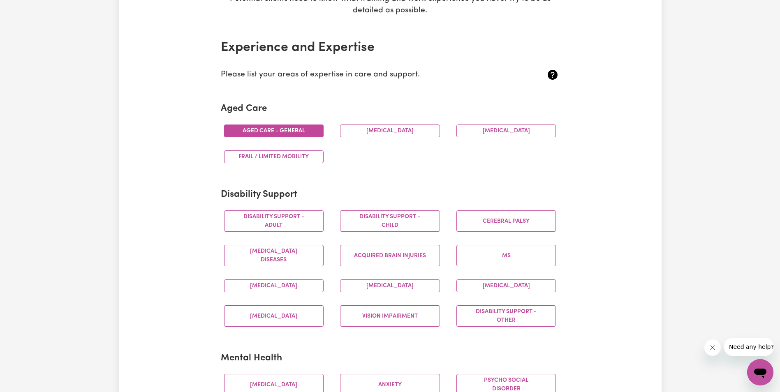
click at [300, 126] on button "Aged care - General" at bounding box center [274, 131] width 100 height 13
click at [367, 130] on button "[MEDICAL_DATA]" at bounding box center [390, 131] width 100 height 13
click at [471, 126] on button "[MEDICAL_DATA]" at bounding box center [506, 131] width 100 height 13
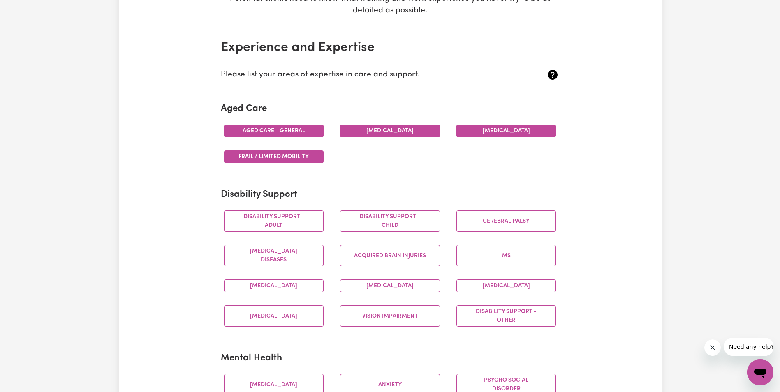
click at [255, 156] on button "Frail / limited mobility" at bounding box center [274, 156] width 100 height 13
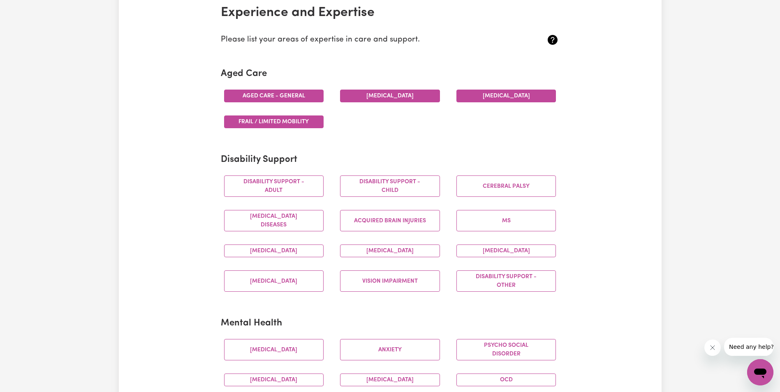
scroll to position [247, 0]
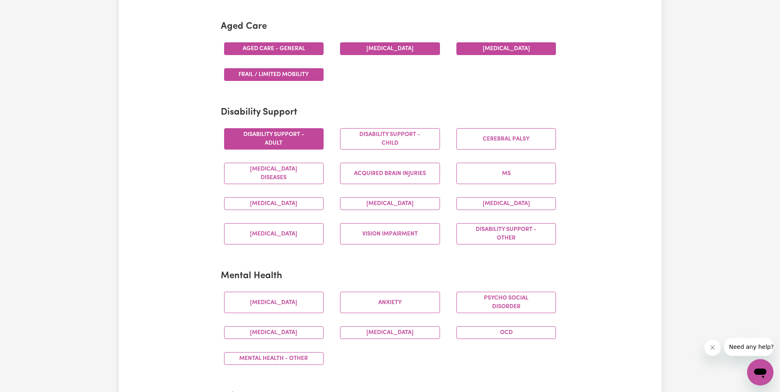
click at [295, 137] on button "Disability support - Adult" at bounding box center [274, 138] width 100 height 21
click at [376, 140] on button "Disability support - Child" at bounding box center [390, 138] width 100 height 21
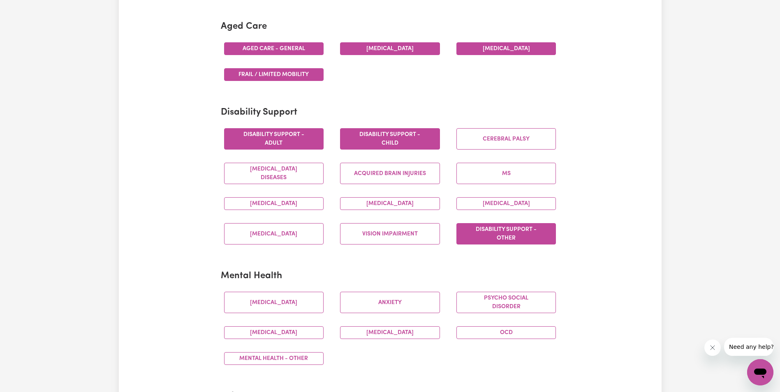
click at [524, 231] on button "Disability support - Other" at bounding box center [506, 233] width 100 height 21
click at [518, 230] on button "Disability support - Other" at bounding box center [506, 233] width 100 height 21
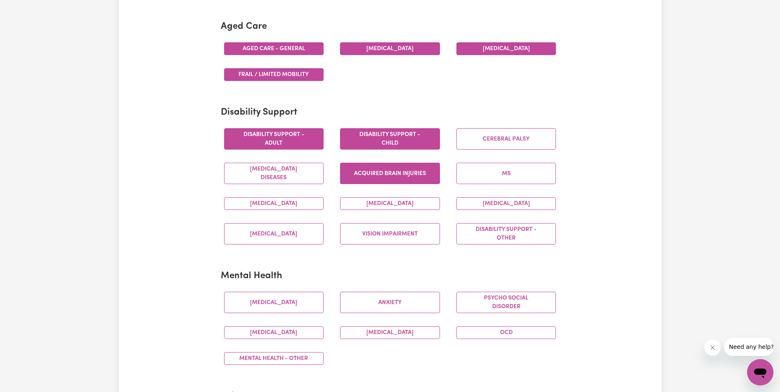
click at [416, 171] on button "Acquired Brain Injuries" at bounding box center [390, 173] width 100 height 21
click at [501, 175] on button "MS" at bounding box center [506, 173] width 100 height 21
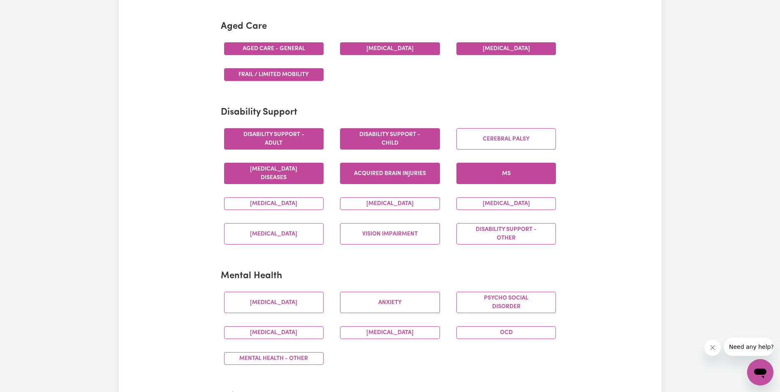
click at [299, 171] on button "[MEDICAL_DATA] Diseases" at bounding box center [274, 173] width 100 height 21
click at [515, 226] on button "Disability support - Other" at bounding box center [506, 233] width 100 height 21
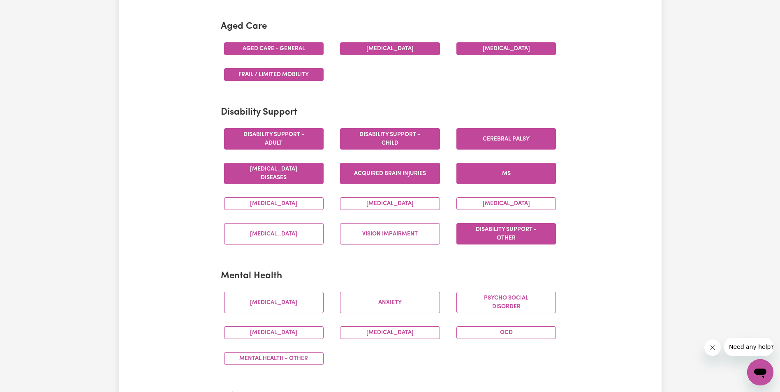
click at [524, 134] on button "Cerebral Palsy" at bounding box center [506, 138] width 100 height 21
click at [298, 202] on button "[MEDICAL_DATA]" at bounding box center [274, 203] width 100 height 13
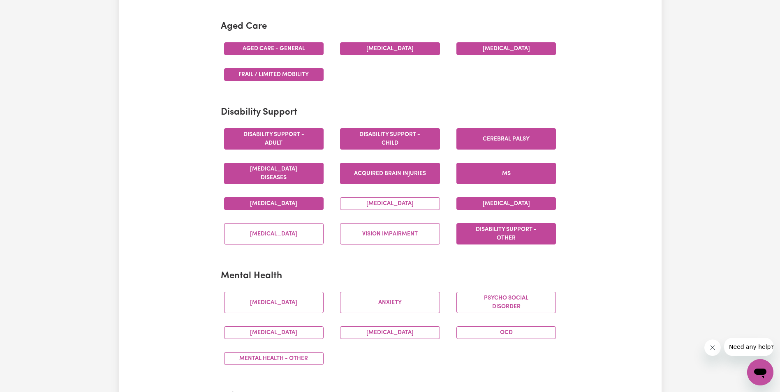
click at [530, 198] on button "[MEDICAL_DATA]" at bounding box center [506, 203] width 100 height 13
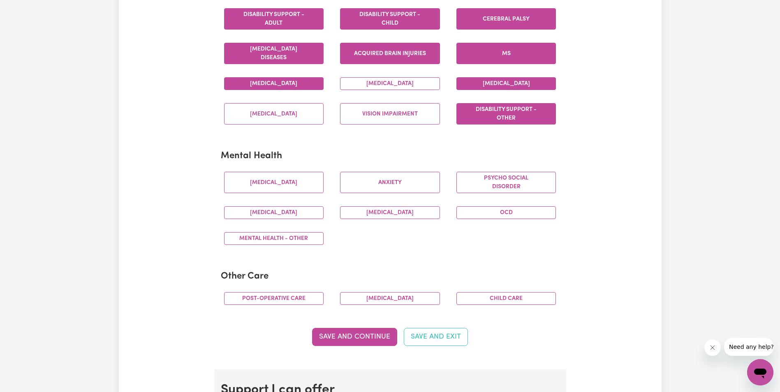
scroll to position [370, 0]
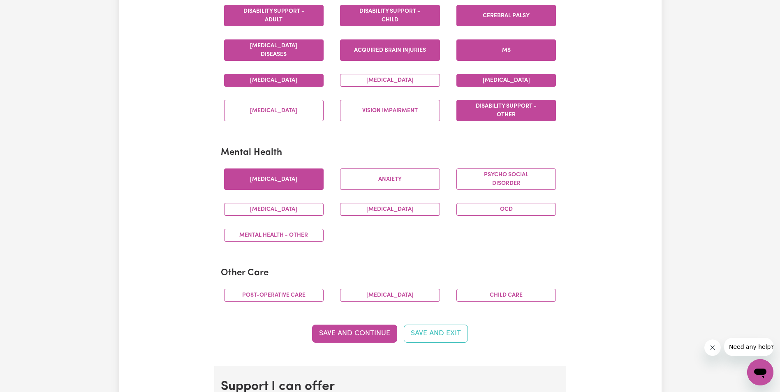
click at [287, 175] on button "[MEDICAL_DATA]" at bounding box center [274, 179] width 100 height 21
click at [412, 175] on button "Anxiety" at bounding box center [390, 179] width 100 height 21
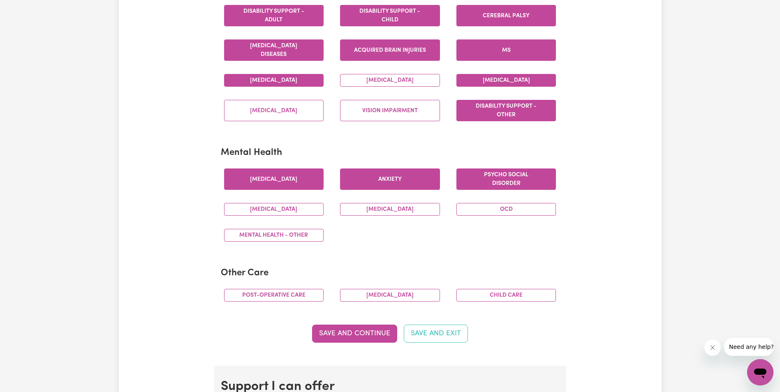
click at [521, 178] on button "Psycho social disorder" at bounding box center [506, 179] width 100 height 21
click at [513, 208] on button "OCD" at bounding box center [506, 209] width 100 height 13
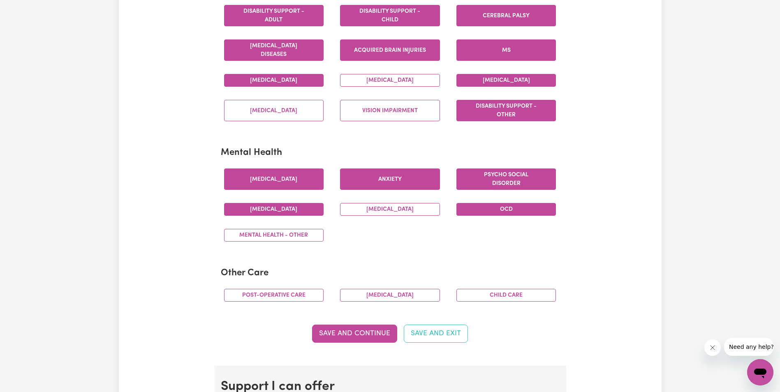
click at [288, 208] on button "[MEDICAL_DATA]" at bounding box center [274, 209] width 100 height 13
click at [409, 207] on button "[MEDICAL_DATA]" at bounding box center [390, 209] width 100 height 13
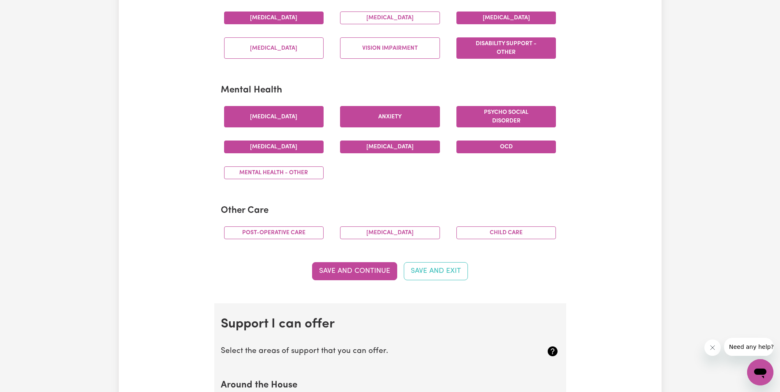
scroll to position [452, 0]
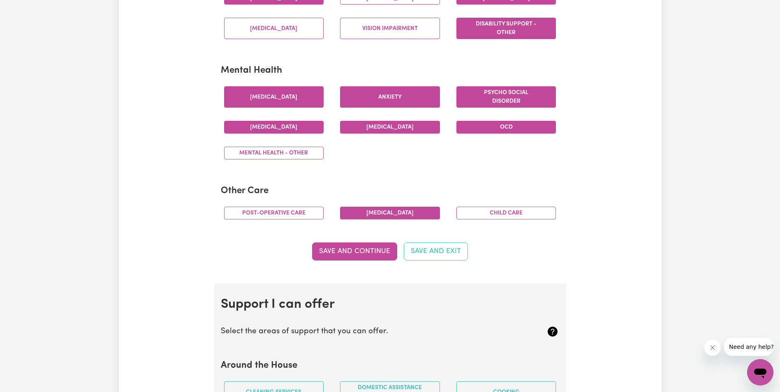
click at [418, 210] on button "[MEDICAL_DATA]" at bounding box center [390, 213] width 100 height 13
click at [299, 212] on button "Post-operative care" at bounding box center [274, 213] width 100 height 13
click at [364, 247] on button "Save and Continue" at bounding box center [354, 251] width 85 height 18
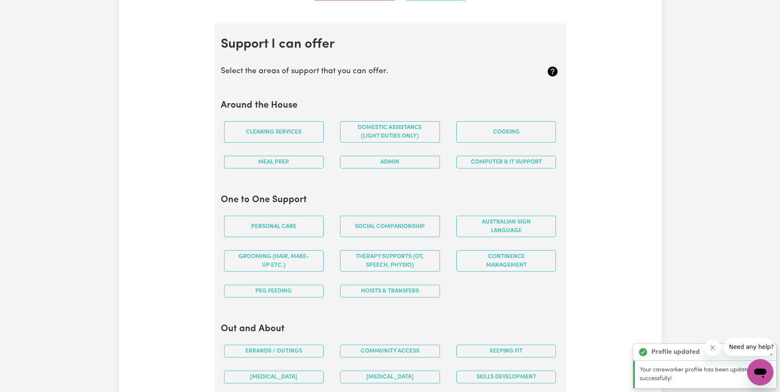
scroll to position [736, 0]
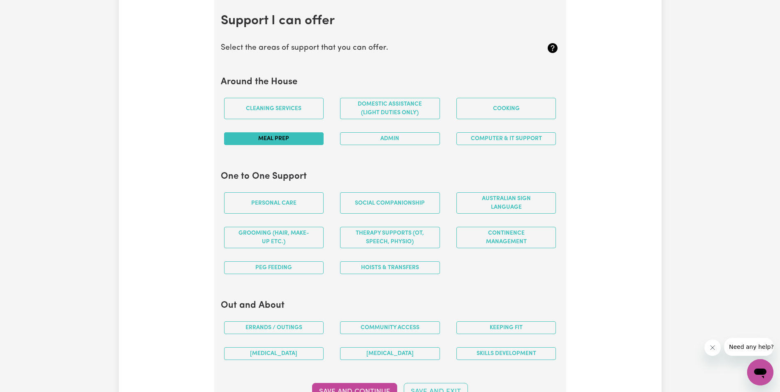
click at [281, 138] on button "Meal prep" at bounding box center [274, 138] width 100 height 13
click at [410, 137] on button "Admin" at bounding box center [390, 138] width 100 height 13
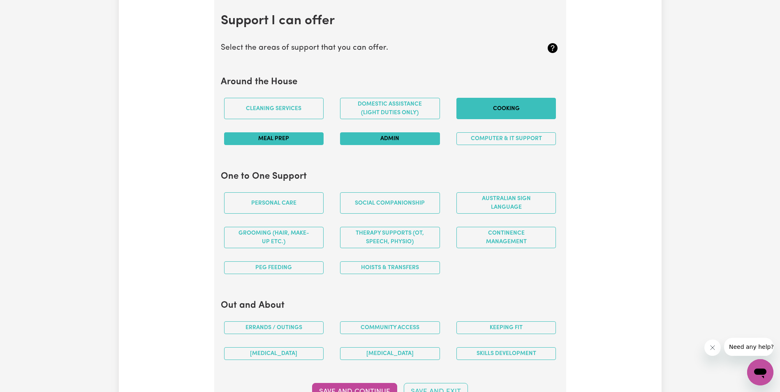
click at [528, 106] on button "Cooking" at bounding box center [506, 108] width 100 height 21
click at [411, 110] on button "Domestic assistance (light duties only)" at bounding box center [390, 108] width 100 height 21
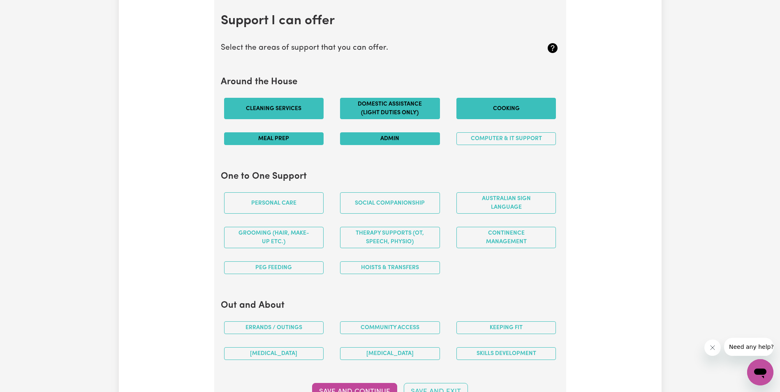
click at [280, 107] on button "Cleaning services" at bounding box center [274, 108] width 100 height 21
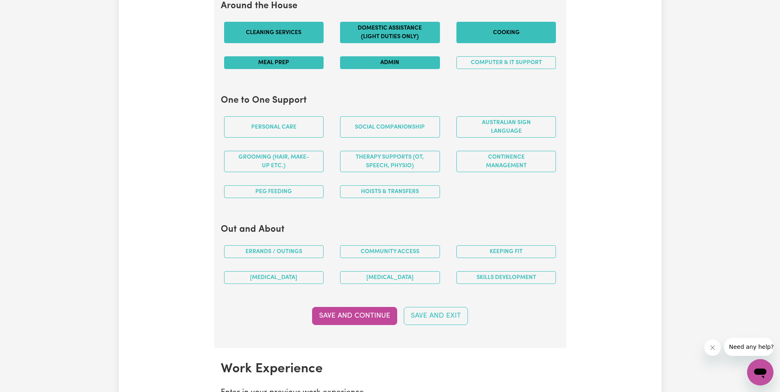
scroll to position [818, 0]
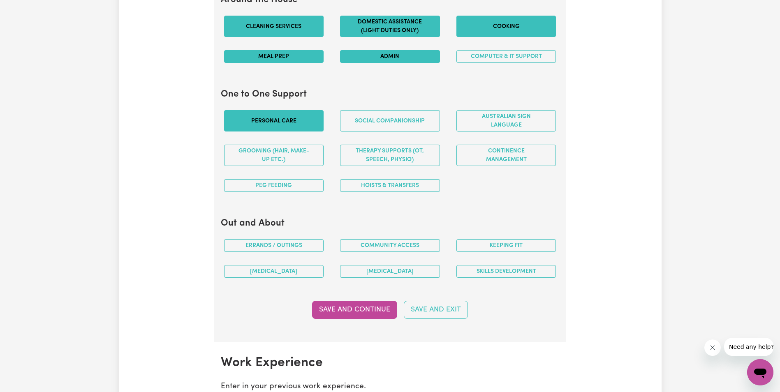
click at [269, 116] on button "Personal care" at bounding box center [274, 120] width 100 height 21
click at [397, 122] on button "Social companionship" at bounding box center [390, 120] width 100 height 21
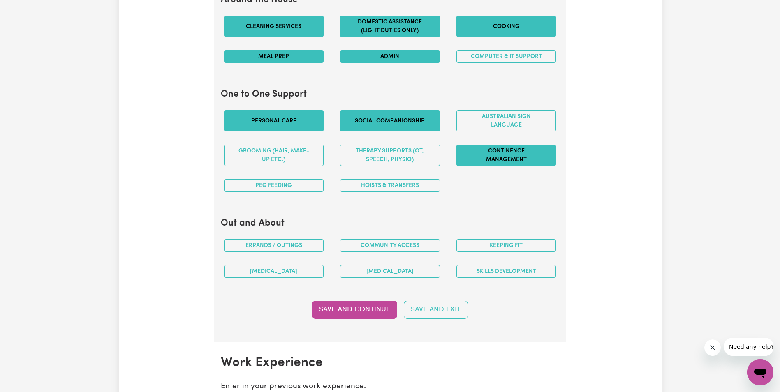
click at [526, 152] on button "Continence management" at bounding box center [506, 155] width 100 height 21
click at [413, 182] on button "Hoists & transfers" at bounding box center [390, 185] width 100 height 13
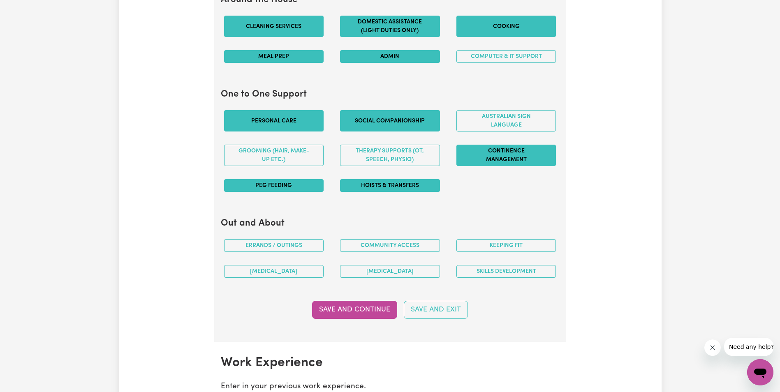
click at [282, 179] on button "PEG feeding" at bounding box center [274, 185] width 100 height 13
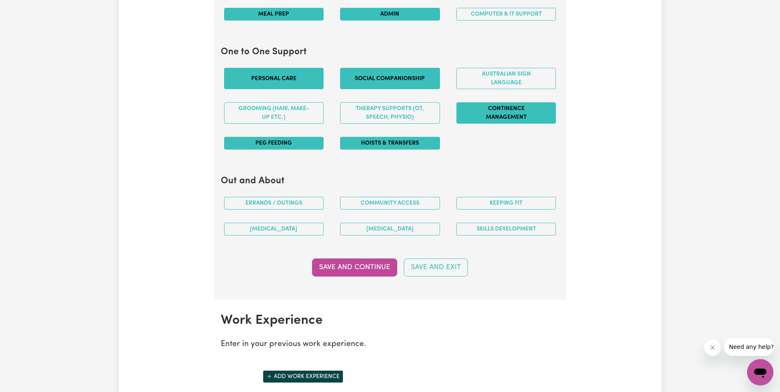
scroll to position [900, 0]
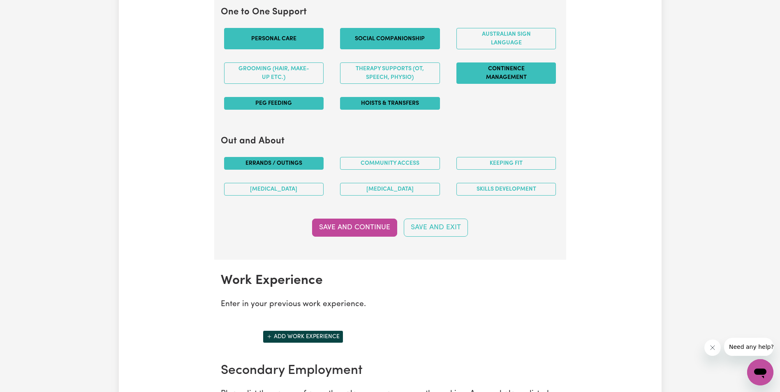
click at [294, 163] on button "Errands / Outings" at bounding box center [274, 163] width 100 height 13
click at [399, 162] on button "Community access" at bounding box center [390, 163] width 100 height 13
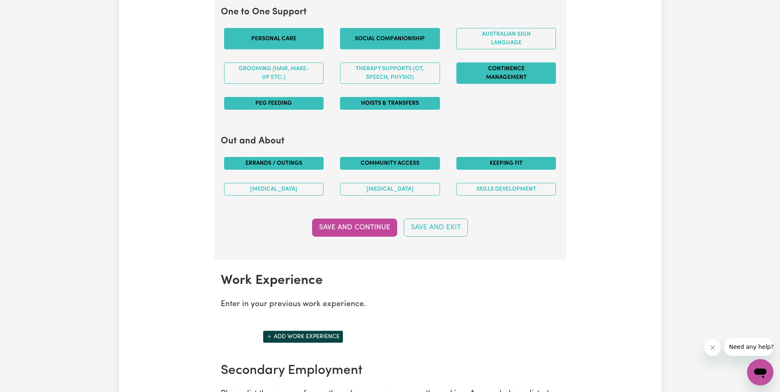
click at [521, 160] on button "Keeping fit" at bounding box center [506, 163] width 100 height 13
click at [510, 186] on button "Skills Development" at bounding box center [506, 189] width 100 height 13
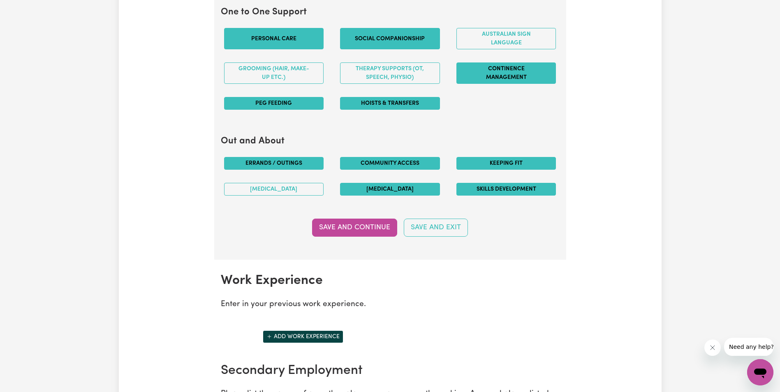
click at [405, 187] on button "[MEDICAL_DATA]" at bounding box center [390, 189] width 100 height 13
click at [287, 188] on button "[MEDICAL_DATA]" at bounding box center [274, 189] width 100 height 13
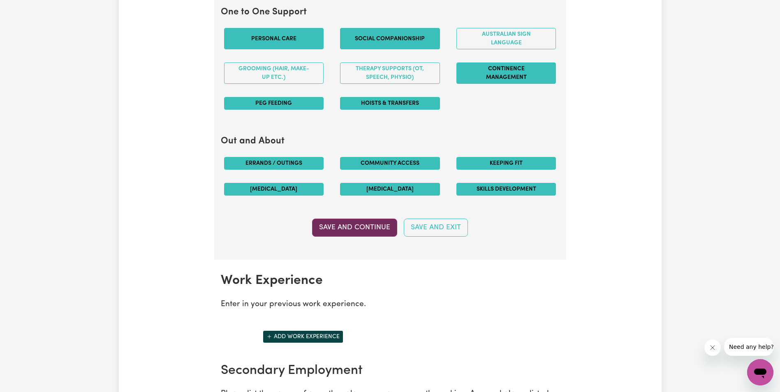
click at [366, 226] on button "Save and Continue" at bounding box center [354, 228] width 85 height 18
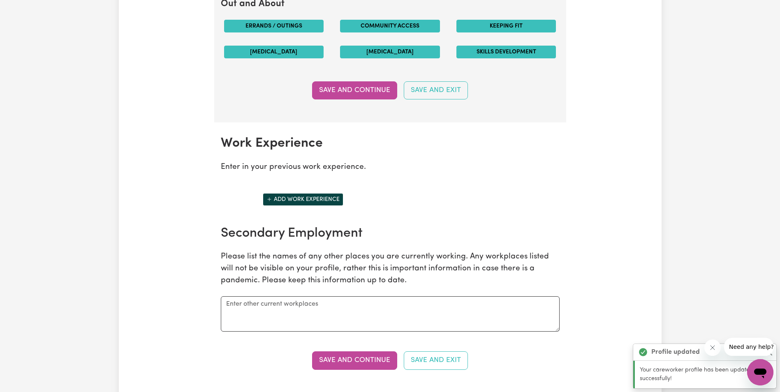
scroll to position [1160, 0]
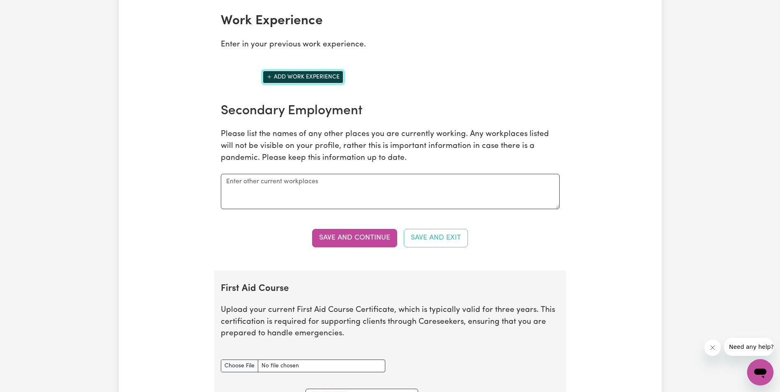
click at [303, 76] on button "Add work experience" at bounding box center [303, 77] width 81 height 13
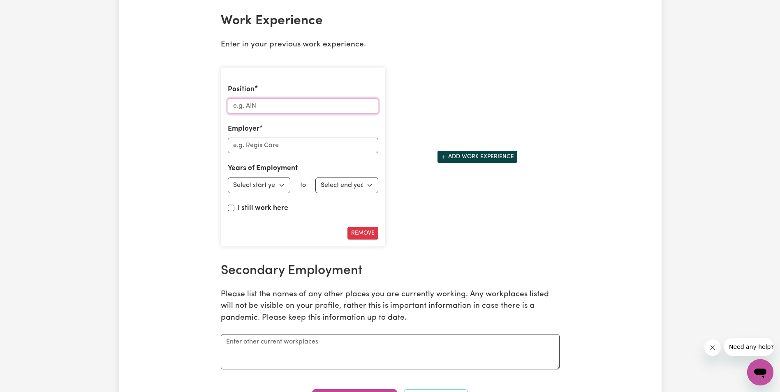
click at [279, 106] on input "Position" at bounding box center [303, 106] width 150 height 16
type input "Disability Support Worker"
click at [274, 141] on input "Employer" at bounding box center [303, 146] width 150 height 16
type input "Sunrise2Sunrise"
click at [283, 184] on select "Select start year [DATE] 1952 1953 1954 1955 1956 1957 1958 1959 1960 1961 1962…" at bounding box center [259, 186] width 63 height 16
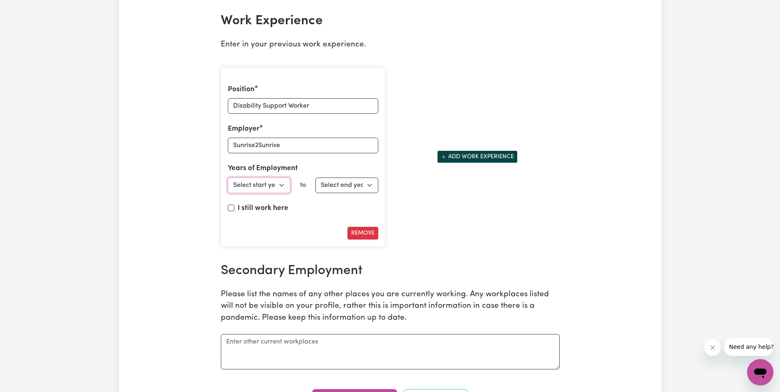
select select "2020"
click at [228, 178] on select "Select start year [DATE] 1952 1953 1954 1955 1956 1957 1958 1959 1960 1961 1962…" at bounding box center [259, 186] width 63 height 16
click at [370, 185] on select "Select end year [DATE] 1952 1953 1954 1955 1956 1957 1958 1959 1960 1961 1962 1…" at bounding box center [346, 186] width 63 height 16
click at [331, 214] on div "I still work here" at bounding box center [303, 210] width 150 height 14
drag, startPoint x: 238, startPoint y: 207, endPoint x: 234, endPoint y: 206, distance: 4.6
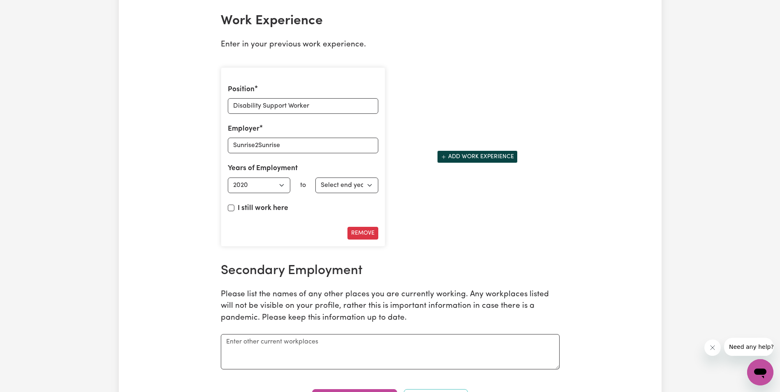
click at [237, 206] on div "I still work here" at bounding box center [303, 210] width 150 height 14
click at [234, 206] on input "I still work here" at bounding box center [231, 208] width 7 height 7
checkbox input "true"
click at [478, 155] on button "Add work experience" at bounding box center [477, 156] width 81 height 13
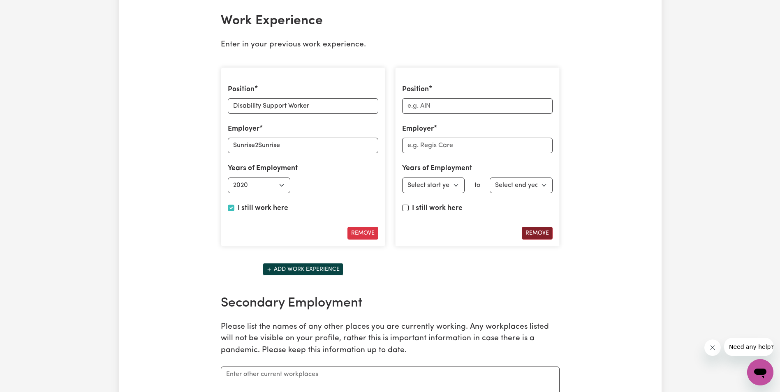
click at [534, 232] on button "Remove" at bounding box center [537, 233] width 31 height 13
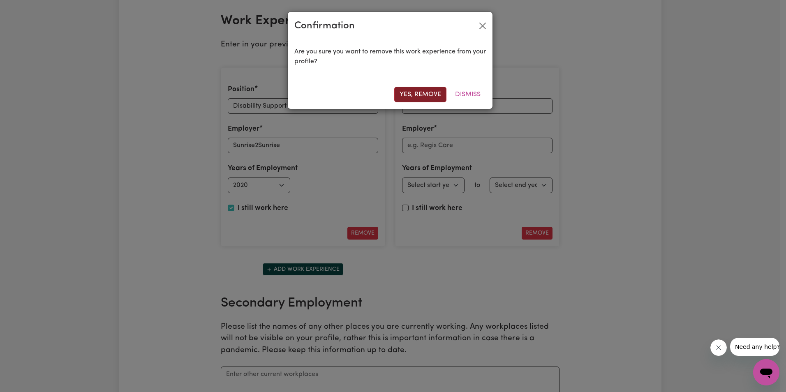
click at [428, 91] on button "Yes, remove" at bounding box center [420, 95] width 52 height 16
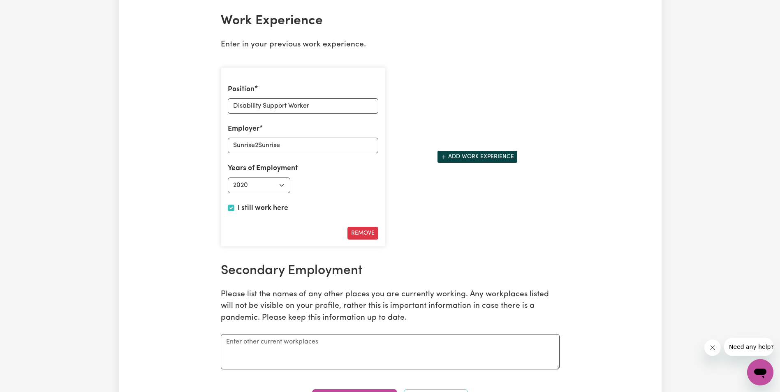
click at [540, 218] on div "Position Disability Support Worker Employer Sunrise2Sunrise Years of Employment…" at bounding box center [390, 157] width 349 height 193
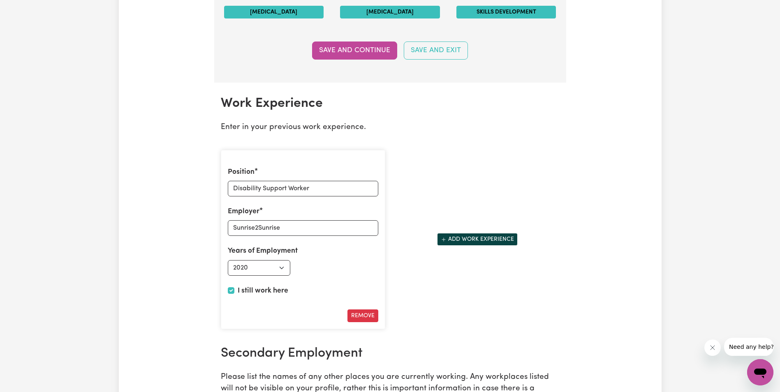
scroll to position [1078, 0]
click at [469, 235] on button "Add work experience" at bounding box center [477, 239] width 81 height 13
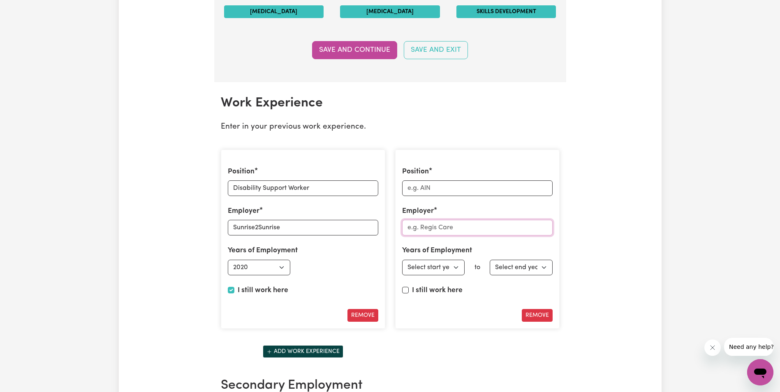
click at [425, 227] on input "Employer" at bounding box center [477, 228] width 150 height 16
paste input "[GEOGRAPHIC_DATA] [GEOGRAPHIC_DATA], [PERSON_NAME]"
type input "[GEOGRAPHIC_DATA] [GEOGRAPHIC_DATA], [PERSON_NAME]"
click at [417, 188] on input "Position" at bounding box center [477, 188] width 150 height 16
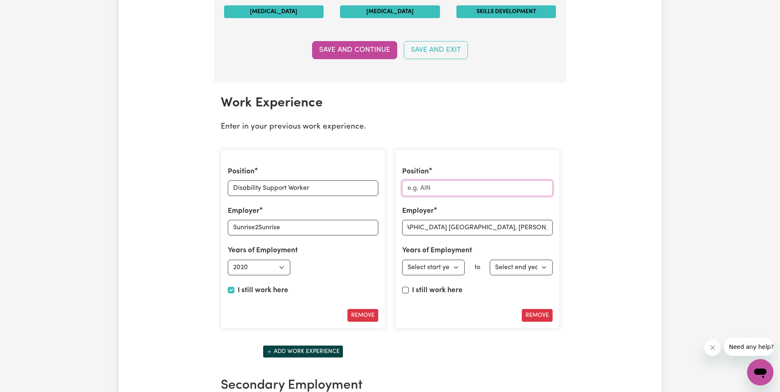
scroll to position [0, 0]
click at [411, 187] on input "Position" at bounding box center [477, 188] width 150 height 16
paste input "Endorsed Enrolled Nurse"
type input "Endorsed Enrolled Nurse"
click at [453, 268] on select "Select start year [DATE] 1952 1953 1954 1955 1956 1957 1958 1959 1960 1961 1962…" at bounding box center [433, 268] width 63 height 16
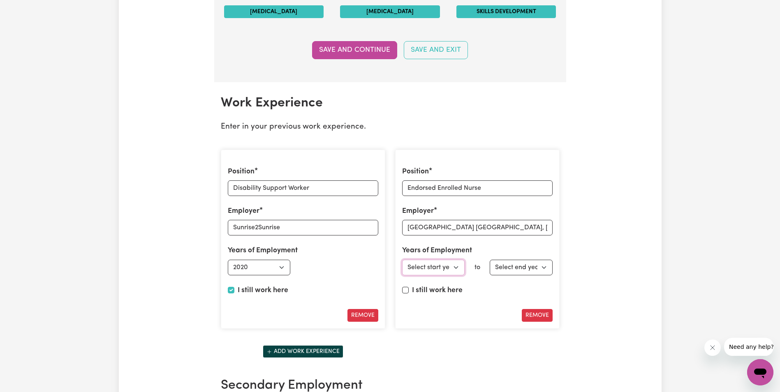
select select "2011"
click at [402, 260] on select "Select start year [DATE] 1952 1953 1954 1955 1956 1957 1958 1959 1960 1961 1962…" at bounding box center [433, 268] width 63 height 16
click at [549, 263] on select "Select end year [DATE] 1952 1953 1954 1955 1956 1957 1958 1959 1960 1961 1962 1…" at bounding box center [521, 268] width 63 height 16
select select "2012"
click at [490, 260] on select "Select end year [DATE] 1952 1953 1954 1955 1956 1957 1958 1959 1960 1961 1962 1…" at bounding box center [521, 268] width 63 height 16
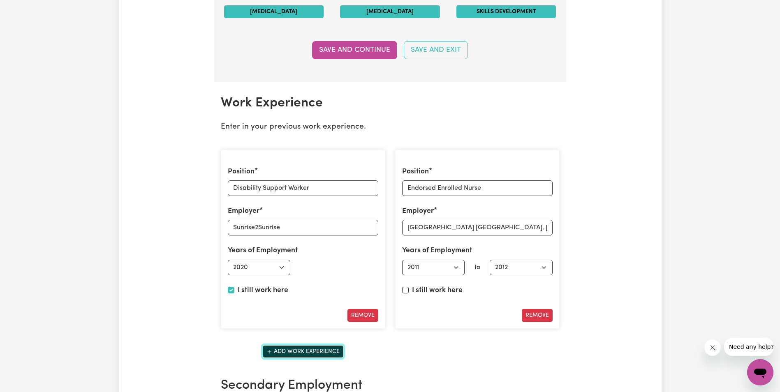
click at [315, 350] on button "Add work experience" at bounding box center [303, 351] width 81 height 13
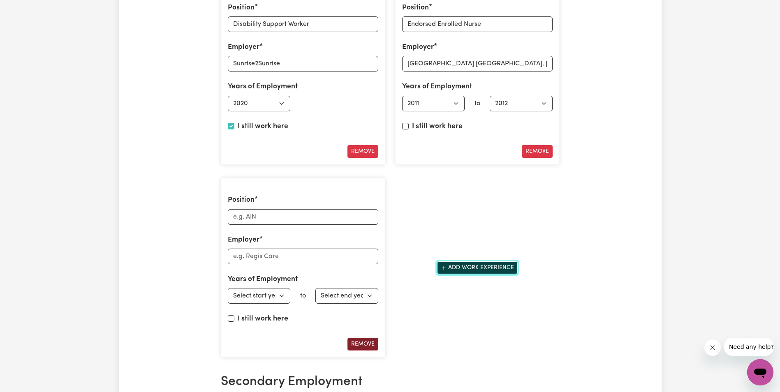
scroll to position [1242, 0]
click at [250, 251] on input "Employer" at bounding box center [303, 256] width 150 height 16
paste input "Allanvale Private Nursing Home: Aged care"
type input "Allanvale Private Nursing Home: Aged care"
click at [275, 216] on input "Position" at bounding box center [303, 217] width 150 height 16
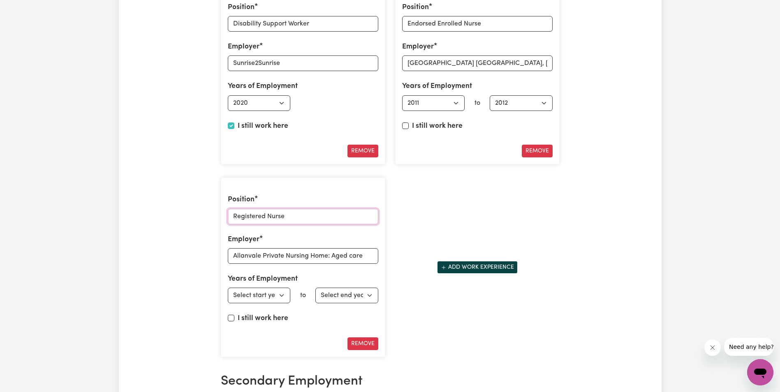
type input "Registered Nurse"
drag, startPoint x: 283, startPoint y: 293, endPoint x: 280, endPoint y: 300, distance: 6.8
click at [283, 293] on select "Select start year [DATE] 1952 1953 1954 1955 1956 1957 1958 1959 1960 1961 1962…" at bounding box center [259, 296] width 63 height 16
select select "2016"
click at [228, 288] on select "Select start year [DATE] 1952 1953 1954 1955 1956 1957 1958 1959 1960 1961 1962…" at bounding box center [259, 296] width 63 height 16
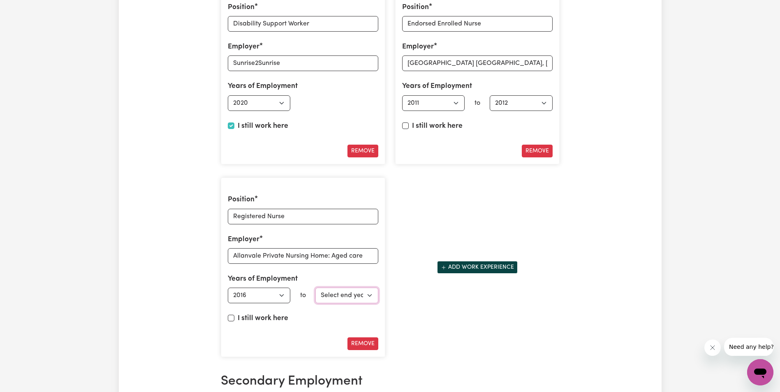
click at [369, 291] on select "Select end year [DATE] 1952 1953 1954 1955 1956 1957 1958 1959 1960 1961 1962 1…" at bounding box center [346, 296] width 63 height 16
select select "2017"
click at [315, 288] on select "Select end year [DATE] 1952 1953 1954 1955 1956 1957 1958 1959 1960 1961 1962 1…" at bounding box center [346, 296] width 63 height 16
click at [485, 264] on button "Add work experience" at bounding box center [477, 267] width 81 height 13
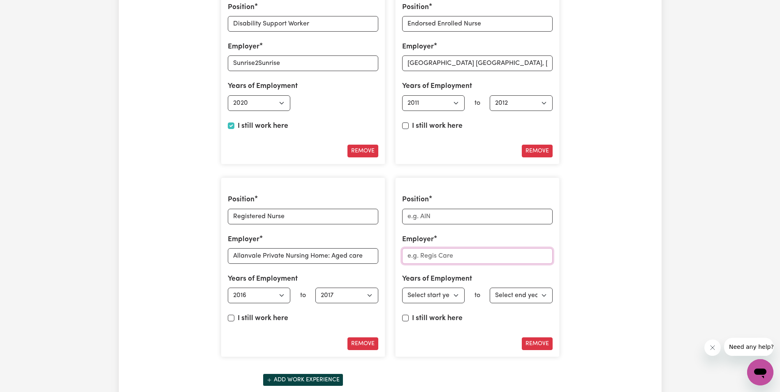
click at [427, 256] on input "Employer" at bounding box center [477, 256] width 150 height 16
paste input "[PERSON_NAME] Nursing Home"
type input "[PERSON_NAME] Nursing Home"
drag, startPoint x: 405, startPoint y: 25, endPoint x: 489, endPoint y: 30, distance: 84.0
click at [489, 30] on input "Endorsed Enrolled Nurse" at bounding box center [477, 24] width 150 height 16
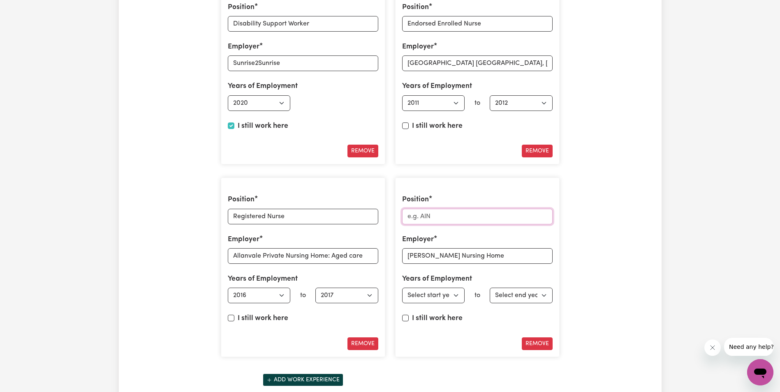
click at [424, 214] on input "Position" at bounding box center [477, 217] width 150 height 16
paste input "Endorsed Enrolled Nurse"
type input "Endorsed Enrolled Nurse"
click at [457, 294] on select "Select start year [DATE] 1952 1953 1954 1955 1956 1957 1958 1959 1960 1961 1962…" at bounding box center [433, 296] width 63 height 16
select select "2011"
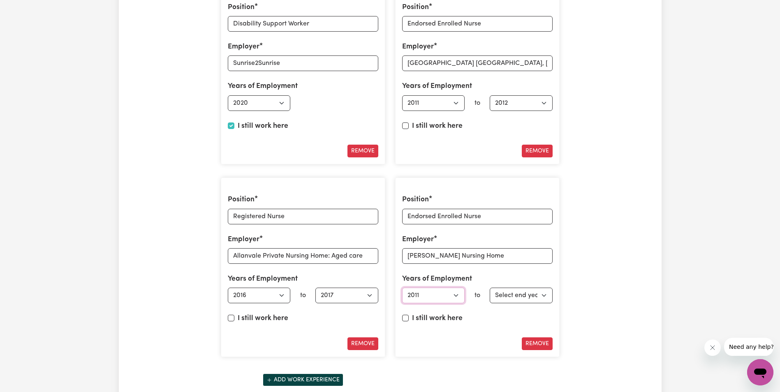
click at [402, 288] on select "Select start year [DATE] 1952 1953 1954 1955 1956 1957 1958 1959 1960 1961 1962…" at bounding box center [433, 296] width 63 height 16
click at [545, 293] on select "Select end year [DATE] 1952 1953 1954 1955 1956 1957 1958 1959 1960 1961 1962 1…" at bounding box center [521, 296] width 63 height 16
select select "2014"
click at [490, 288] on select "Select end year [DATE] 1952 1953 1954 1955 1956 1957 1958 1959 1960 1961 1962 1…" at bounding box center [521, 296] width 63 height 16
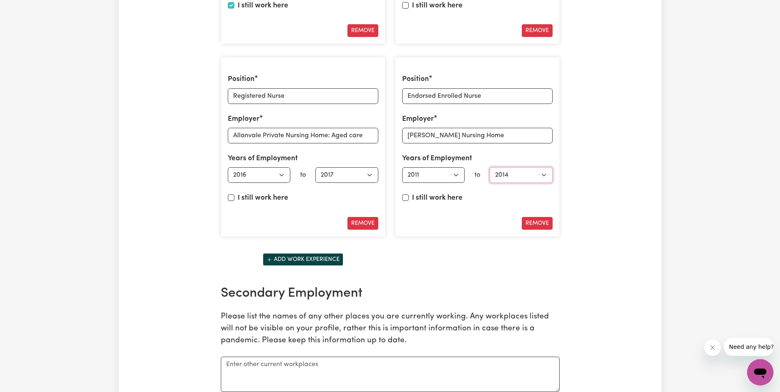
scroll to position [1365, 0]
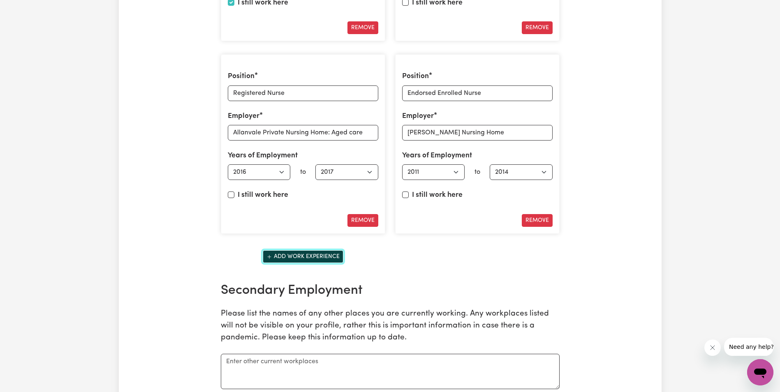
click at [305, 252] on button "Add work experience" at bounding box center [303, 256] width 81 height 13
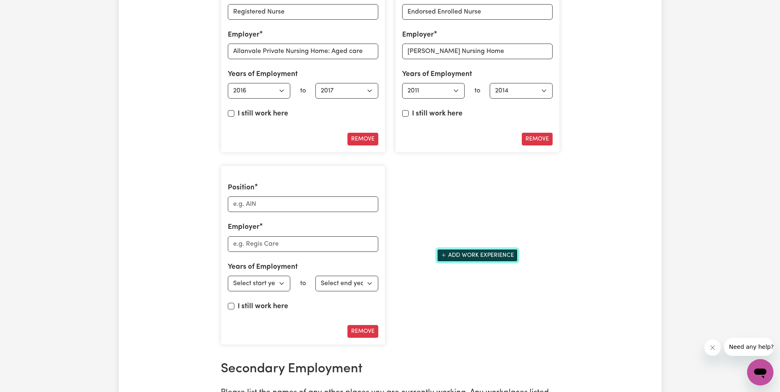
scroll to position [1448, 0]
click at [247, 241] on input "Employer" at bounding box center [303, 244] width 150 height 16
paste input "Benetas Nursing Home"
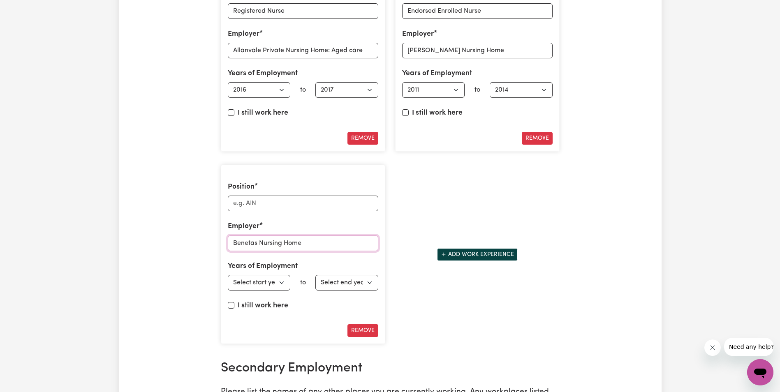
type input "Benetas Nursing Home"
drag, startPoint x: 243, startPoint y: 239, endPoint x: 360, endPoint y: 220, distance: 117.9
click at [360, 220] on div "Position Employer Benetas Nursing Home Years of Employment Employed from Select…" at bounding box center [303, 255] width 164 height 180
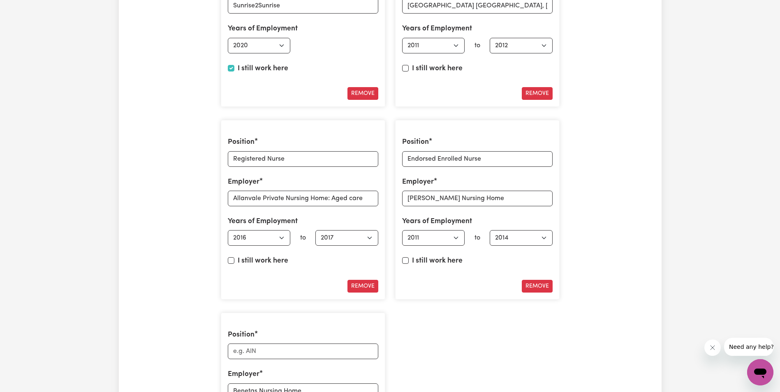
scroll to position [1283, 0]
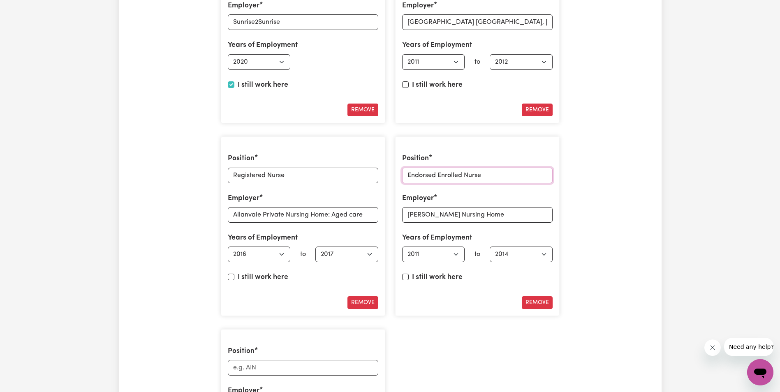
drag, startPoint x: 408, startPoint y: 176, endPoint x: 477, endPoint y: 176, distance: 69.5
click at [511, 176] on input "Endorsed Enrolled Nurse" at bounding box center [477, 176] width 150 height 16
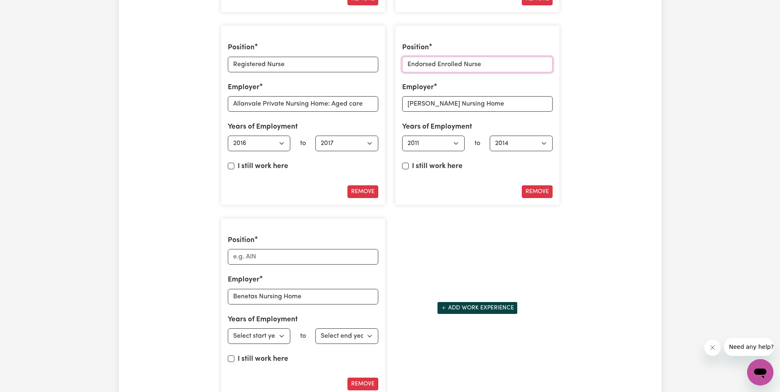
scroll to position [1406, 0]
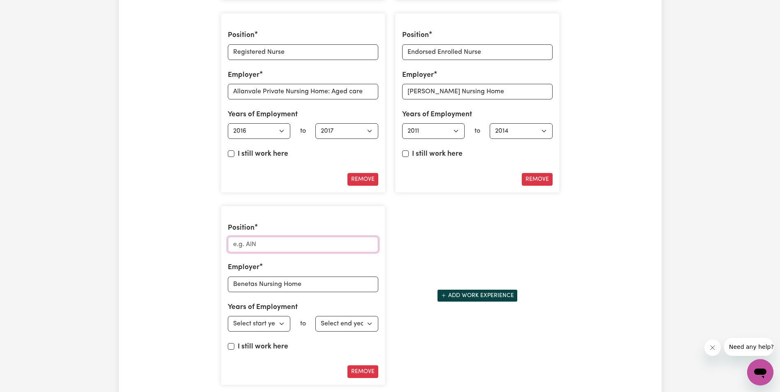
click at [261, 244] on input "Position" at bounding box center [303, 245] width 150 height 16
paste input "Endorsed Enrolled Nurse"
type input "Endorsed Enrolled Nurse"
click at [286, 321] on select "Select start year [DATE] 1952 1953 1954 1955 1956 1957 1958 1959 1960 1961 1962…" at bounding box center [259, 324] width 63 height 16
select select "2012"
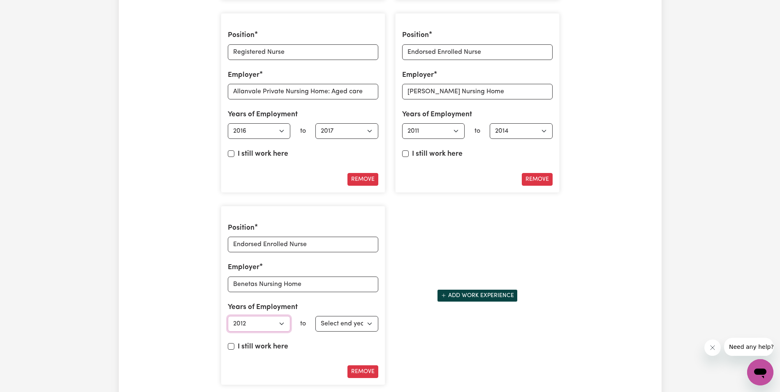
click at [228, 316] on select "Select start year [DATE] 1952 1953 1954 1955 1956 1957 1958 1959 1960 1961 1962…" at bounding box center [259, 324] width 63 height 16
click at [371, 318] on select "Select end year [DATE] 1952 1953 1954 1955 1956 1957 1958 1959 1960 1961 1962 1…" at bounding box center [346, 324] width 63 height 16
select select "2013"
click at [315, 316] on select "Select end year [DATE] 1952 1953 1954 1955 1956 1957 1958 1959 1960 1961 1962 1…" at bounding box center [346, 324] width 63 height 16
click at [491, 293] on button "Add work experience" at bounding box center [477, 295] width 81 height 13
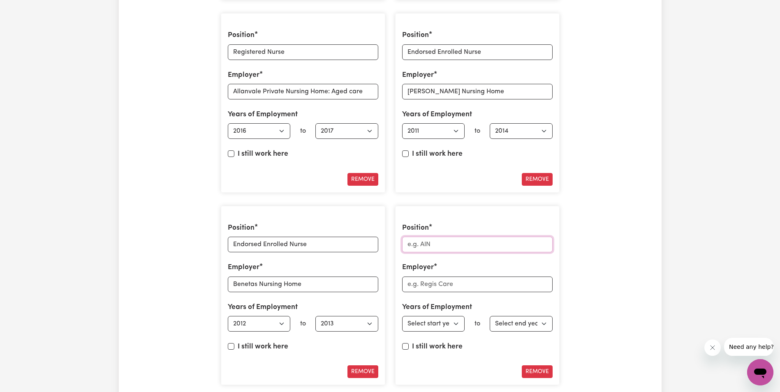
click at [456, 241] on input "Position" at bounding box center [477, 245] width 150 height 16
type input "[GEOGRAPHIC_DATA]"
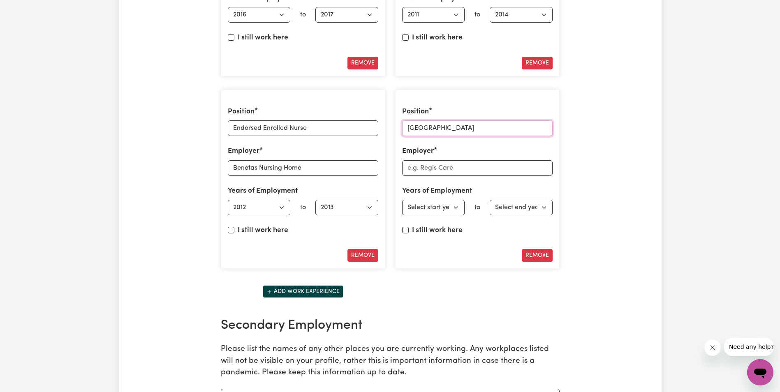
scroll to position [1530, 0]
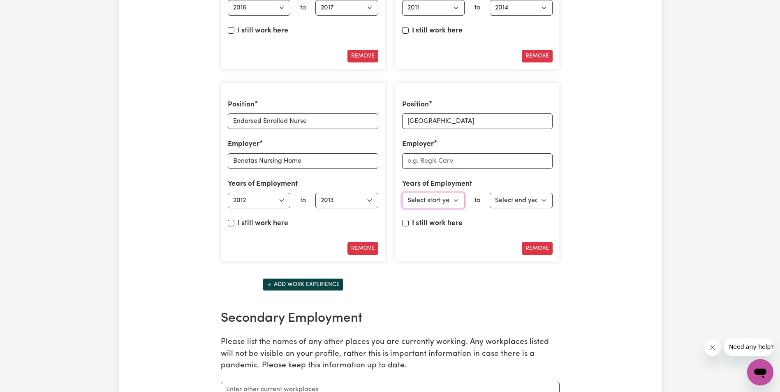
click at [456, 199] on select "Select start year [DATE] 1952 1953 1954 1955 1956 1957 1958 1959 1960 1961 1962…" at bounding box center [433, 201] width 63 height 16
select select "2015"
click at [402, 193] on select "Select start year [DATE] 1952 1953 1954 1955 1956 1957 1958 1959 1960 1961 1962…" at bounding box center [433, 201] width 63 height 16
drag, startPoint x: 544, startPoint y: 198, endPoint x: 544, endPoint y: 205, distance: 7.0
click at [544, 198] on select "Select end year [DATE] 1952 1953 1954 1955 1956 1957 1958 1959 1960 1961 1962 1…" at bounding box center [521, 201] width 63 height 16
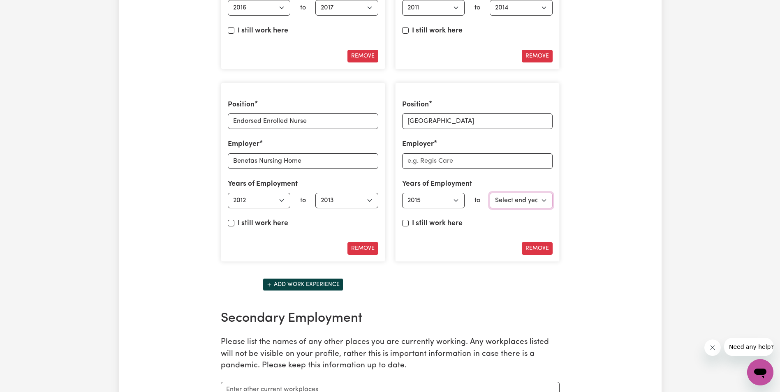
select select "2019"
click at [490, 193] on select "Select end year [DATE] 1952 1953 1954 1955 1956 1957 1958 1959 1960 1961 1962 1…" at bounding box center [521, 201] width 63 height 16
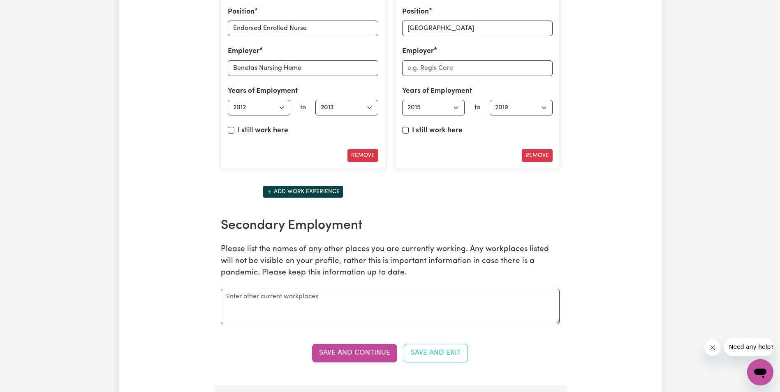
scroll to position [1612, 0]
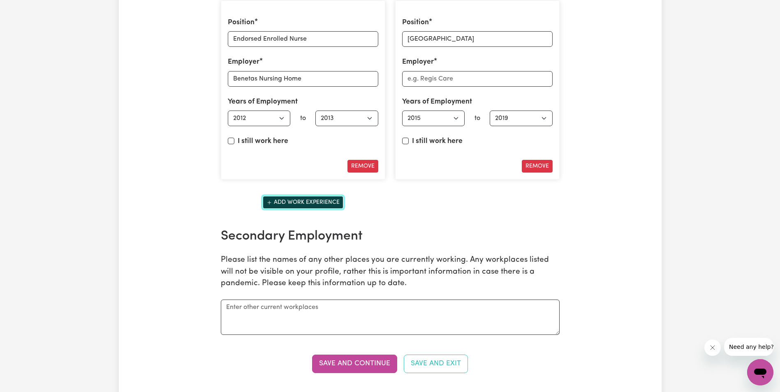
click at [283, 201] on button "Add work experience" at bounding box center [303, 202] width 81 height 13
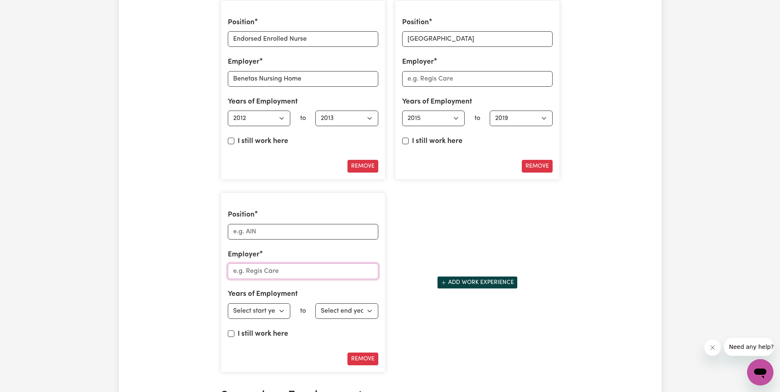
click at [247, 266] on input "Employer" at bounding box center [303, 271] width 150 height 16
paste input "Personal Care Worker: [GEOGRAPHIC_DATA] Aged Care Facility"
drag, startPoint x: 284, startPoint y: 270, endPoint x: 214, endPoint y: 270, distance: 70.3
click at [214, 270] on section "Work Experience Enter in your previous work experience. Position Disability Sup…" at bounding box center [390, 52] width 352 height 1008
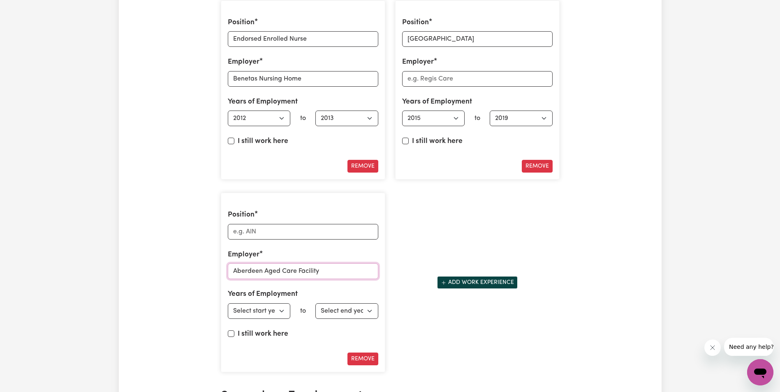
type input "Aberdeen Aged Care Facility"
click at [256, 226] on input "Position" at bounding box center [303, 232] width 150 height 16
paste input "Personal Care Worker:"
type input "Personal Care Worker"
click at [283, 310] on select "Select start year [DATE] 1952 1953 1954 1955 1956 1957 1958 1959 1960 1961 1962…" at bounding box center [259, 311] width 63 height 16
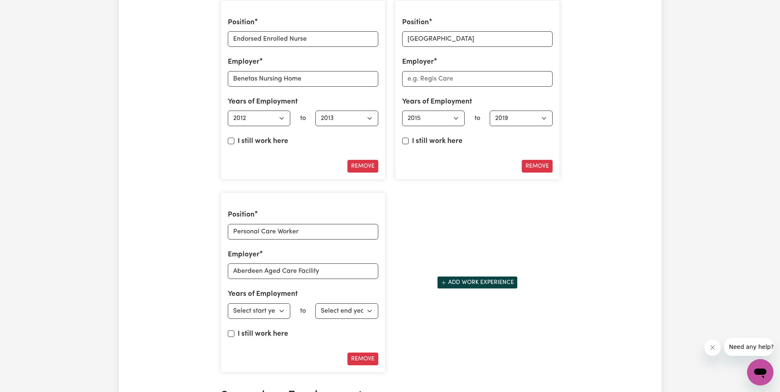
click at [313, 335] on div "I still work here" at bounding box center [303, 336] width 150 height 14
click at [282, 311] on select "Select start year [DATE] 1952 1953 1954 1955 1956 1957 1958 1959 1960 1961 1962…" at bounding box center [259, 311] width 63 height 16
select select "2009"
click at [228, 303] on select "Select start year [DATE] 1952 1953 1954 1955 1956 1957 1958 1959 1960 1961 1962…" at bounding box center [259, 311] width 63 height 16
click at [365, 308] on select "Select end year [DATE] 1952 1953 1954 1955 1956 1957 1958 1959 1960 1961 1962 1…" at bounding box center [346, 311] width 63 height 16
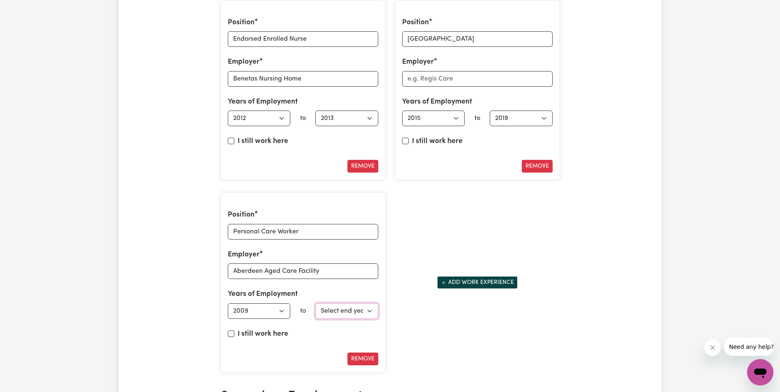
select select "2011"
click at [315, 303] on select "Select end year [DATE] 1952 1953 1954 1955 1956 1957 1958 1959 1960 1961 1962 1…" at bounding box center [346, 311] width 63 height 16
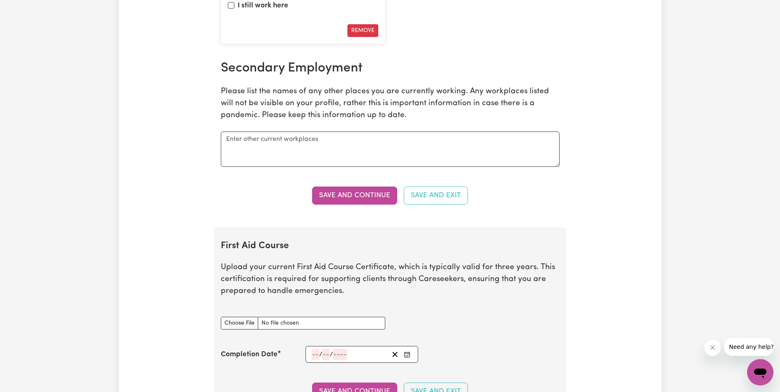
scroll to position [1941, 0]
click at [342, 194] on button "Save and Continue" at bounding box center [354, 195] width 85 height 18
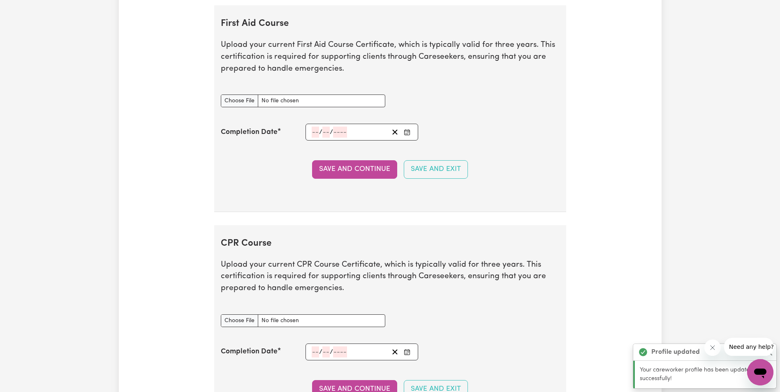
scroll to position [2168, 0]
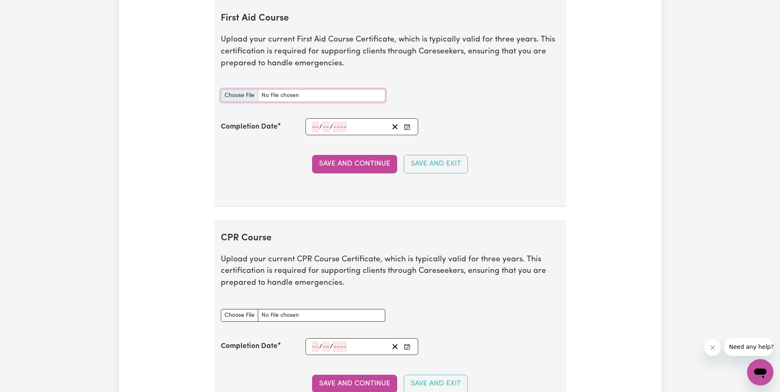
click at [247, 93] on input "First Aid Course document" at bounding box center [303, 95] width 164 height 13
type input "C:\fakepath\First Aid Titilope.pdf"
click at [241, 92] on input "First Aid Course document" at bounding box center [303, 95] width 164 height 13
click at [247, 94] on input "First Aid Course document" at bounding box center [303, 95] width 164 height 13
type input "C:\fakepath\First Aid Titilope.pdf"
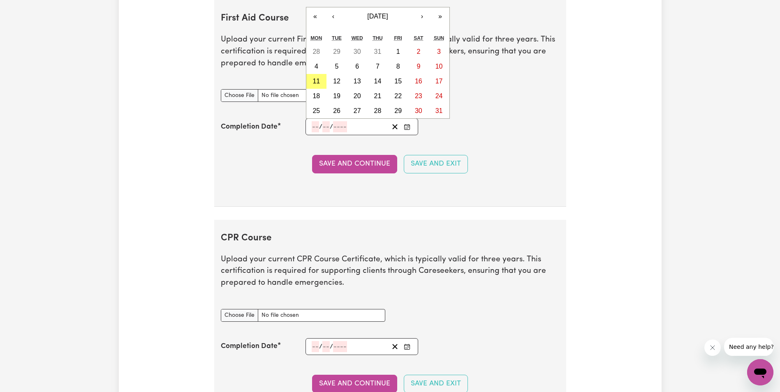
click at [318, 125] on input "number" at bounding box center [315, 126] width 7 height 11
type input "18"
type input "07"
type input "202"
type input "[DATE]"
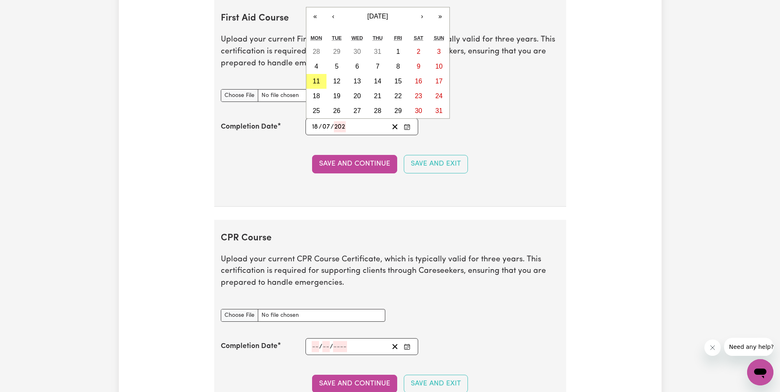
type input "7"
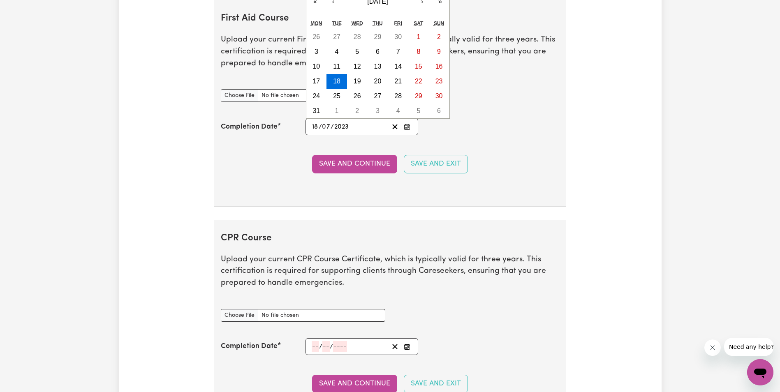
type input "2023"
click at [469, 119] on div "Completion Date [DATE] 18 / 0 7 / 2023 « ‹ [DATE] › » Mon Tue Wed Thu Fri Sat S…" at bounding box center [390, 126] width 339 height 17
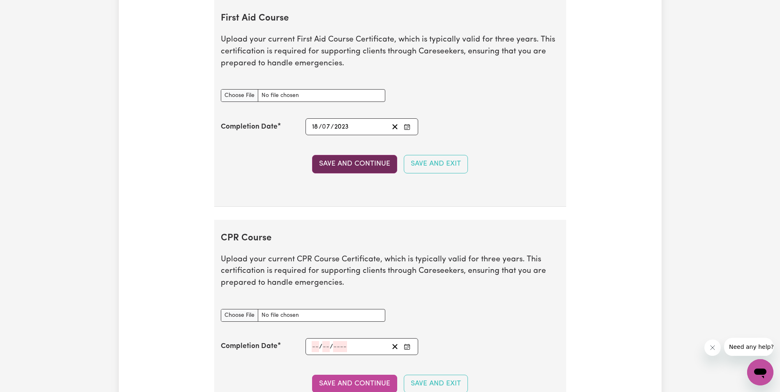
click at [372, 162] on button "Save and Continue" at bounding box center [354, 164] width 85 height 18
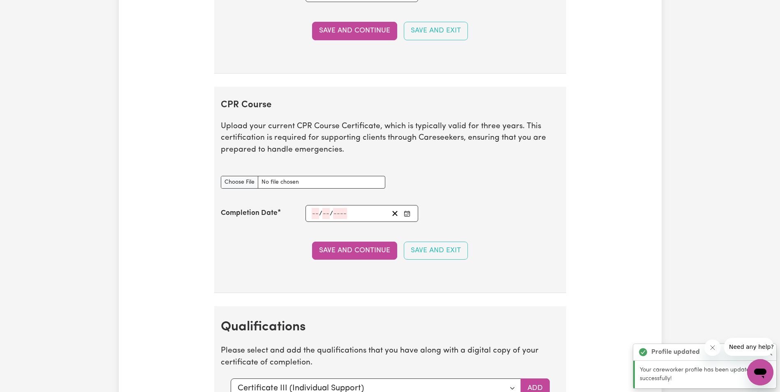
scroll to position [2388, 0]
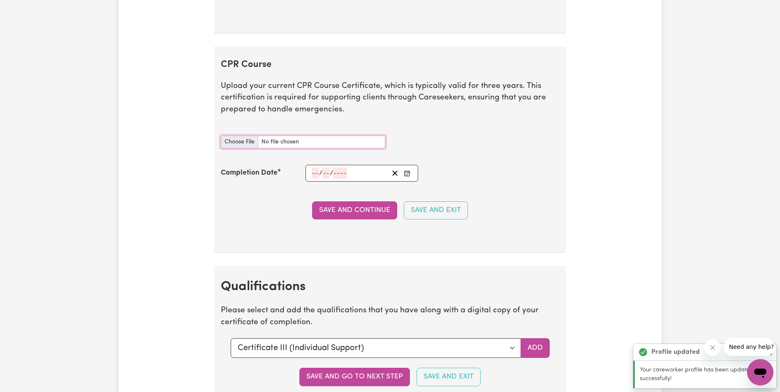
click at [275, 139] on input "CPR Course document" at bounding box center [303, 142] width 164 height 13
click at [242, 143] on input "CPR Course document" at bounding box center [303, 142] width 164 height 13
click at [309, 171] on div "/ /" at bounding box center [361, 173] width 113 height 17
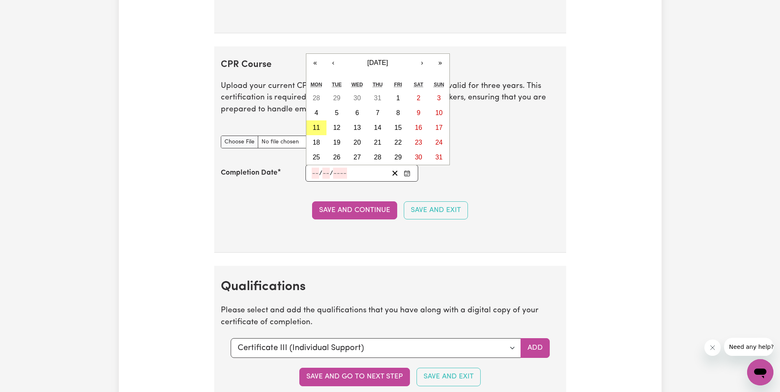
click at [316, 175] on input "number" at bounding box center [315, 173] width 7 height 11
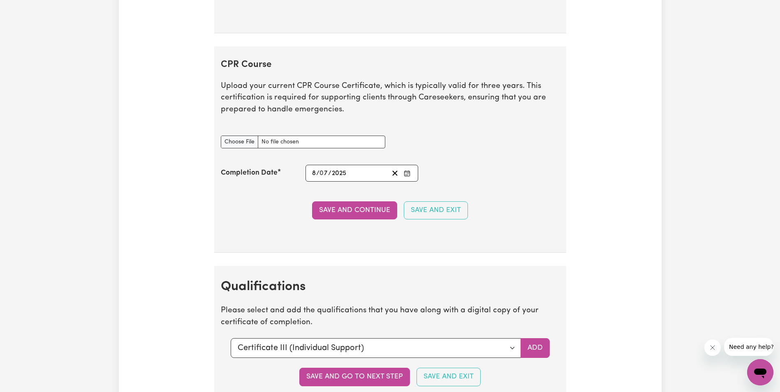
click at [552, 112] on p "Upload your current CPR Course Certificate, which is typically valid for three …" at bounding box center [390, 98] width 339 height 35
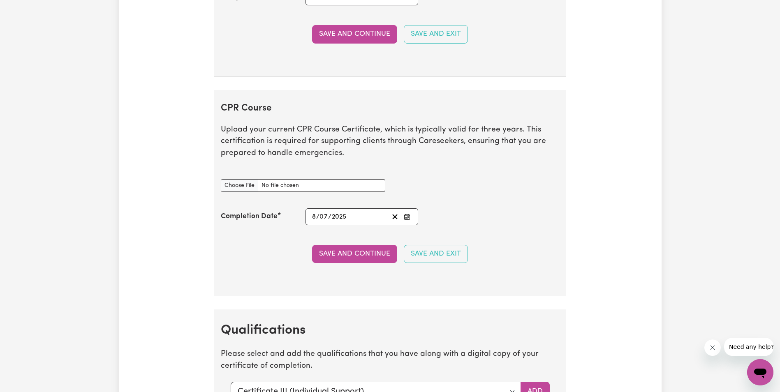
scroll to position [2347, 0]
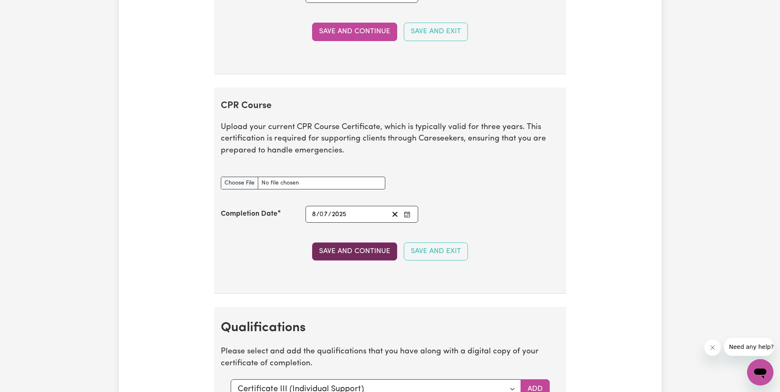
click at [343, 247] on button "Save and Continue" at bounding box center [354, 251] width 85 height 18
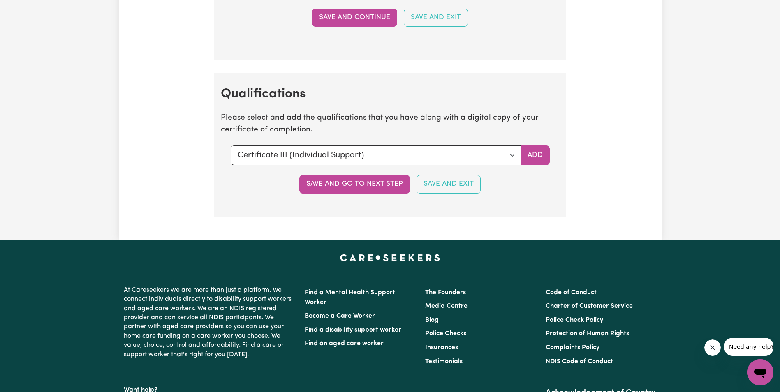
scroll to position [2613, 0]
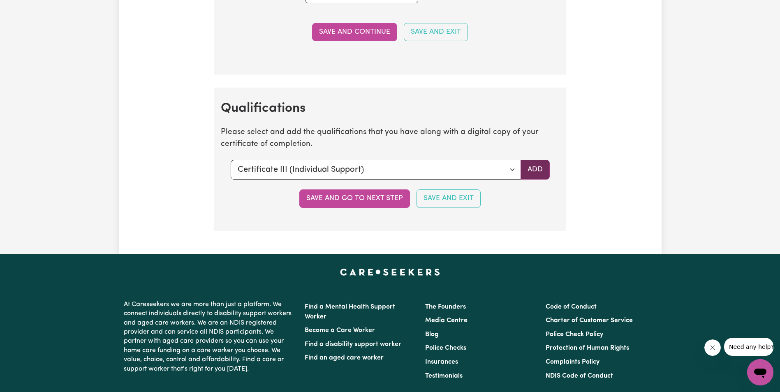
click at [533, 168] on button "Add" at bounding box center [534, 170] width 29 height 20
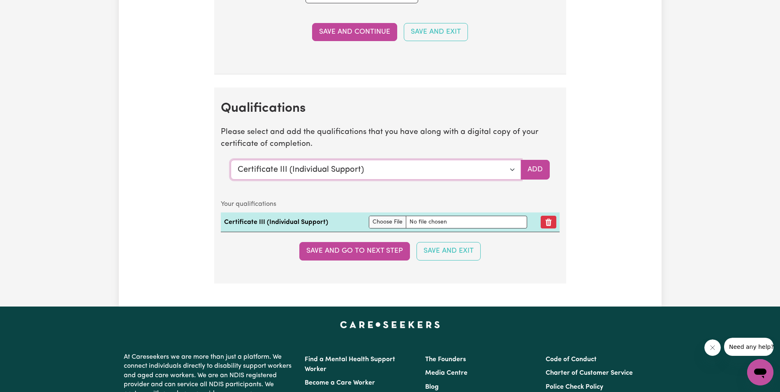
click at [511, 169] on select "Select a qualification to add... Certificate III (Individual Support) Certifica…" at bounding box center [376, 170] width 290 height 20
drag, startPoint x: 512, startPoint y: 169, endPoint x: 508, endPoint y: 171, distance: 4.4
click at [508, 171] on select "Select a qualification to add... Certificate III (Individual Support) Certifica…" at bounding box center [376, 170] width 290 height 20
click at [231, 160] on select "Select a qualification to add... Certificate III (Individual Support) Certifica…" at bounding box center [376, 170] width 290 height 20
click at [541, 169] on button "Add" at bounding box center [534, 170] width 29 height 20
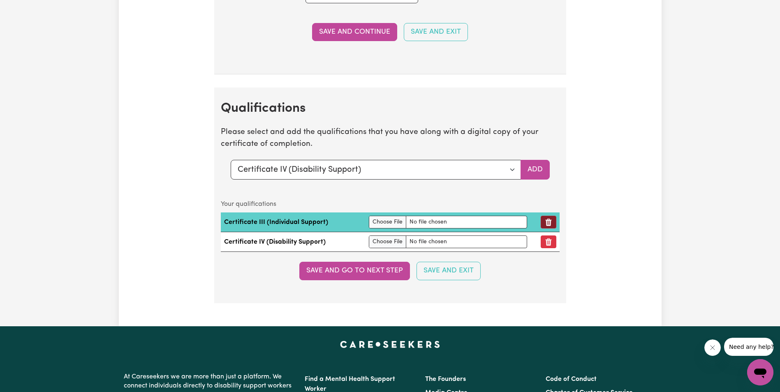
click at [554, 217] on button "Remove qualification" at bounding box center [548, 222] width 16 height 13
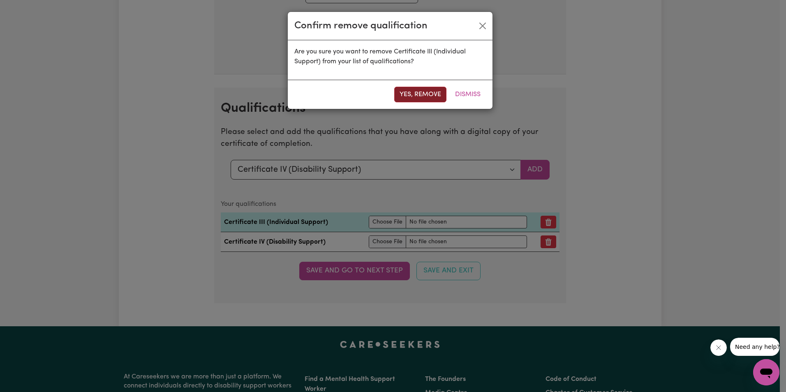
click at [424, 91] on button "Yes, remove" at bounding box center [420, 95] width 52 height 16
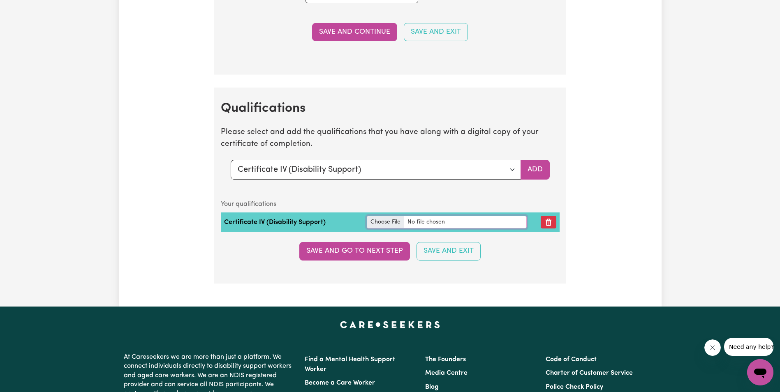
click at [377, 219] on input "file" at bounding box center [447, 222] width 160 height 13
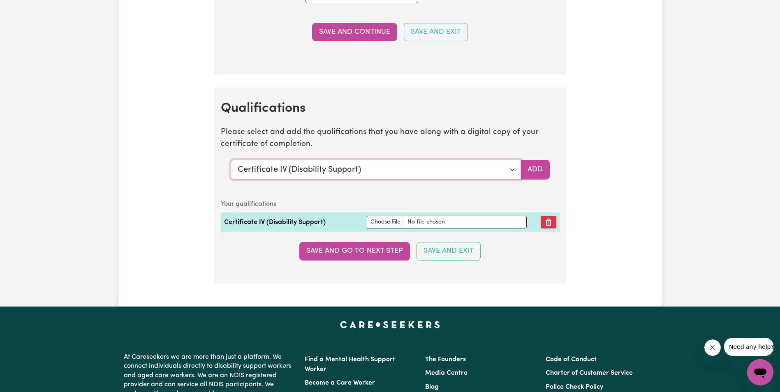
drag, startPoint x: 511, startPoint y: 171, endPoint x: 506, endPoint y: 175, distance: 7.0
click at [511, 173] on select "Select a qualification to add... Certificate III (Individual Support) Certifica…" at bounding box center [376, 170] width 290 height 20
click at [231, 160] on select "Select a qualification to add... Certificate III (Individual Support) Certifica…" at bounding box center [376, 170] width 290 height 20
click at [549, 168] on section "Qualifications Please select and add the qualifications that you have along wit…" at bounding box center [390, 186] width 352 height 196
click at [538, 164] on button "Add" at bounding box center [534, 170] width 29 height 20
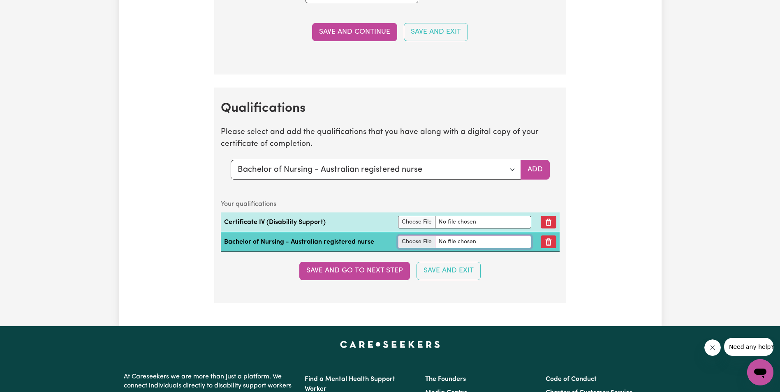
click at [412, 237] on input "file" at bounding box center [464, 242] width 133 height 13
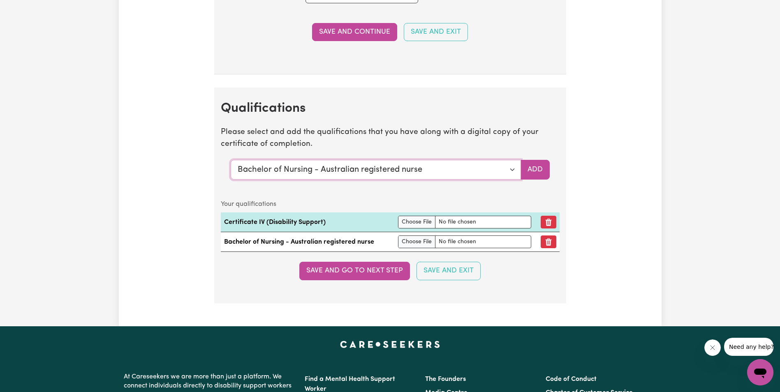
click at [510, 169] on select "Select a qualification to add... Certificate III (Individual Support) Certifica…" at bounding box center [376, 170] width 290 height 20
click at [345, 268] on button "Save and go to next step" at bounding box center [354, 271] width 111 height 18
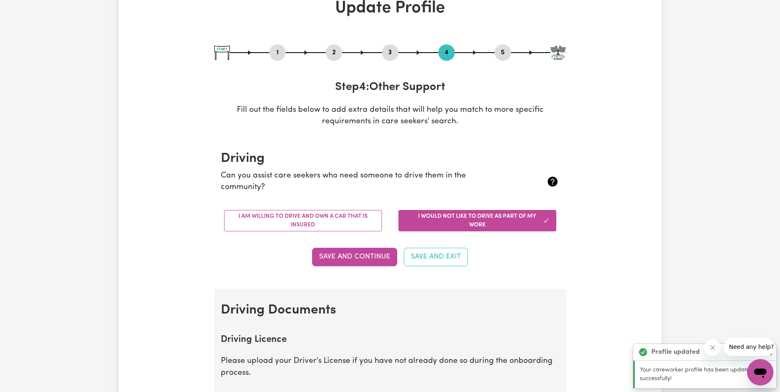
scroll to position [0, 0]
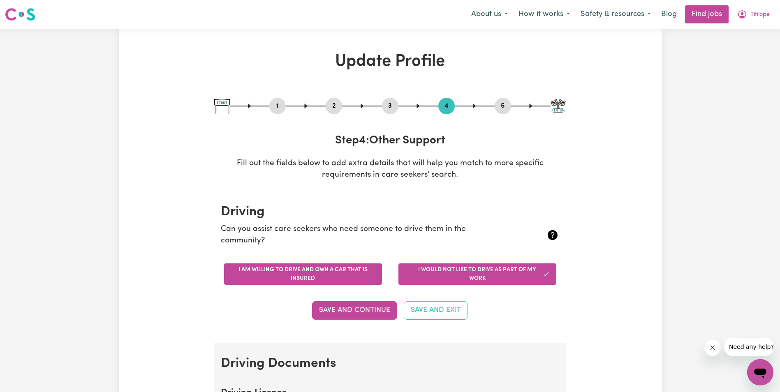
click at [341, 274] on button "I am willing to drive and own a car that is insured" at bounding box center [303, 273] width 158 height 21
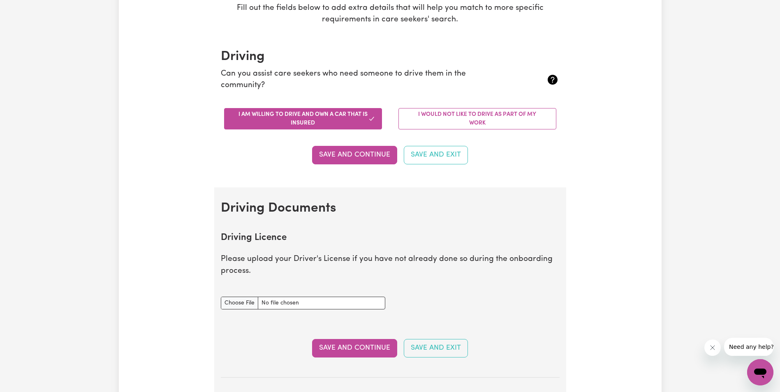
scroll to position [164, 0]
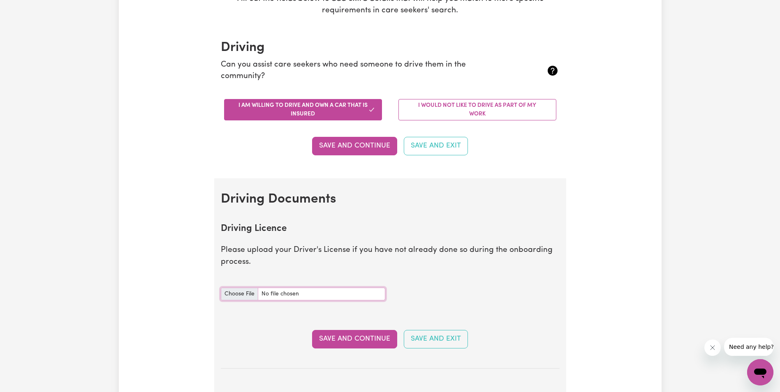
click at [242, 291] on input "Driving Licence document" at bounding box center [303, 294] width 164 height 13
click at [375, 339] on button "Save and Continue" at bounding box center [354, 339] width 85 height 18
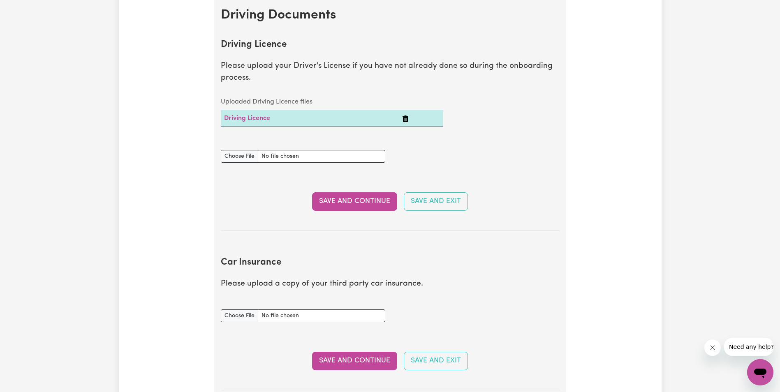
scroll to position [341, 0]
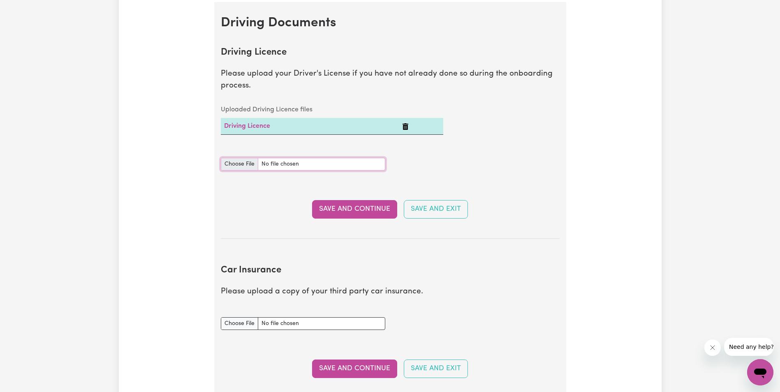
click at [240, 160] on input "Driving Licence document" at bounding box center [303, 164] width 164 height 13
click at [339, 206] on button "Save and Continue" at bounding box center [354, 209] width 85 height 18
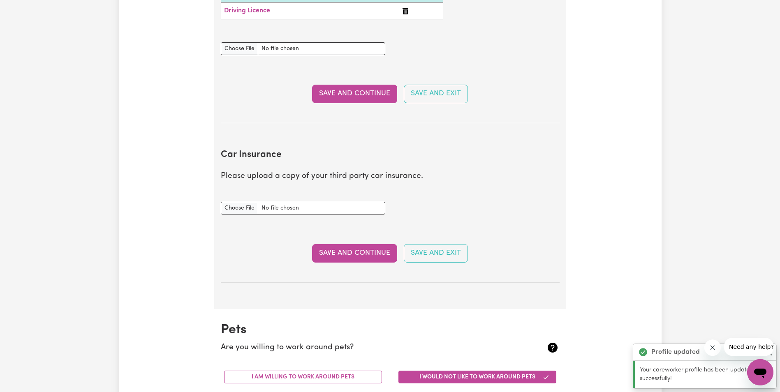
scroll to position [428, 0]
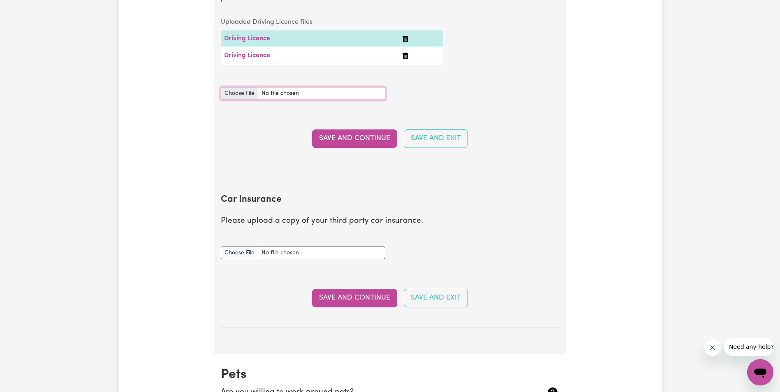
click at [247, 92] on input "Driving Licence document" at bounding box center [303, 93] width 164 height 13
click at [501, 173] on section "Driving Documents Driving Licence Please upload your Driver's License if you ha…" at bounding box center [390, 134] width 352 height 439
click at [514, 118] on section "Driving Licence Please upload your Driver's License if you have not already don…" at bounding box center [390, 58] width 339 height 222
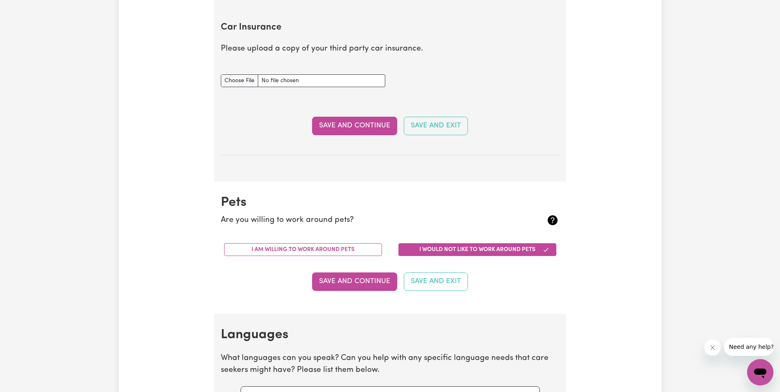
scroll to position [634, 0]
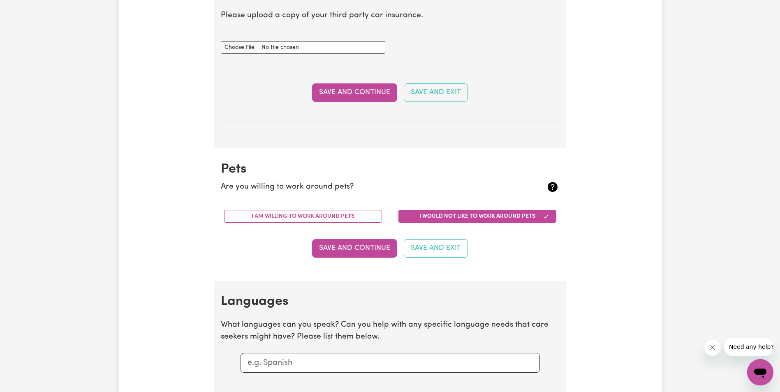
click at [480, 215] on button "I would not like to work around pets" at bounding box center [477, 216] width 158 height 13
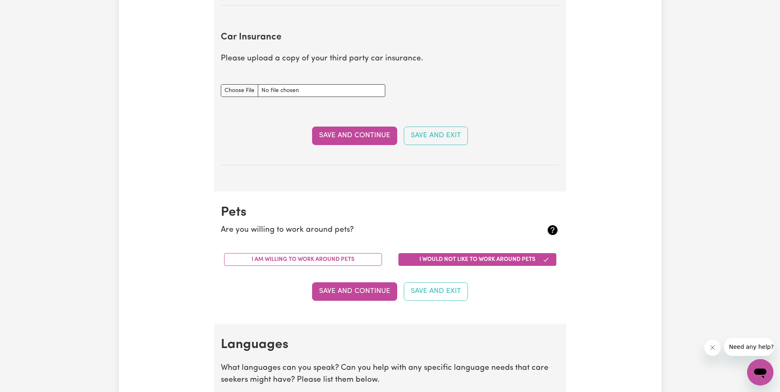
scroll to position [469, 0]
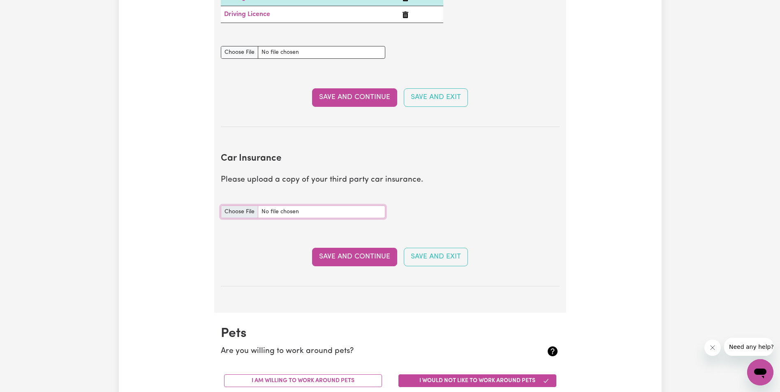
click at [244, 208] on input "Car Insurance document" at bounding box center [303, 212] width 164 height 13
click at [242, 211] on input "Car Insurance document" at bounding box center [303, 212] width 164 height 13
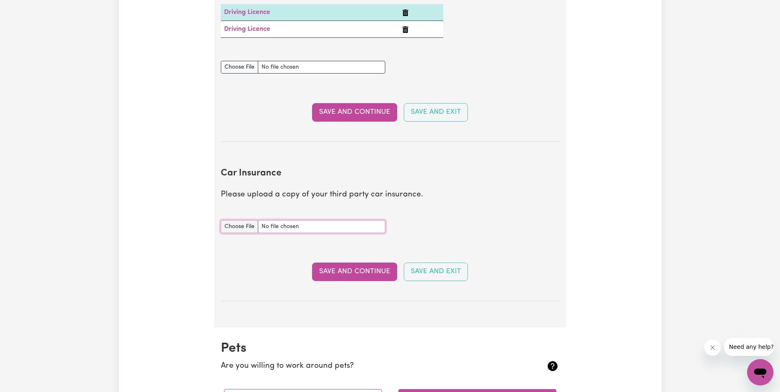
scroll to position [428, 0]
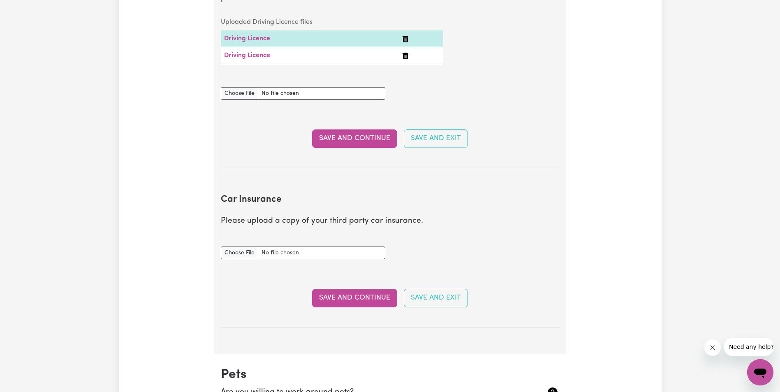
click at [349, 297] on button "Save and Continue" at bounding box center [354, 298] width 85 height 18
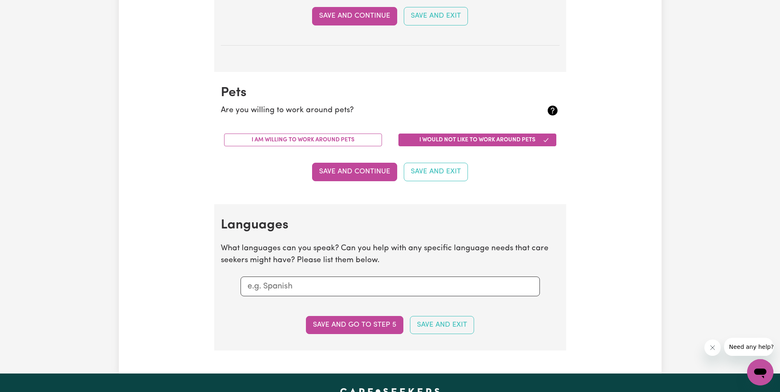
scroll to position [757, 0]
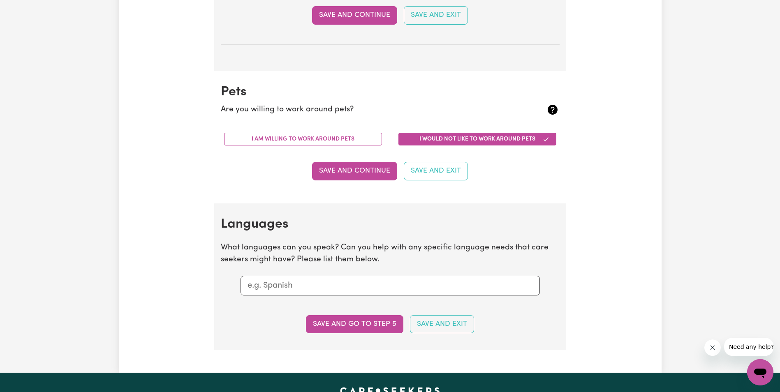
click at [329, 282] on input "text" at bounding box center [389, 285] width 285 height 12
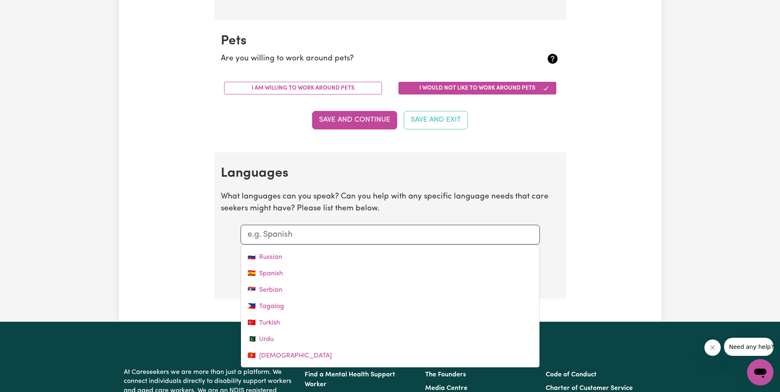
scroll to position [922, 0]
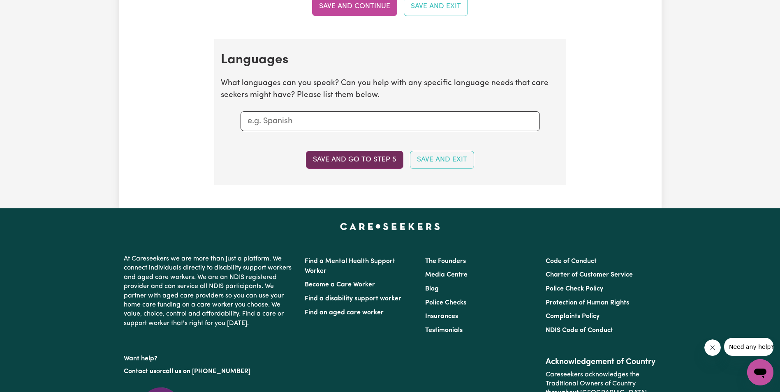
click at [345, 156] on button "Save and go to step 5" at bounding box center [354, 160] width 97 height 18
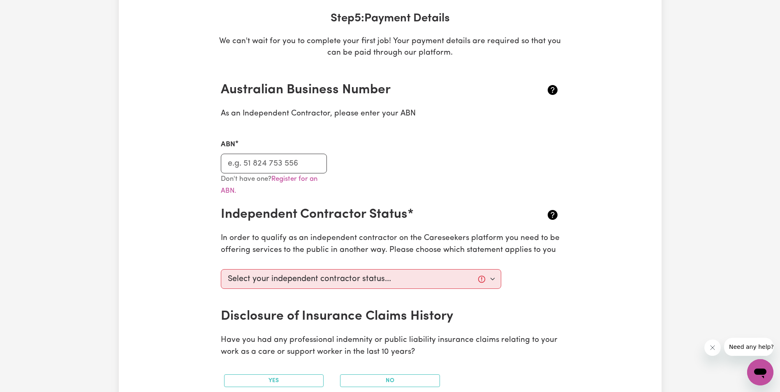
scroll to position [123, 0]
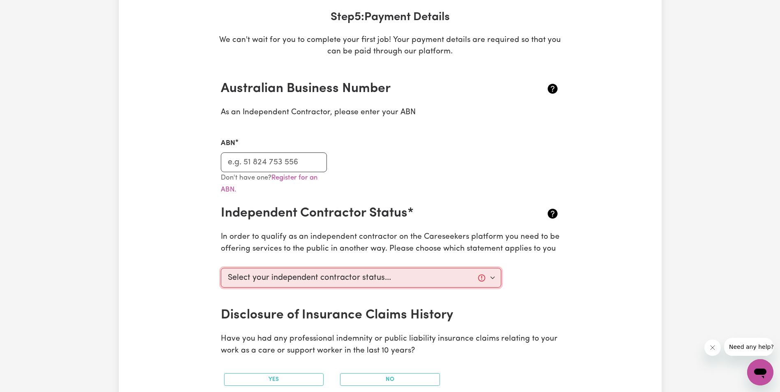
click at [494, 275] on select "Select your independent contractor status... I am providing services through an…" at bounding box center [361, 278] width 281 height 20
click at [221, 268] on select "Select your independent contractor status... I am providing services through an…" at bounding box center [361, 278] width 281 height 20
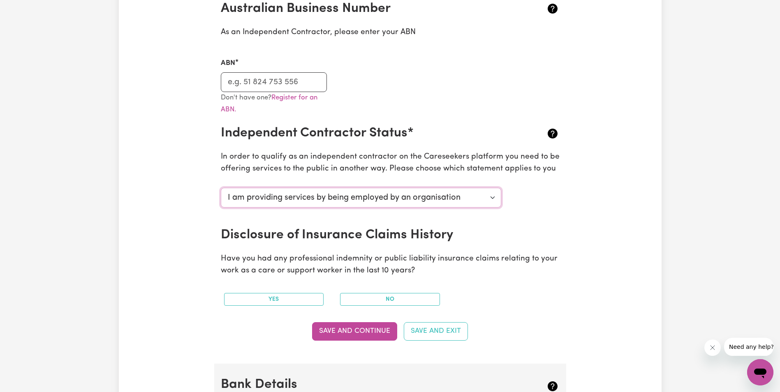
scroll to position [206, 0]
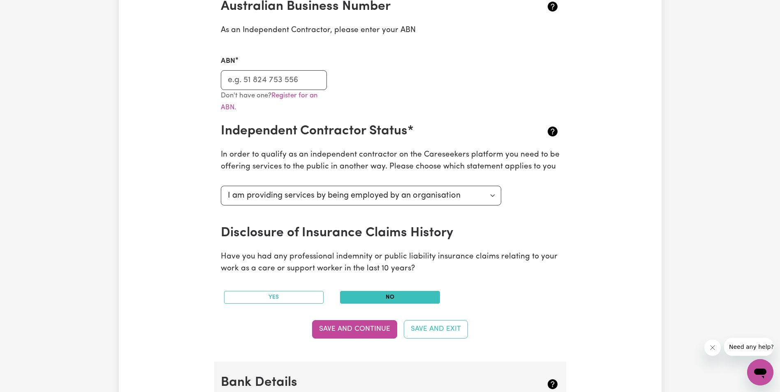
click at [397, 294] on button "No" at bounding box center [390, 297] width 100 height 13
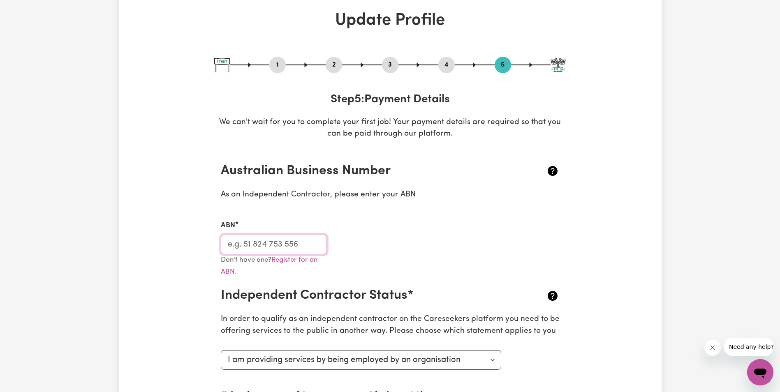
click at [246, 244] on input "ABN" at bounding box center [274, 245] width 106 height 20
paste input "85 927 588 193"
click at [405, 249] on div "ABN 85 927 588 193" at bounding box center [390, 232] width 349 height 44
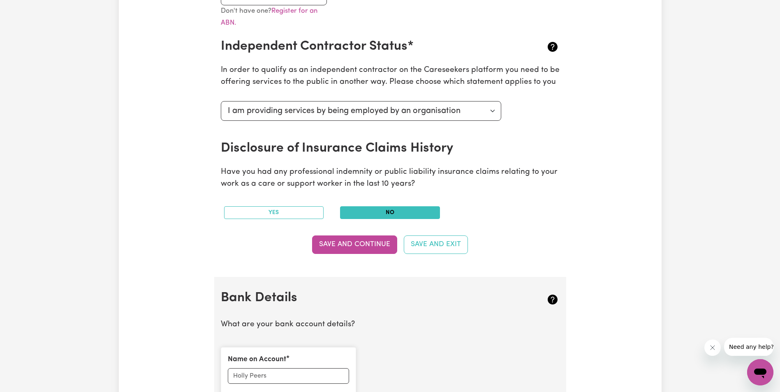
scroll to position [288, 0]
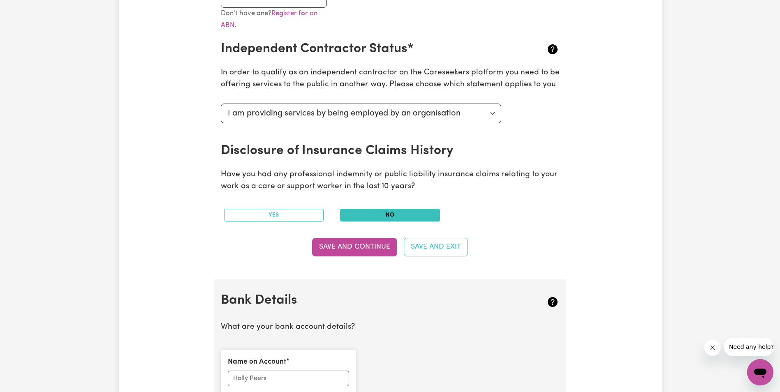
click at [347, 246] on button "Save and Continue" at bounding box center [354, 247] width 85 height 18
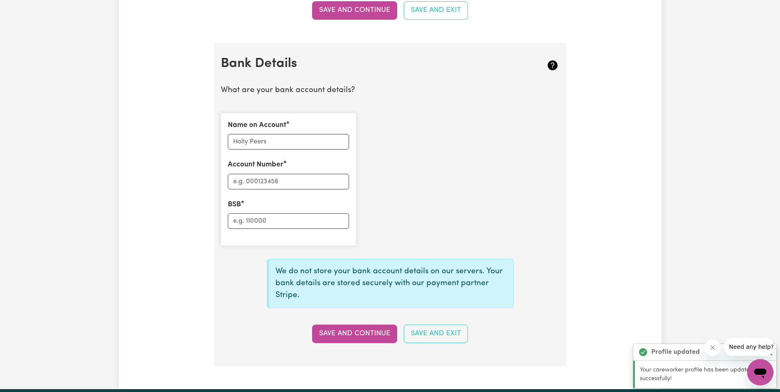
scroll to position [567, 0]
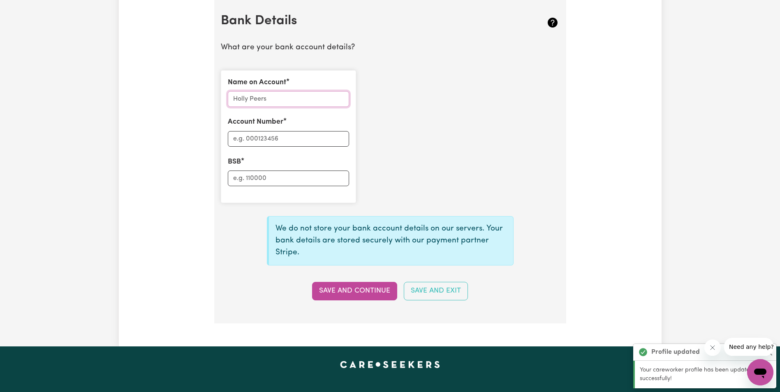
click at [261, 95] on input "Name on Account" at bounding box center [288, 99] width 121 height 16
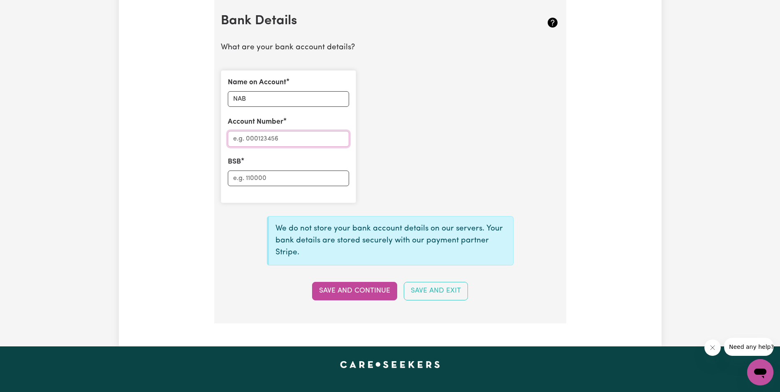
click at [276, 137] on input "Account Number" at bounding box center [288, 139] width 121 height 16
click at [268, 180] on input "BSB" at bounding box center [288, 179] width 121 height 16
click at [301, 134] on input "Account Number" at bounding box center [288, 139] width 121 height 16
click at [302, 97] on input "NAB" at bounding box center [288, 99] width 121 height 16
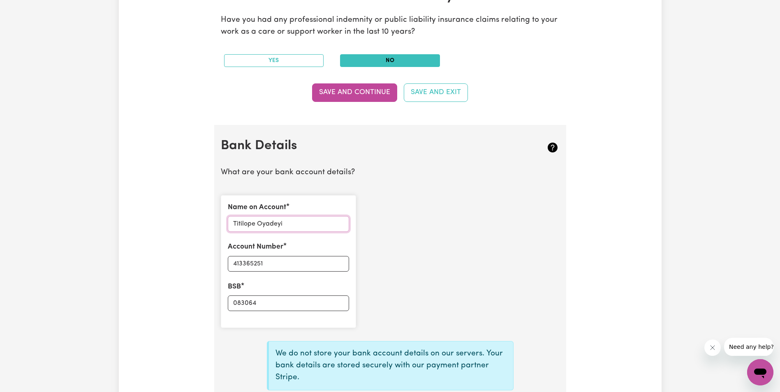
scroll to position [649, 0]
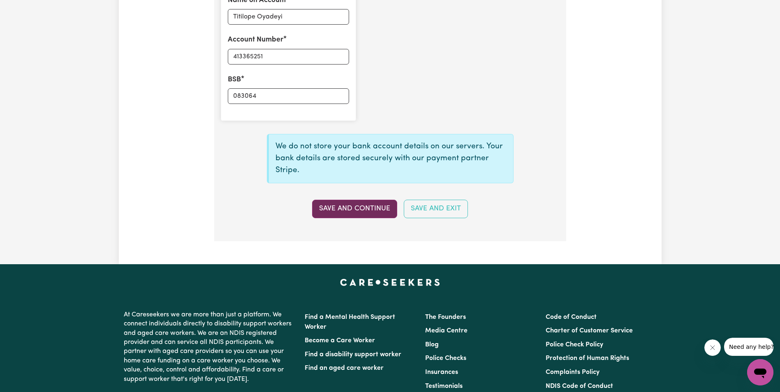
click at [353, 206] on button "Save and Continue" at bounding box center [354, 209] width 85 height 18
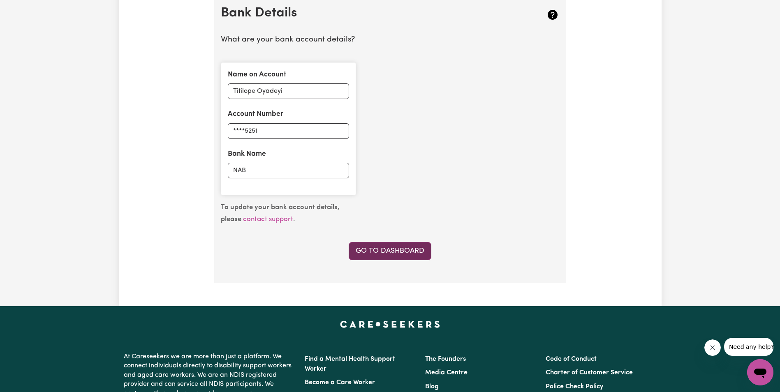
scroll to position [575, 0]
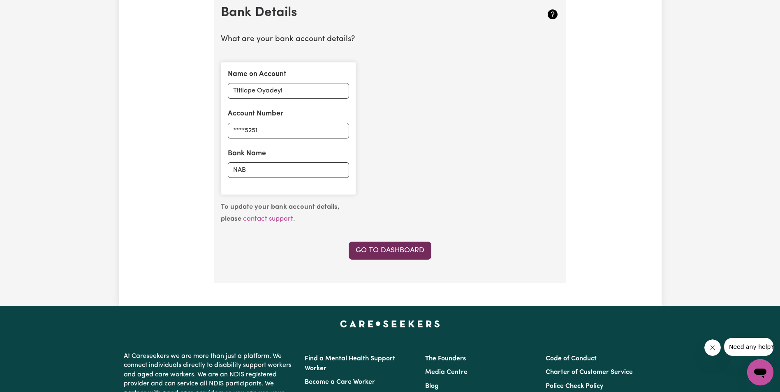
click at [382, 248] on link "Go to Dashboard" at bounding box center [390, 251] width 83 height 18
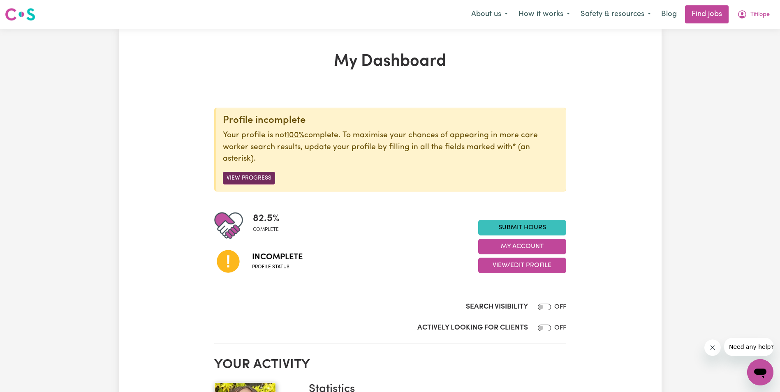
click at [258, 178] on button "View Progress" at bounding box center [249, 178] width 52 height 13
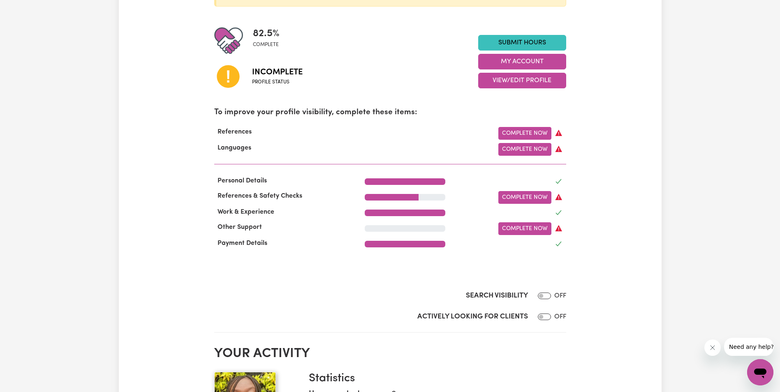
scroll to position [206, 0]
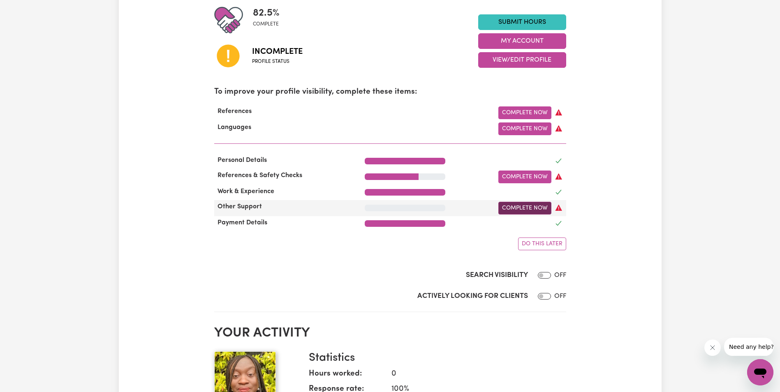
click at [527, 208] on link "Complete Now" at bounding box center [524, 208] width 53 height 13
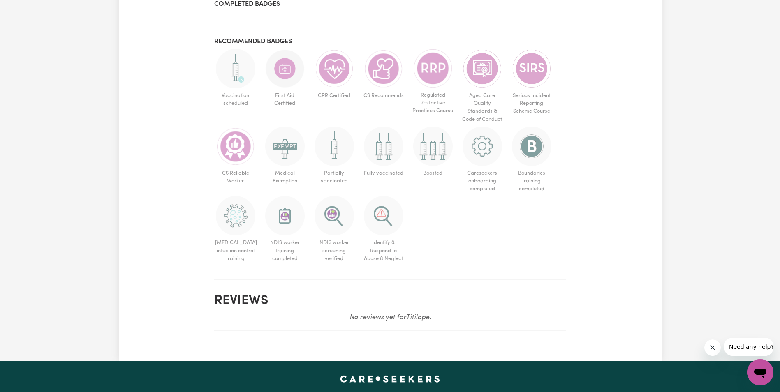
scroll to position [493, 0]
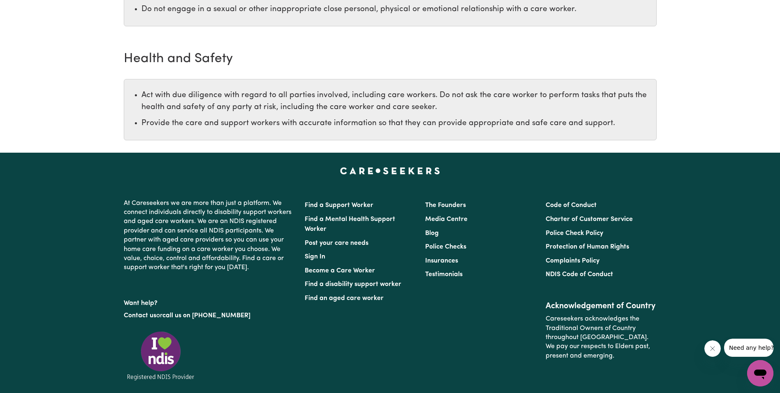
scroll to position [1151, 0]
